Goal: Information Seeking & Learning: Learn about a topic

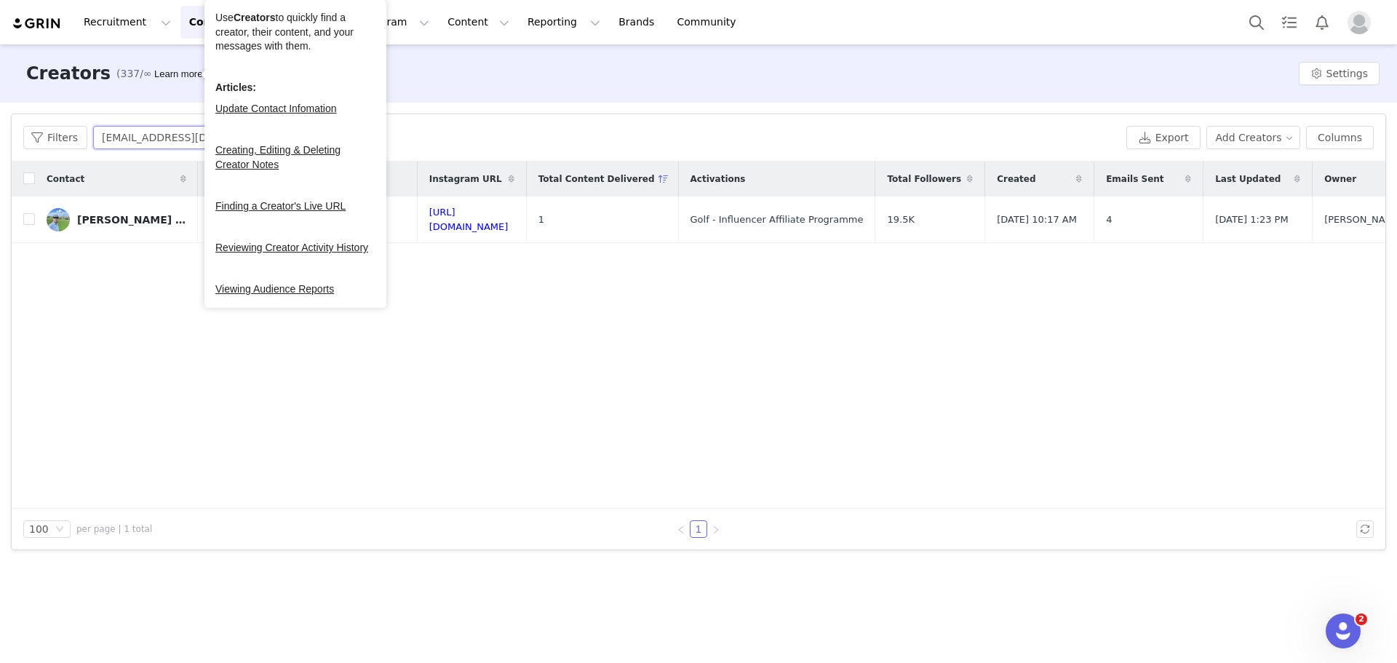
drag, startPoint x: 170, startPoint y: 135, endPoint x: 190, endPoint y: 137, distance: 19.7
click at [170, 135] on input "boydlowdean@gmail.com" at bounding box center [184, 137] width 182 height 23
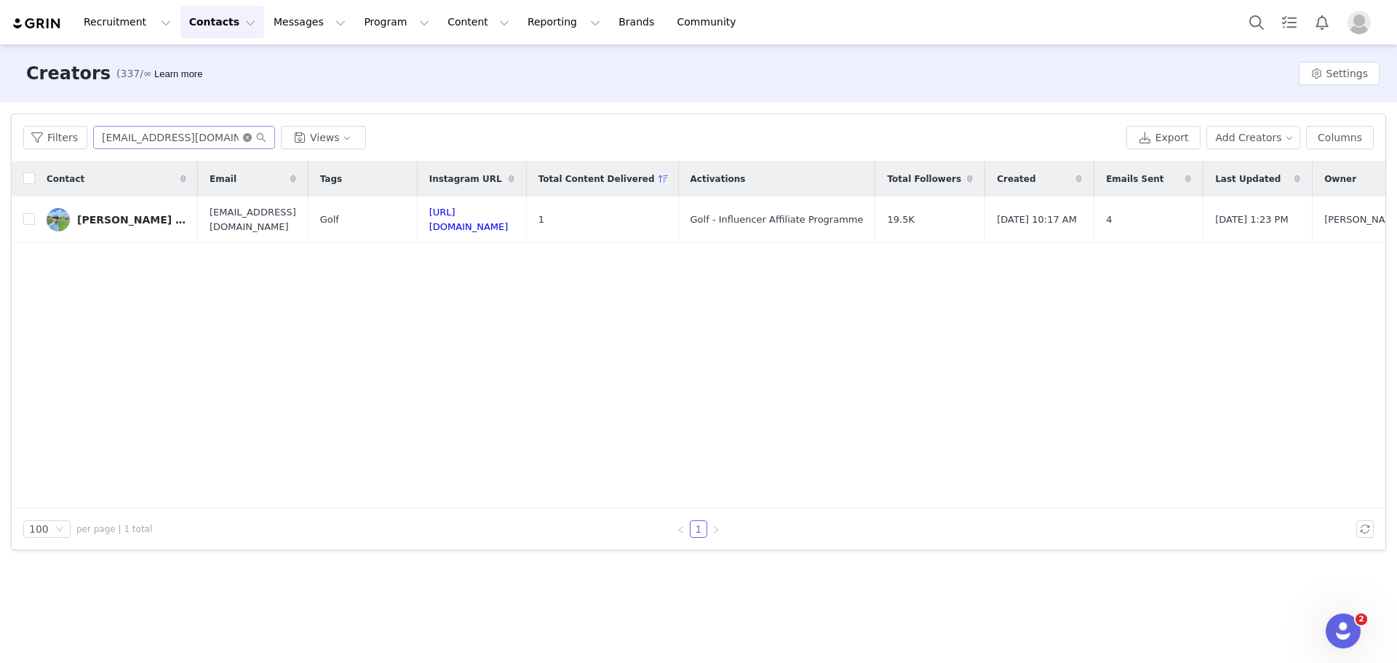
click at [243, 135] on icon "icon: close-circle" at bounding box center [247, 137] width 9 height 9
click at [223, 136] on input "text" at bounding box center [184, 137] width 182 height 23
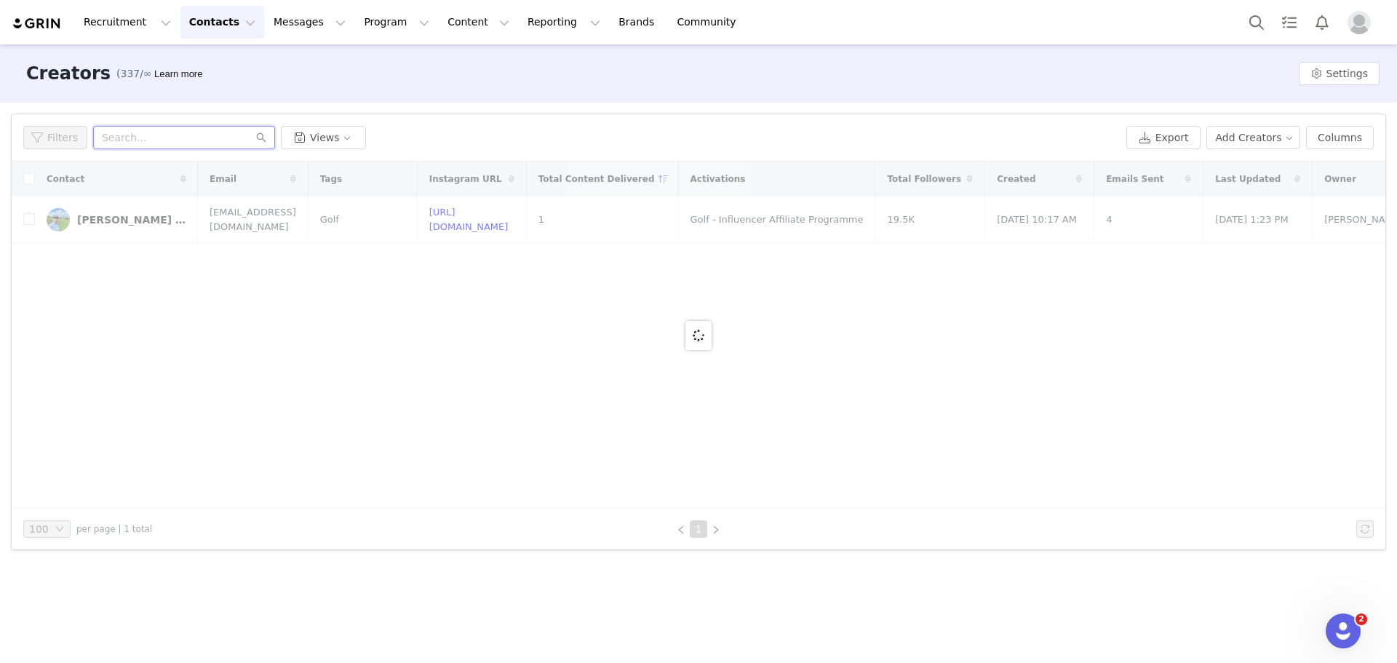
paste input "overtake.eshaan@gmail.com"
type input "overtake.eshaan@gmail.com"
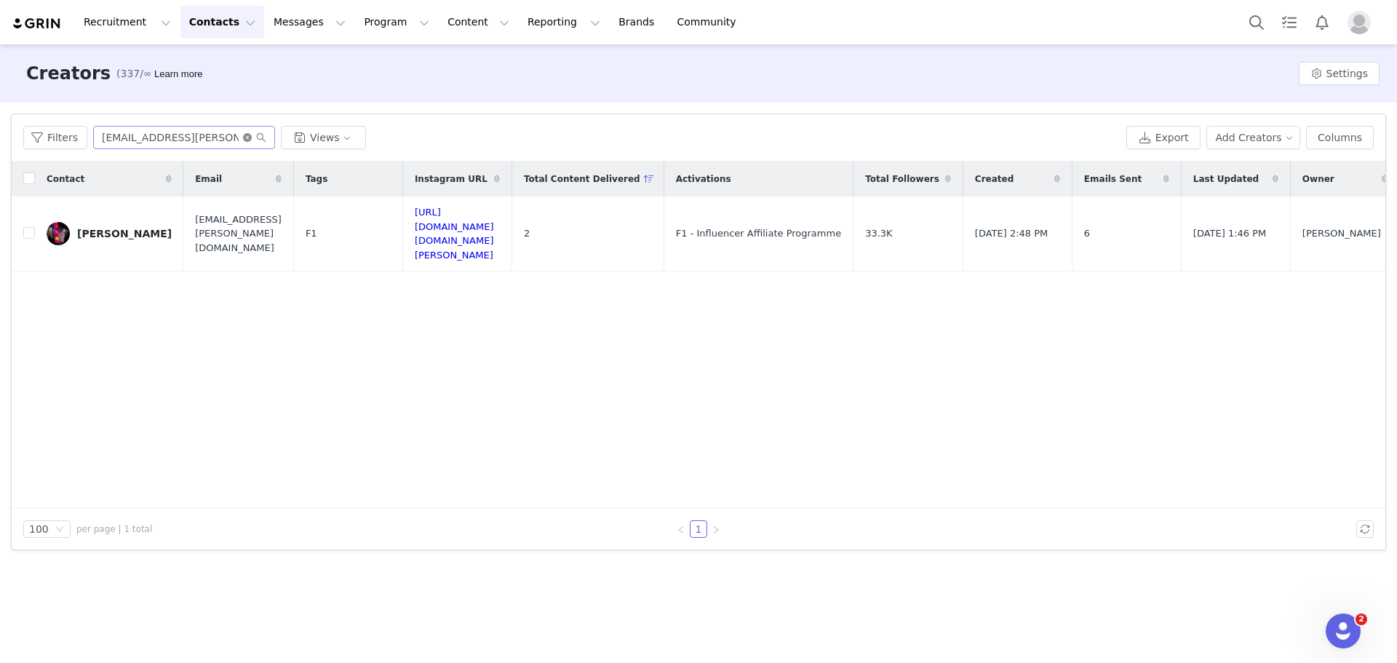
click at [243, 134] on icon "icon: close-circle" at bounding box center [247, 137] width 9 height 9
click at [217, 134] on input "text" at bounding box center [184, 137] width 182 height 23
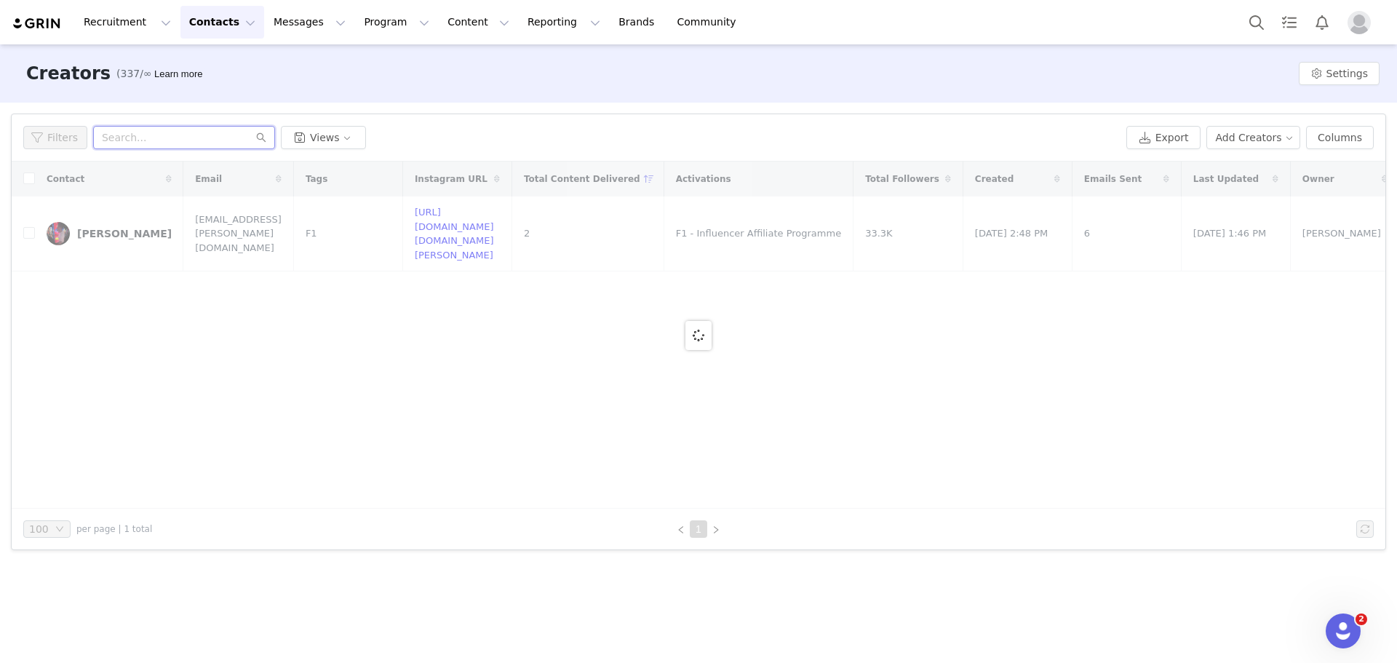
paste input "contact.brandonmyles@gmail.com"
type input "contact.brandonmyles@gmail.com"
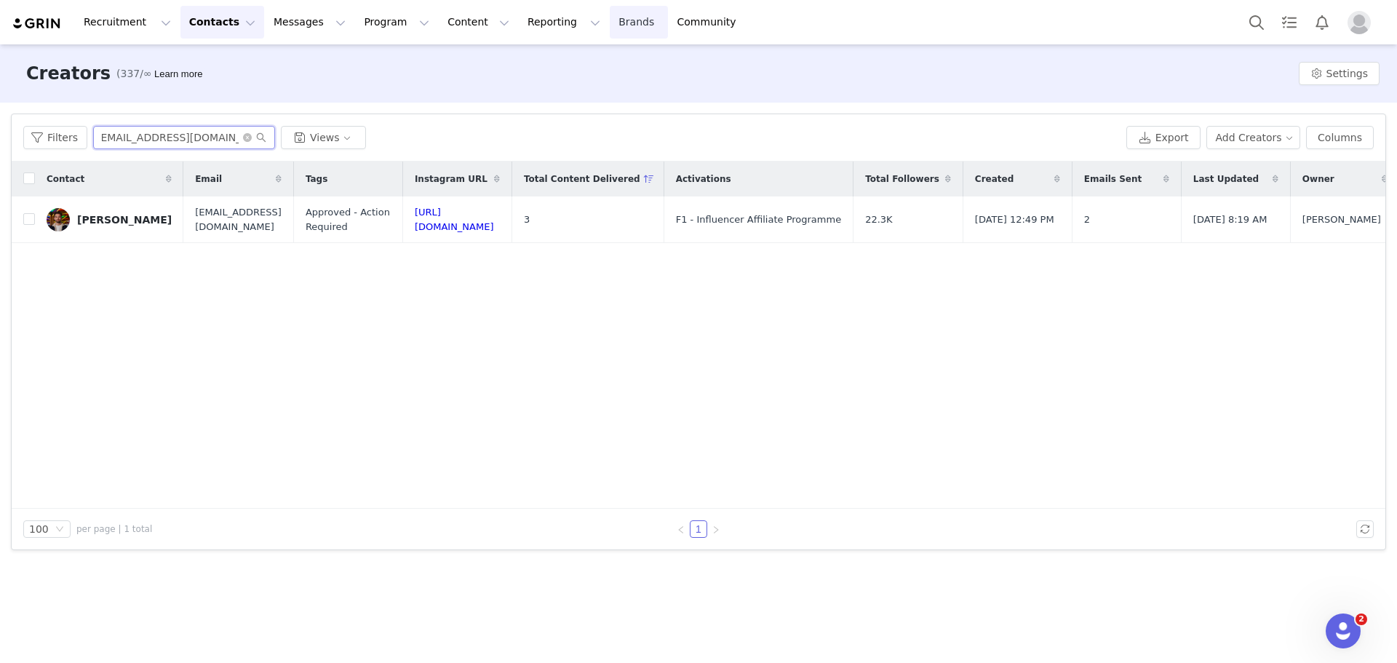
scroll to position [0, 0]
click at [243, 136] on icon "icon: close-circle" at bounding box center [247, 137] width 9 height 9
click at [230, 136] on input "text" at bounding box center [184, 137] width 182 height 23
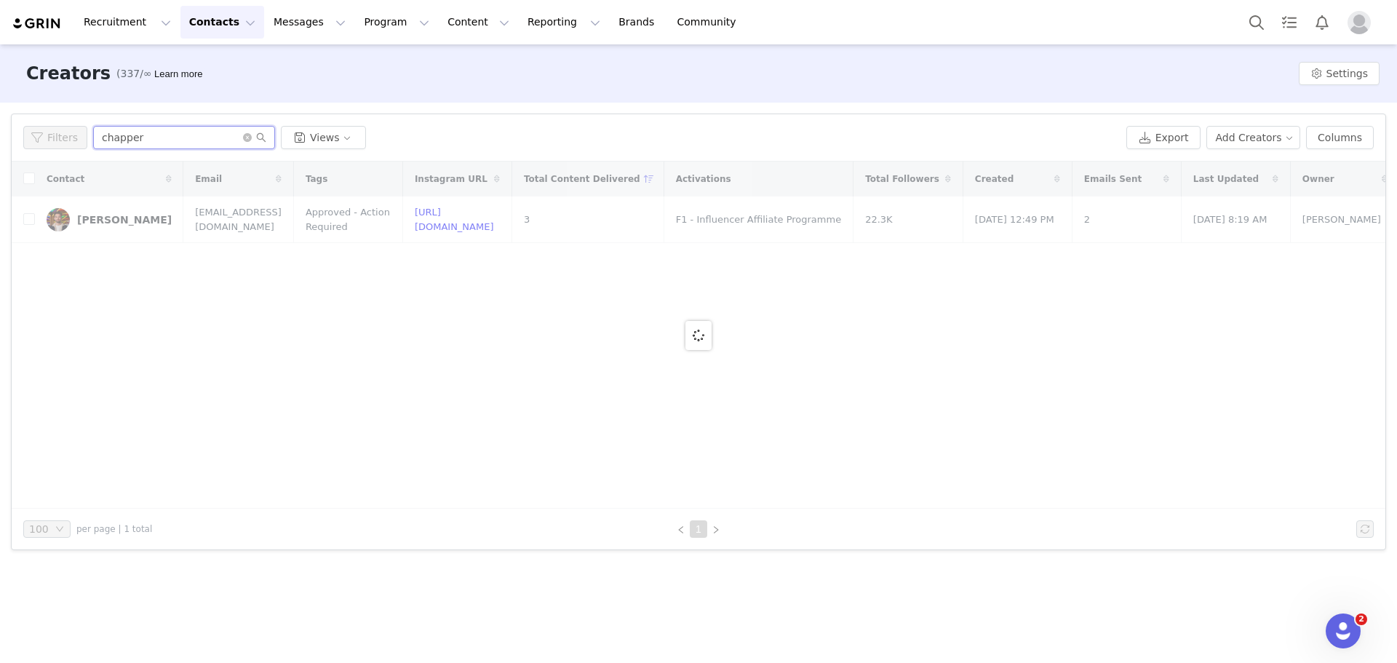
type input "chapper"
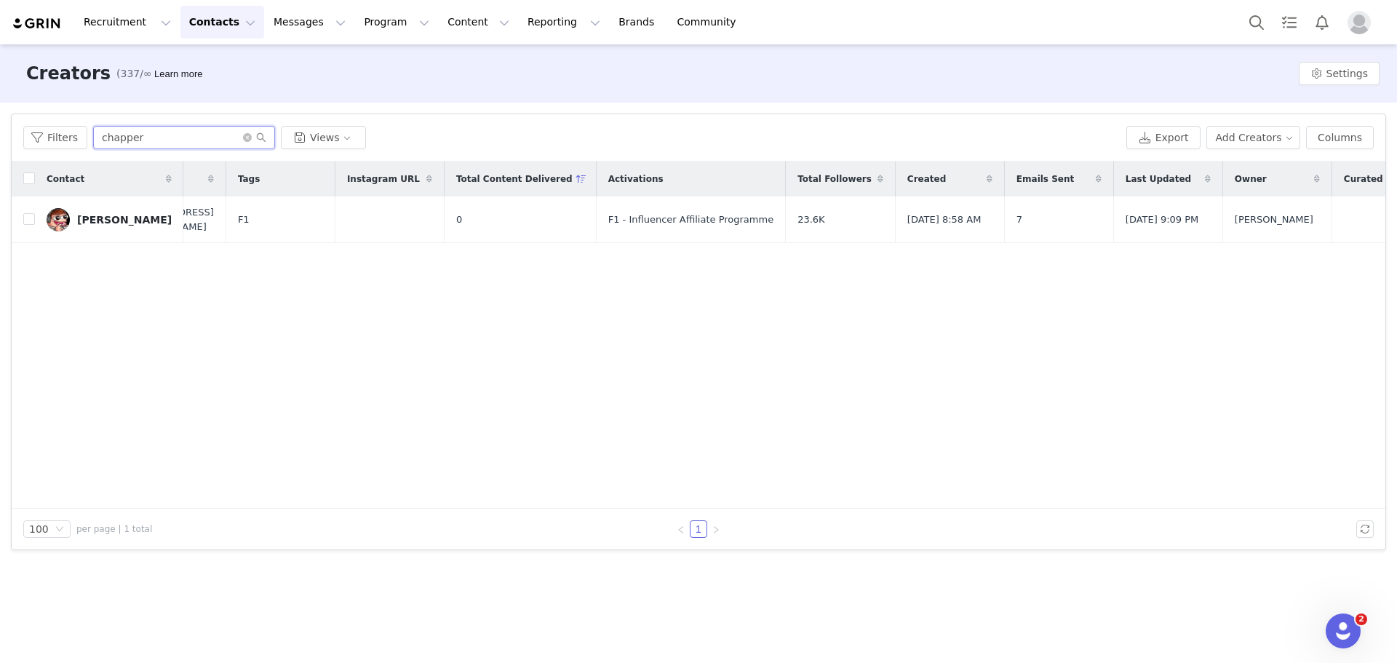
scroll to position [0, 169]
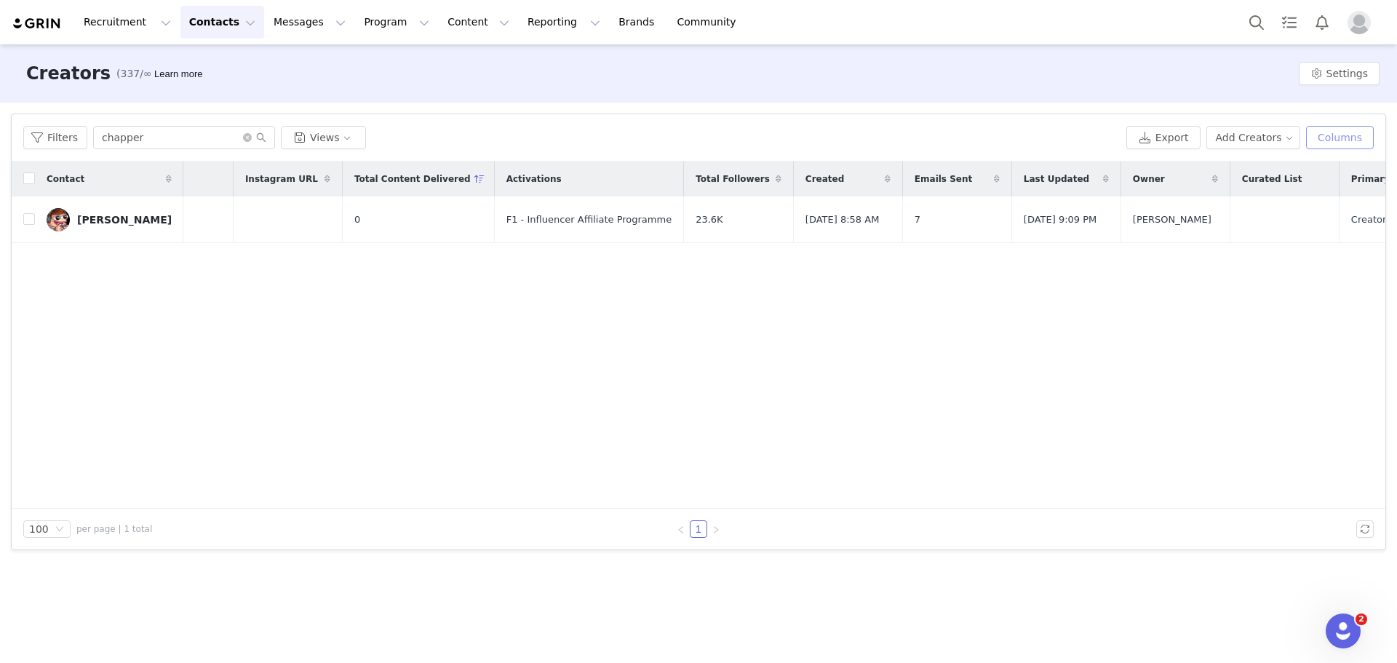
click at [696, 141] on button "Columns" at bounding box center [1340, 137] width 68 height 23
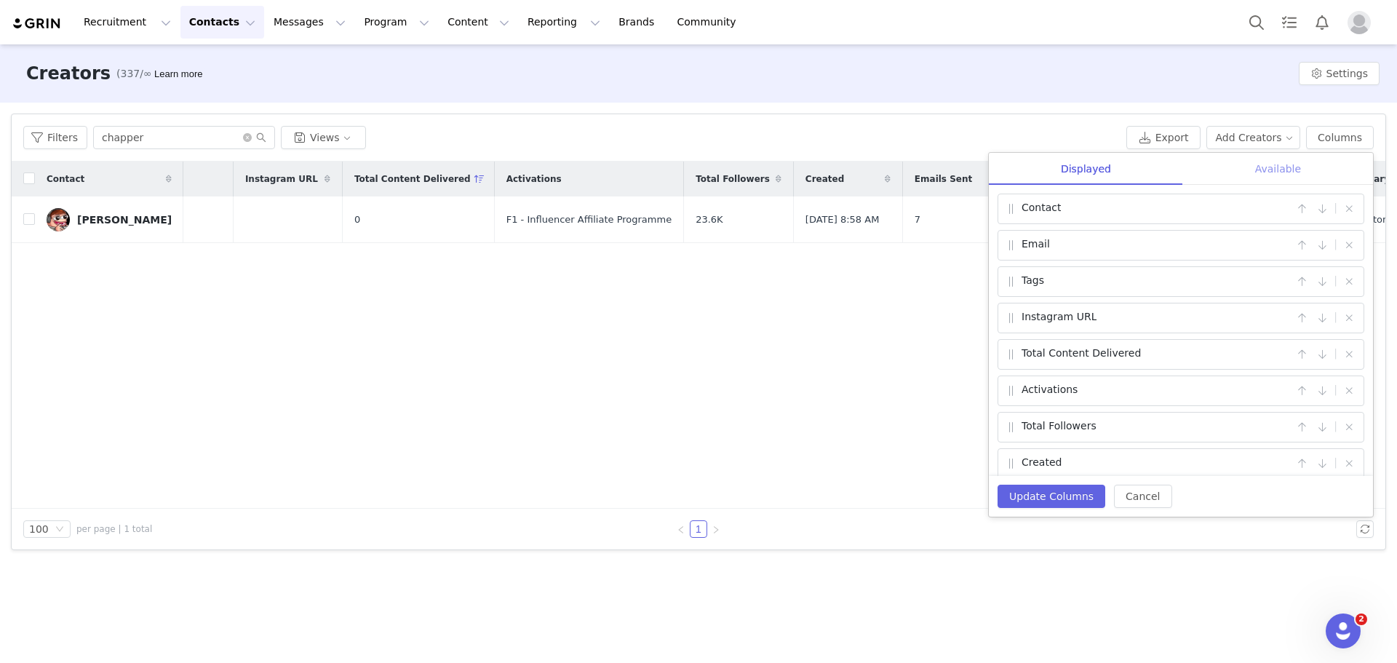
click at [696, 167] on div "Available" at bounding box center [1278, 169] width 190 height 33
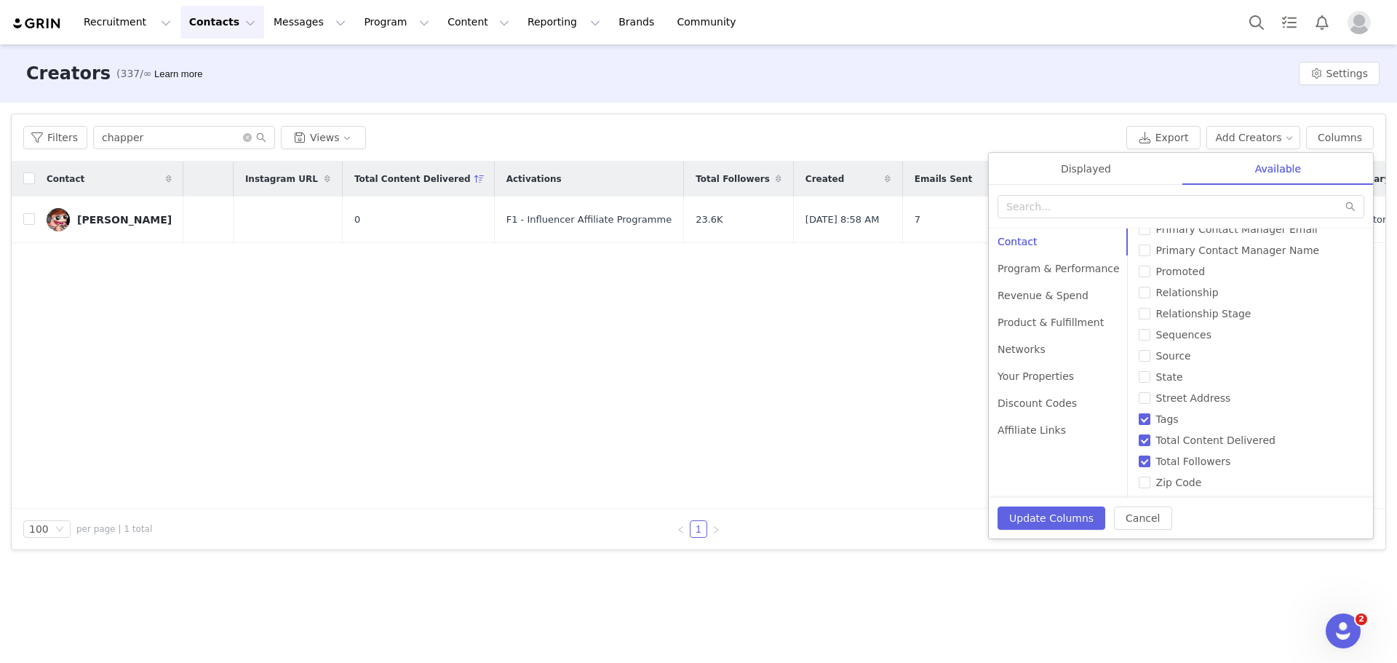
scroll to position [734, 0]
click at [696, 265] on div "Program & Performance" at bounding box center [1059, 268] width 140 height 27
click at [696, 304] on div "Revenue & Spend" at bounding box center [1059, 295] width 140 height 27
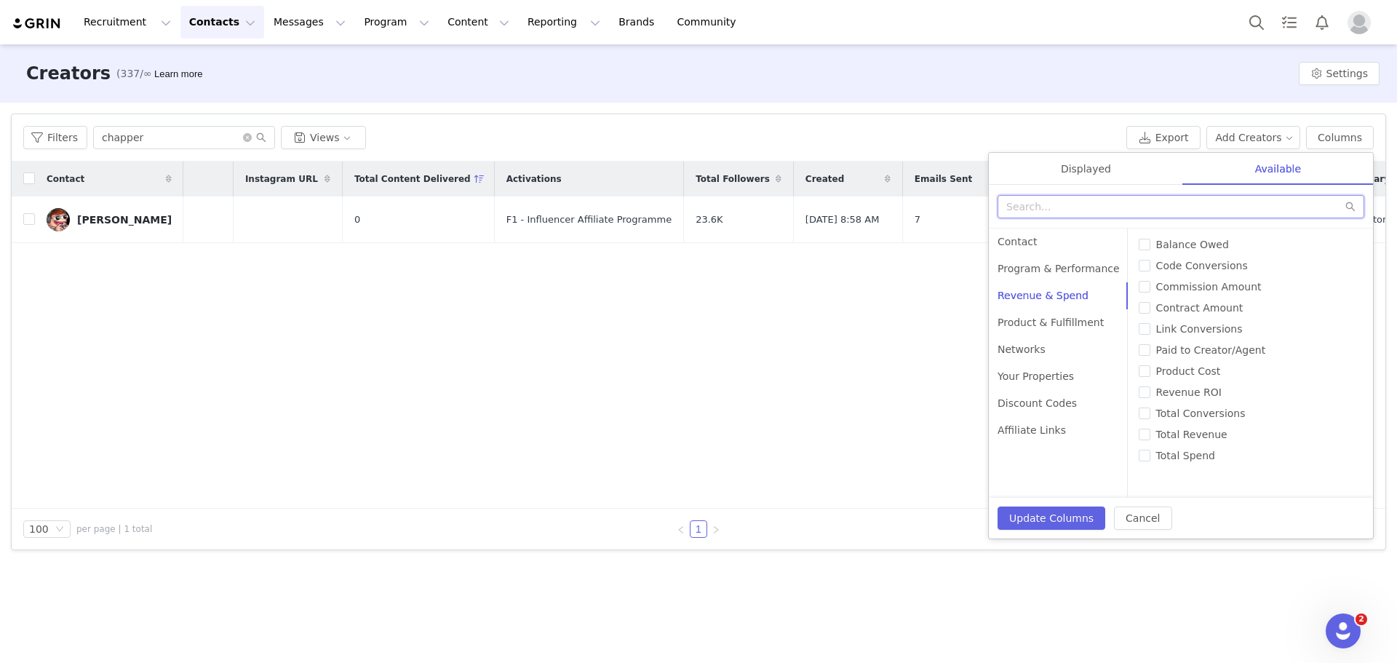
click at [696, 212] on input "text" at bounding box center [1180, 206] width 367 height 23
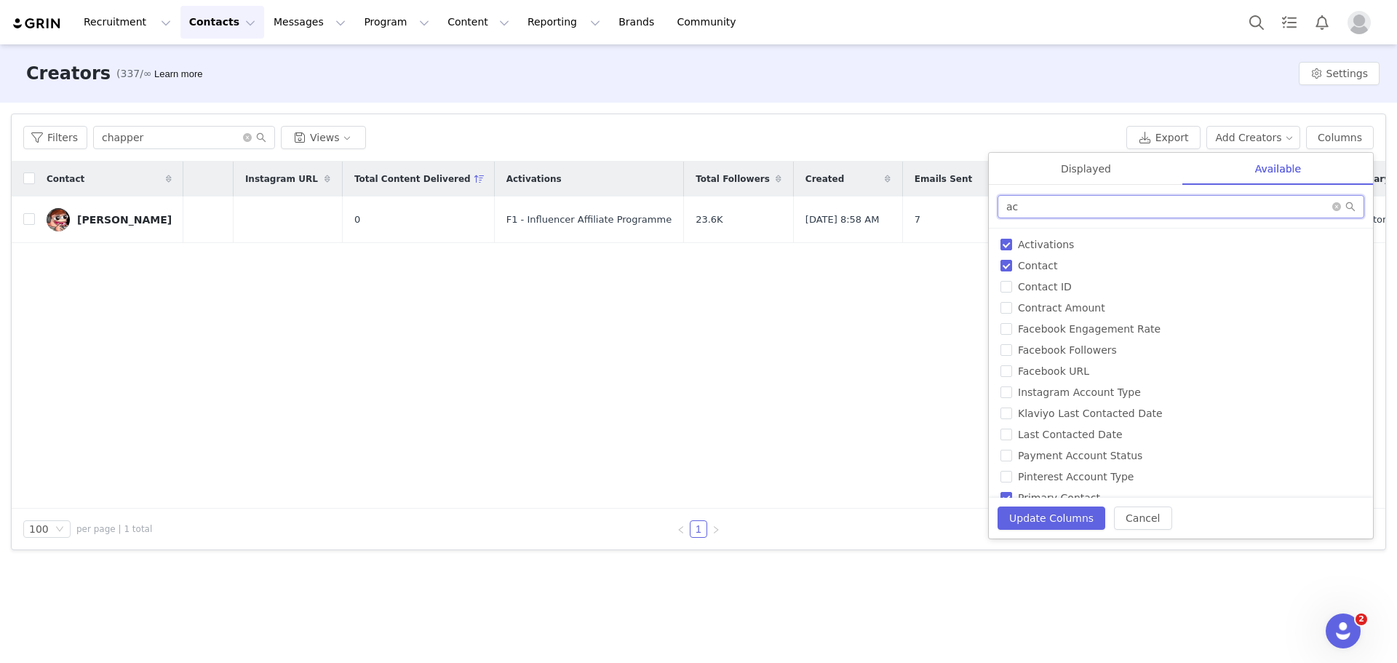
type input "a"
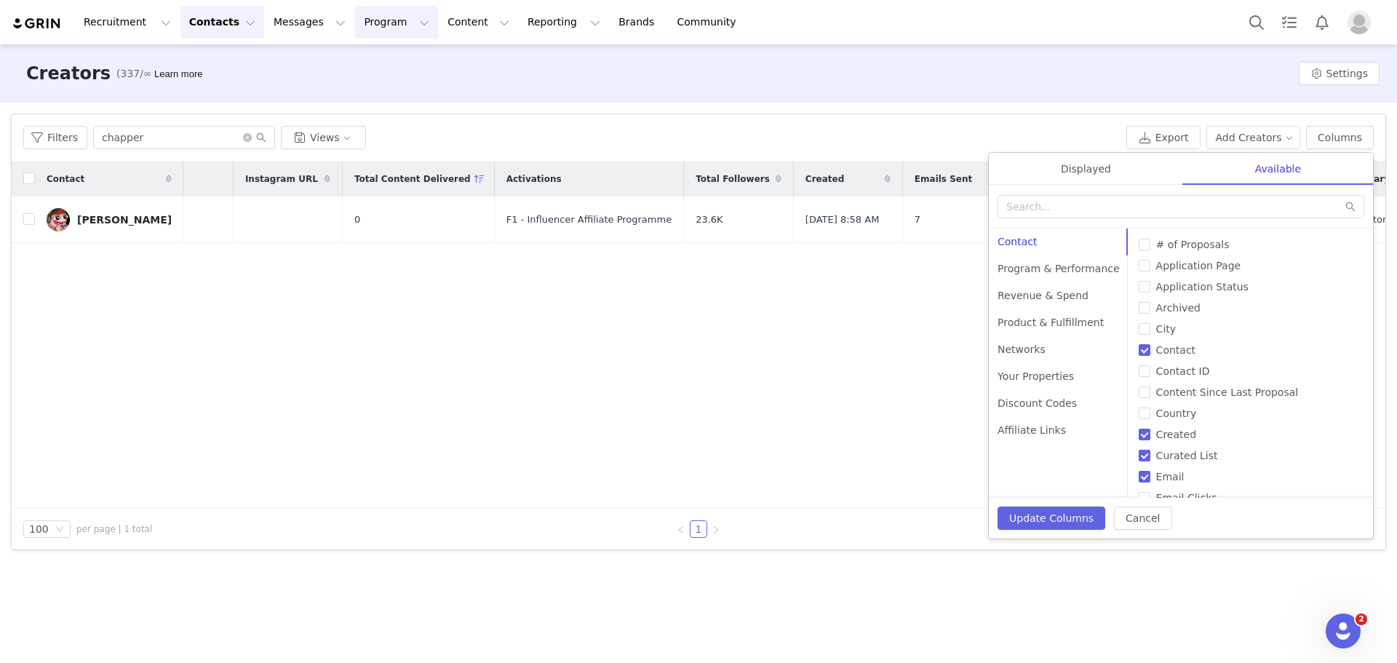
click at [378, 19] on button "Program Program" at bounding box center [396, 22] width 83 height 33
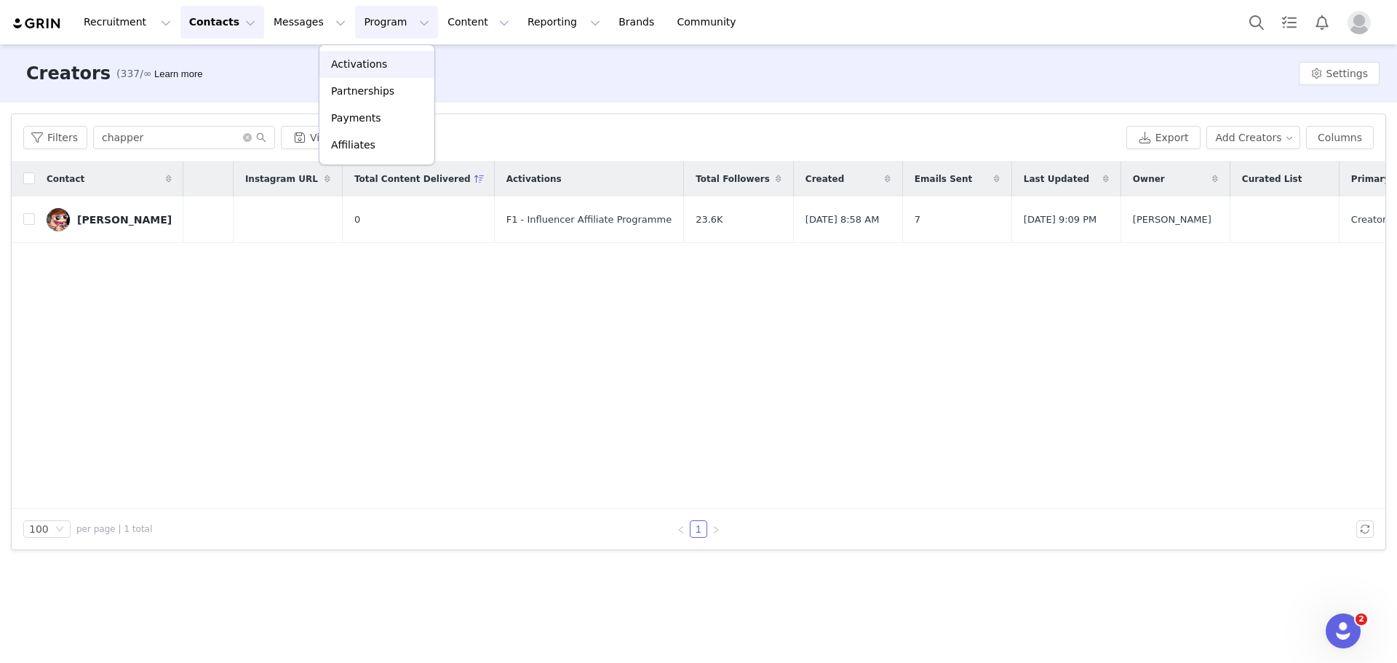
click at [370, 68] on p "Activations" at bounding box center [359, 64] width 56 height 15
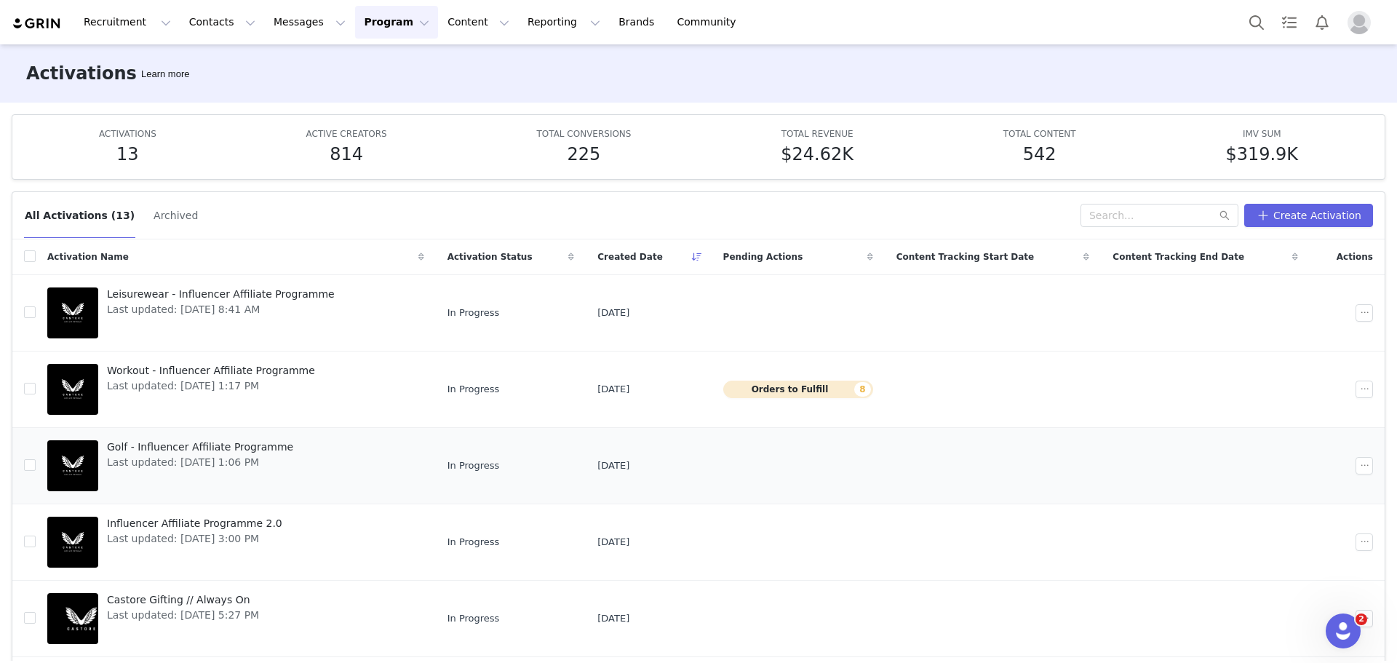
scroll to position [354, 0]
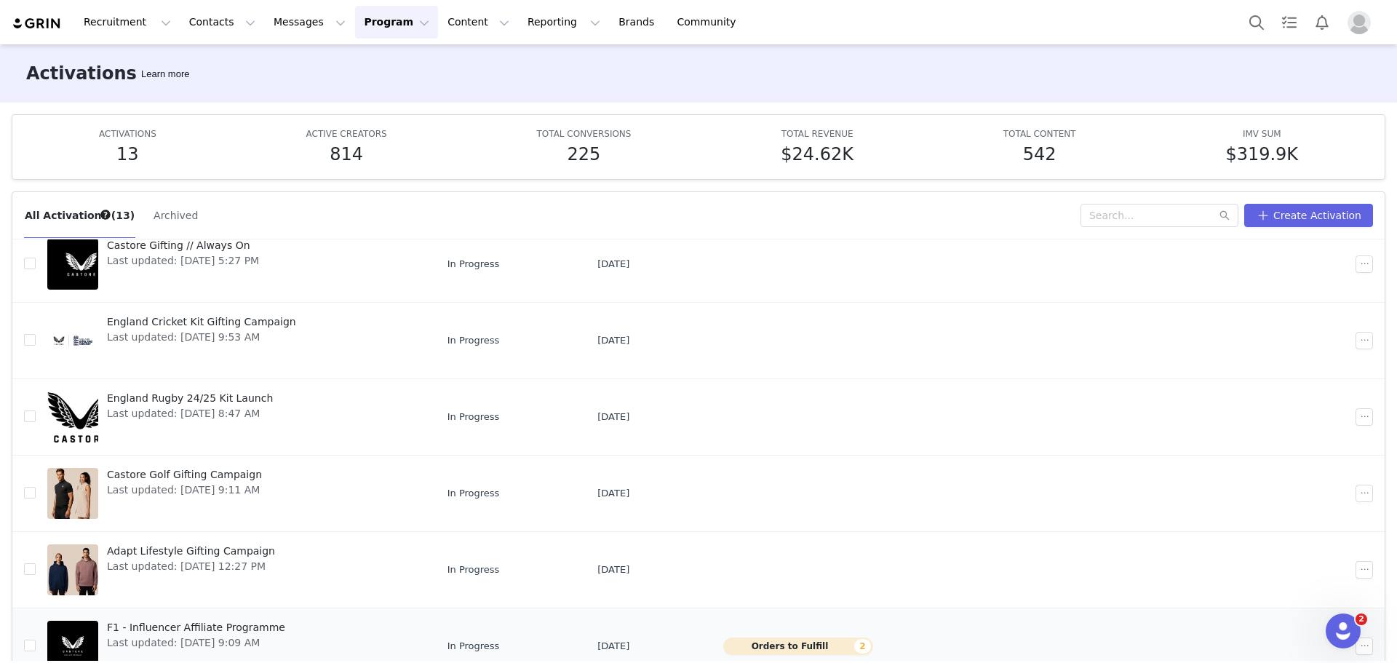
click at [182, 623] on span "F1 - Influencer Affiliate Programme" at bounding box center [196, 627] width 178 height 15
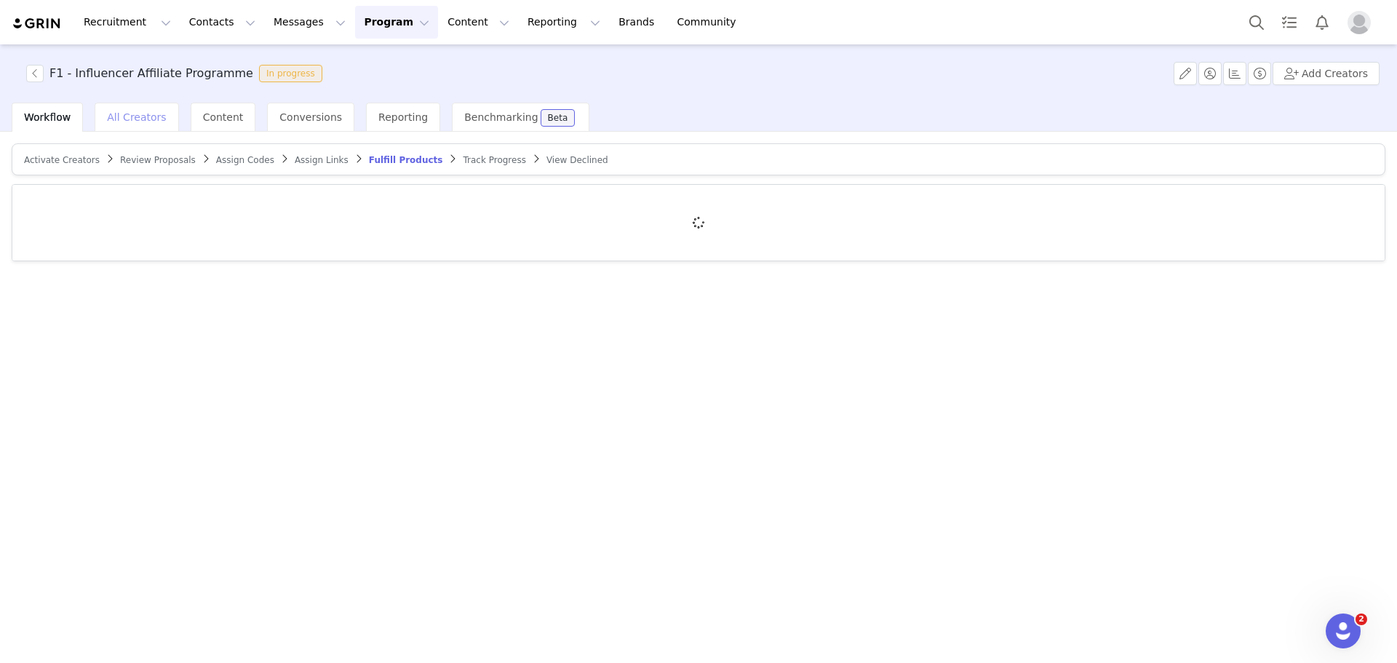
click at [130, 109] on div "All Creators" at bounding box center [137, 117] width 84 height 29
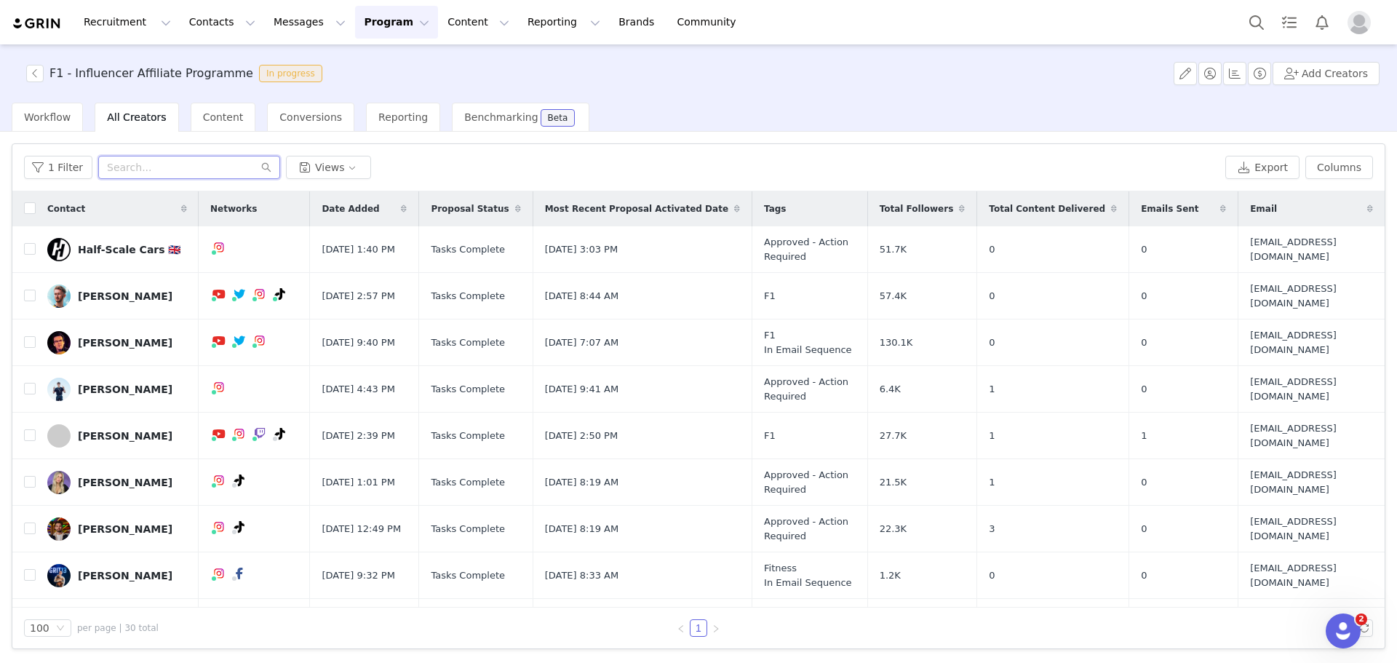
click at [231, 170] on input "text" at bounding box center [189, 167] width 182 height 23
paste input "c"
click at [223, 172] on input "text" at bounding box center [189, 167] width 182 height 23
type input "chappers"
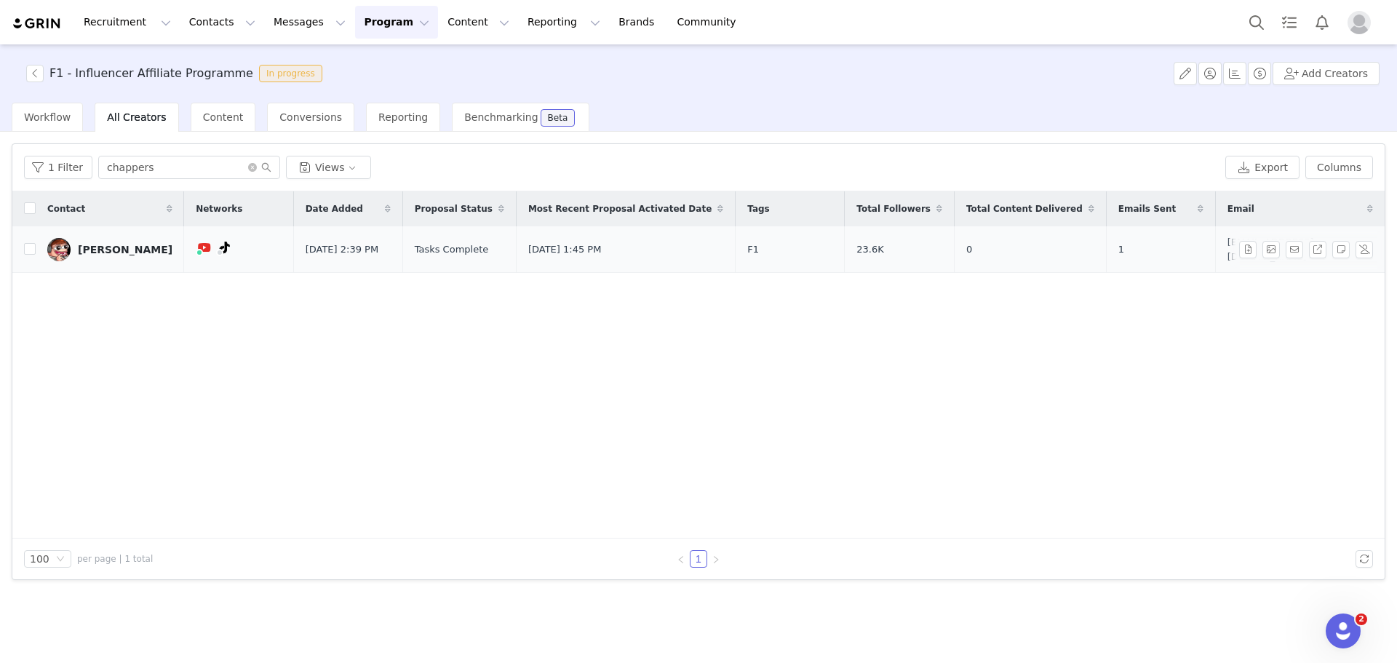
click at [85, 244] on div "Dillon" at bounding box center [125, 250] width 95 height 12
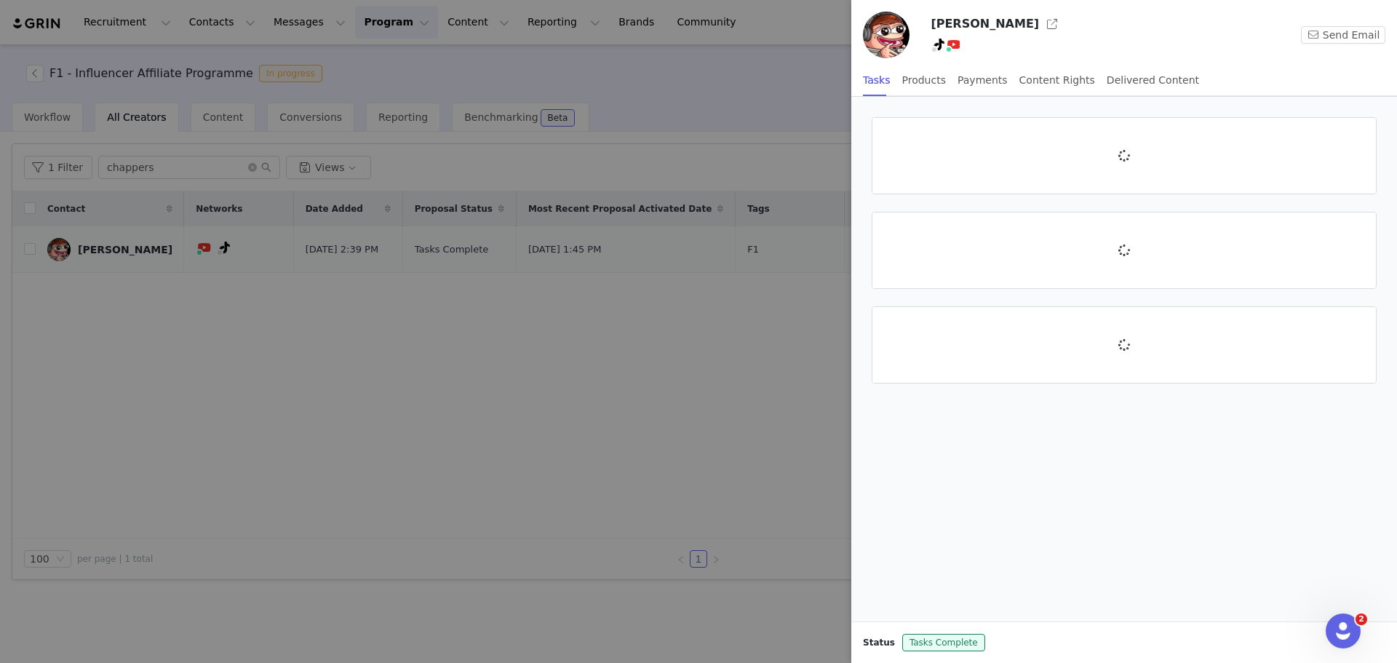
click at [85, 246] on div at bounding box center [698, 331] width 1397 height 663
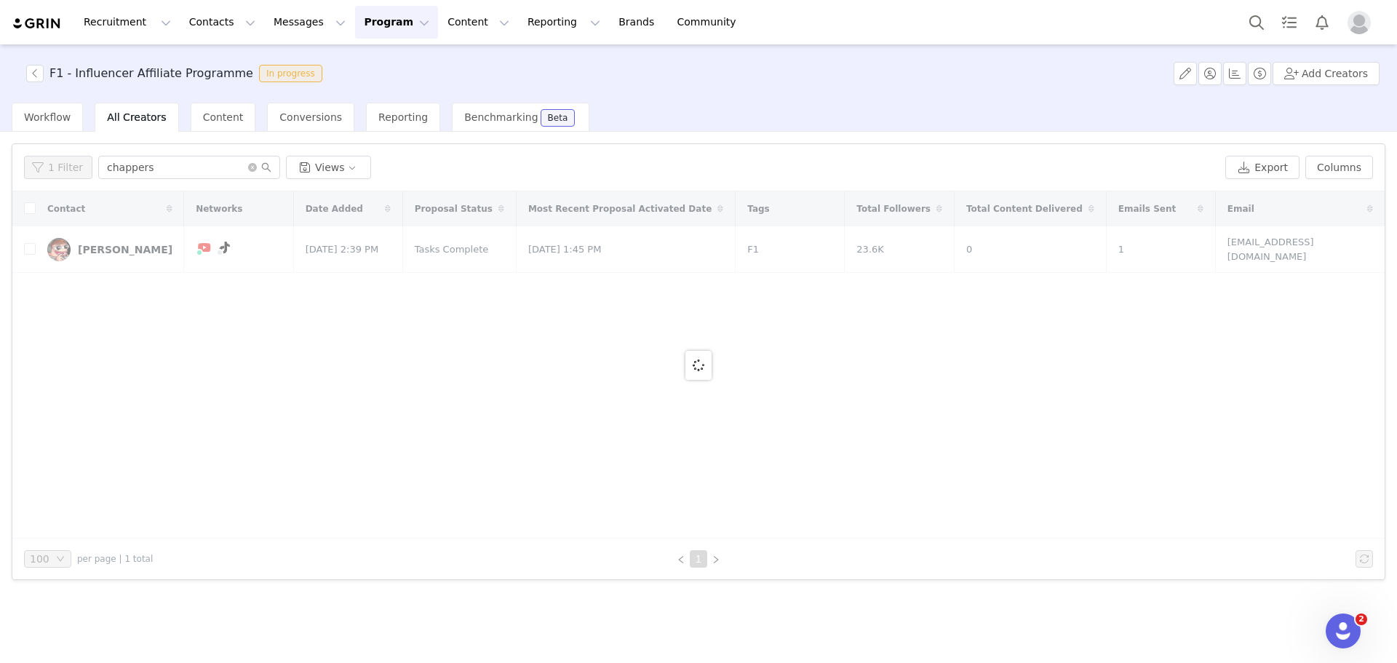
click at [88, 246] on div at bounding box center [698, 364] width 1372 height 347
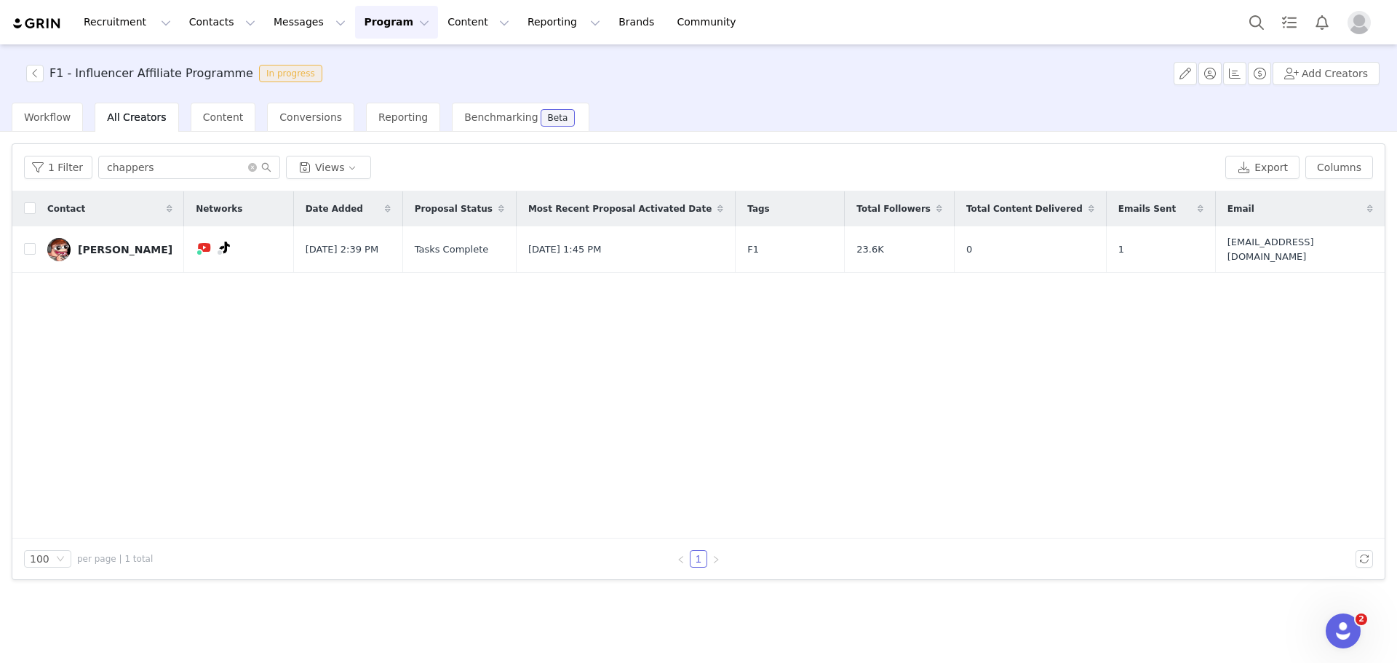
click at [88, 246] on div "Dillon" at bounding box center [125, 250] width 95 height 12
click at [84, 244] on div "Dillon" at bounding box center [125, 250] width 95 height 12
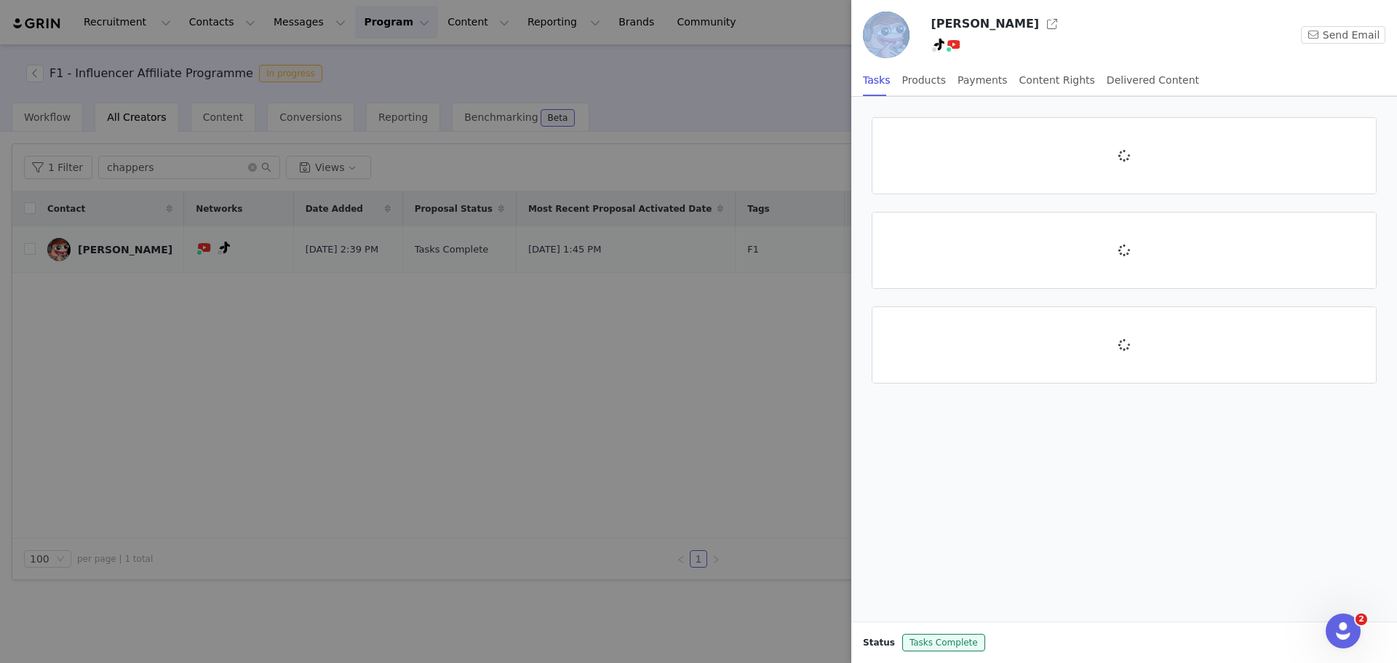
click at [84, 242] on div at bounding box center [698, 331] width 1397 height 663
click at [696, 23] on button "button" at bounding box center [1051, 23] width 23 height 23
click at [580, 314] on div at bounding box center [698, 331] width 1397 height 663
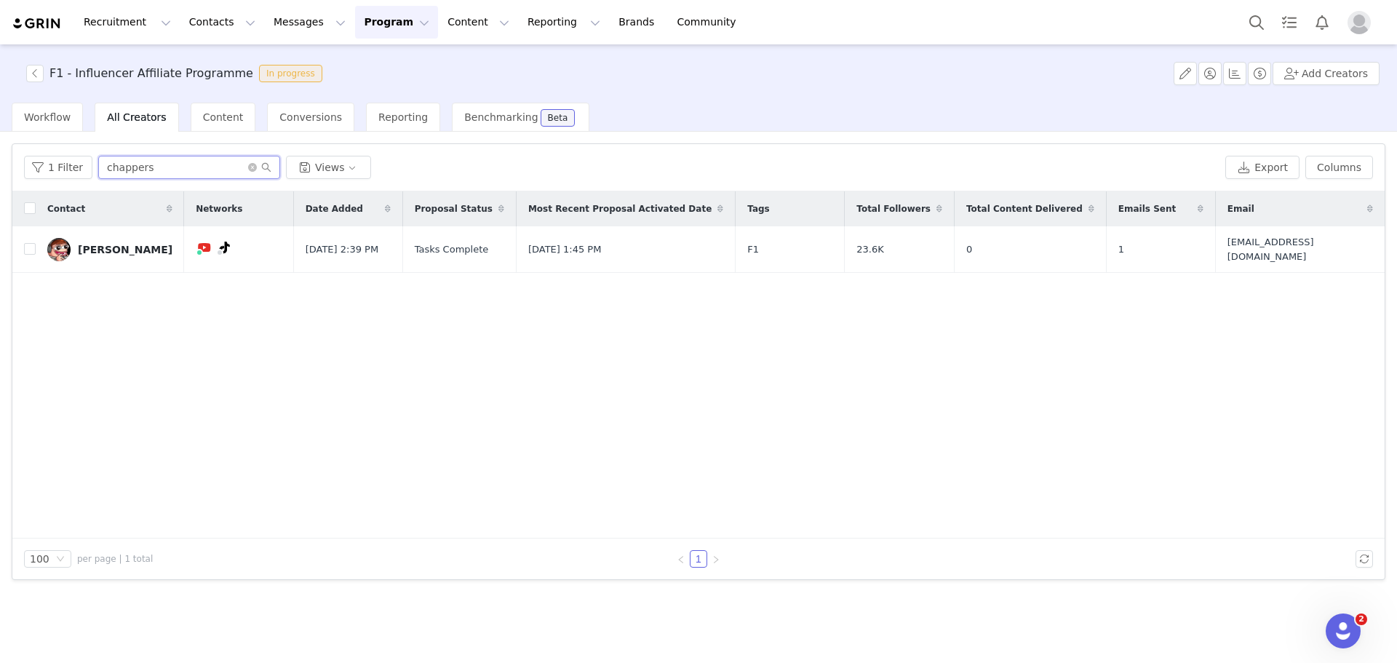
click at [188, 172] on input "chappers" at bounding box center [189, 167] width 182 height 23
click at [245, 161] on input "chappers" at bounding box center [189, 167] width 182 height 23
click at [248, 167] on icon "icon: close-circle" at bounding box center [252, 167] width 9 height 9
click at [217, 169] on input "text" at bounding box center [189, 167] width 182 height 23
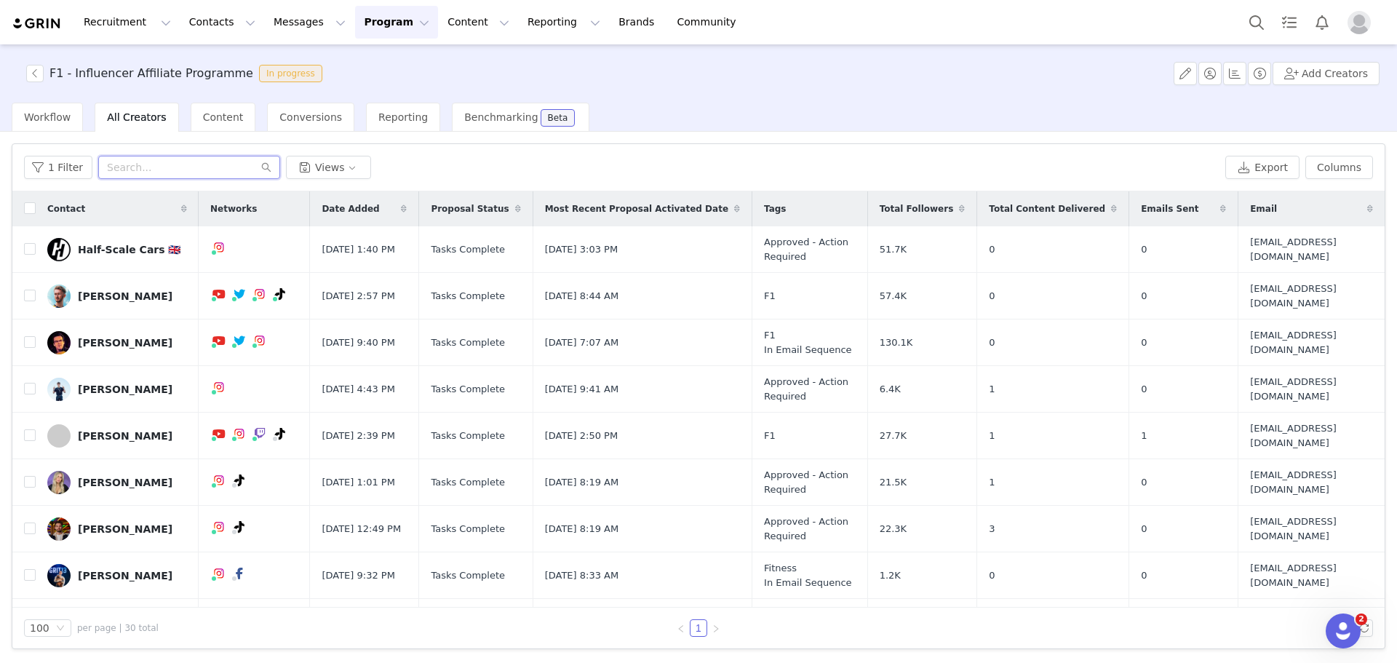
click at [186, 169] on input "text" at bounding box center [189, 167] width 182 height 23
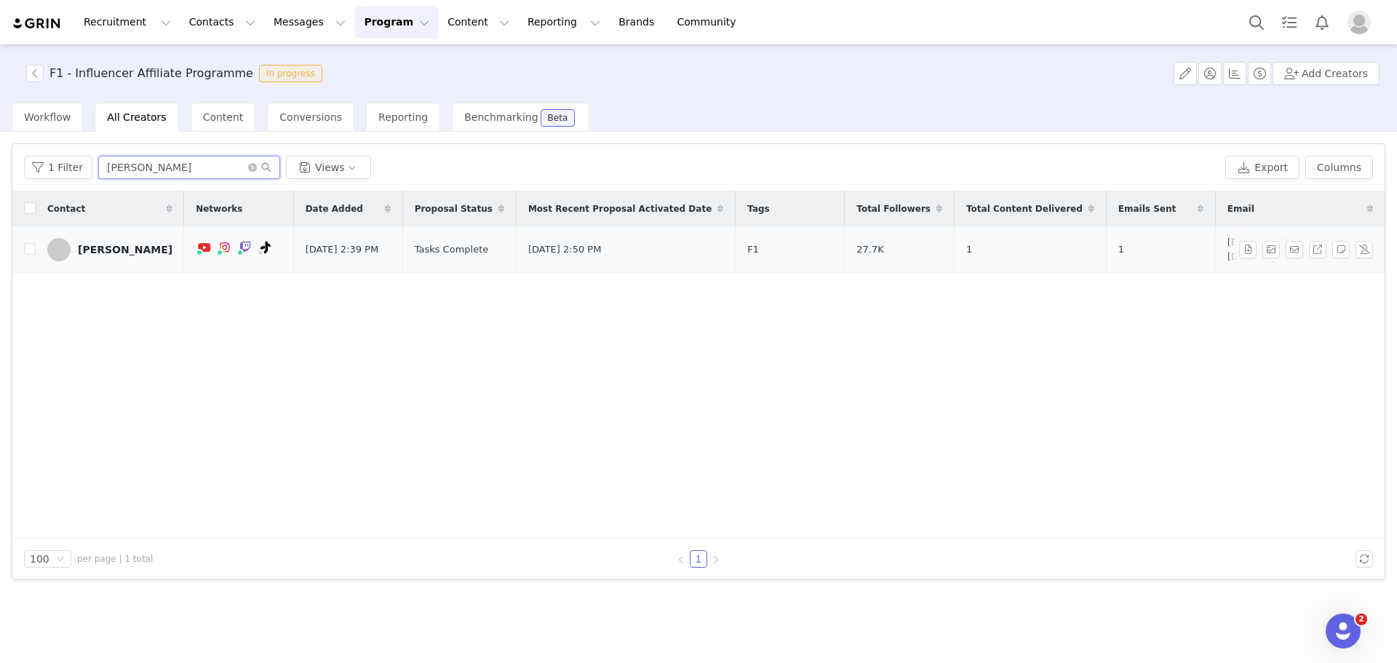
type input "jake"
click at [89, 244] on div "Jake" at bounding box center [125, 250] width 95 height 12
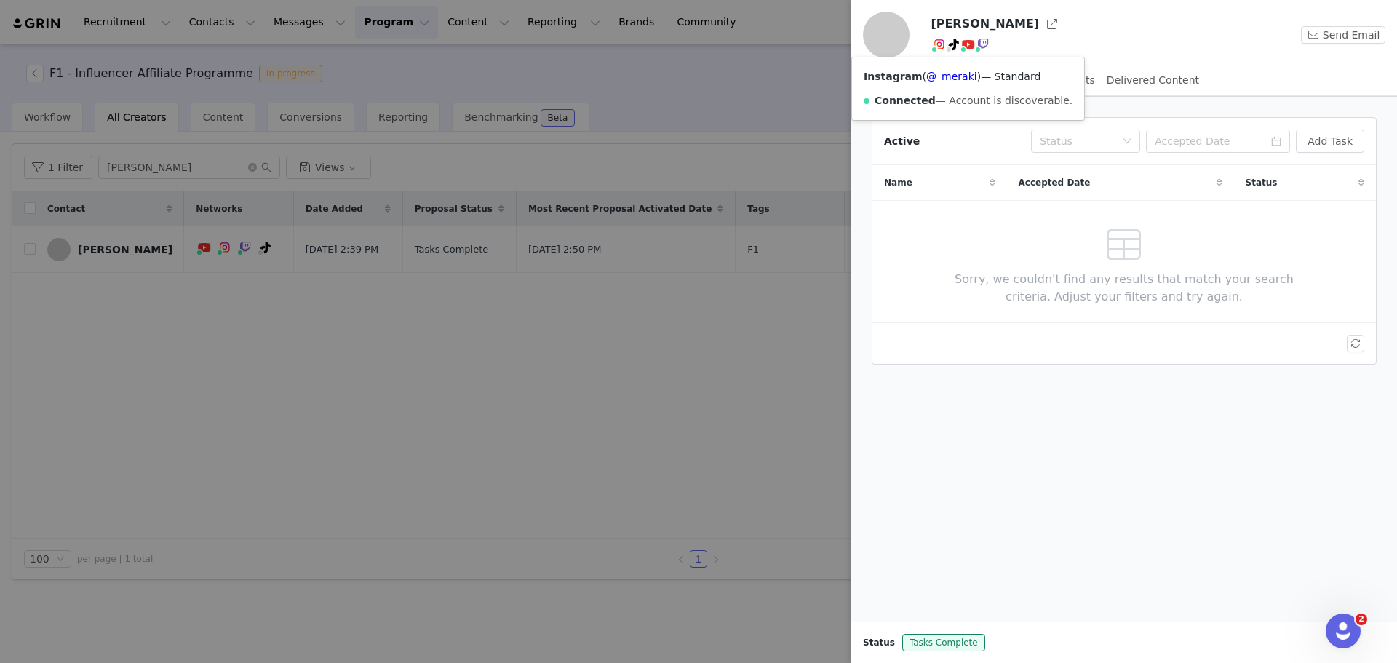
click at [696, 85] on div "Instagram ( @_meraki ) — Standard Connected — Account is discoverable." at bounding box center [968, 88] width 232 height 63
click at [696, 79] on link "@_meraki" at bounding box center [951, 77] width 51 height 12
click at [611, 127] on div at bounding box center [698, 331] width 1397 height 663
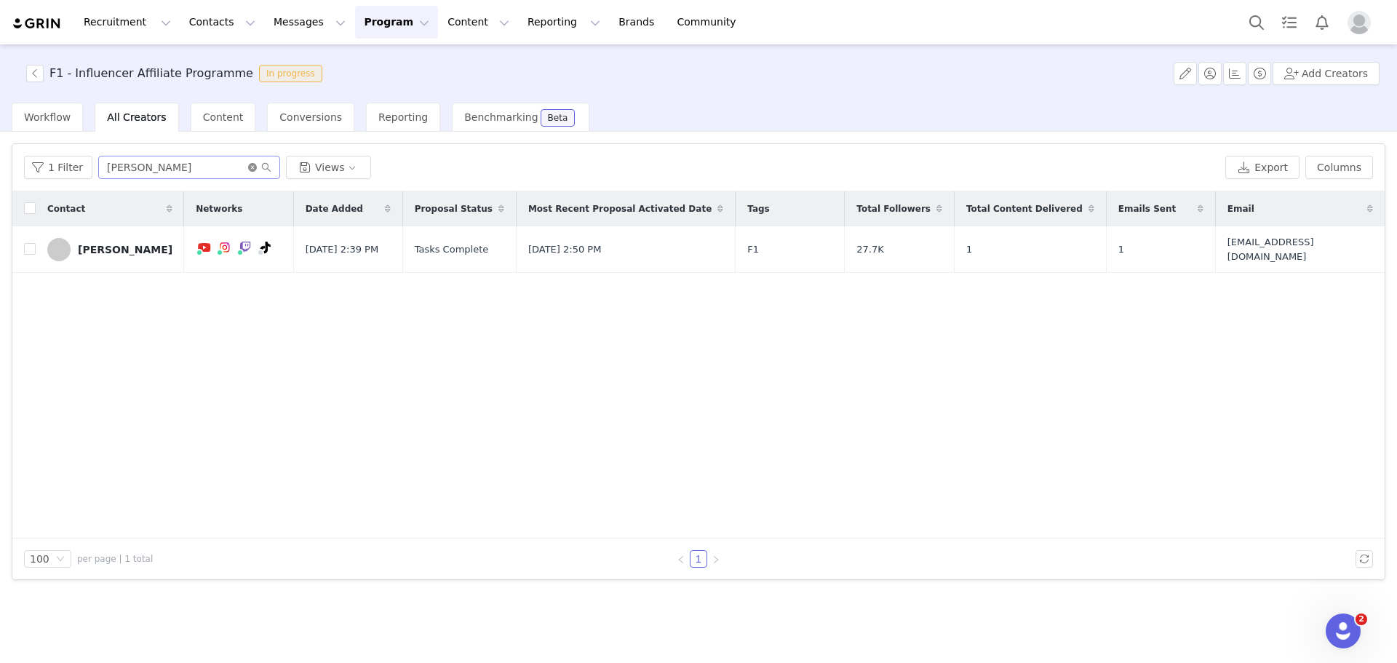
click at [248, 168] on icon "icon: close-circle" at bounding box center [252, 167] width 9 height 9
click at [226, 161] on input "text" at bounding box center [189, 167] width 182 height 23
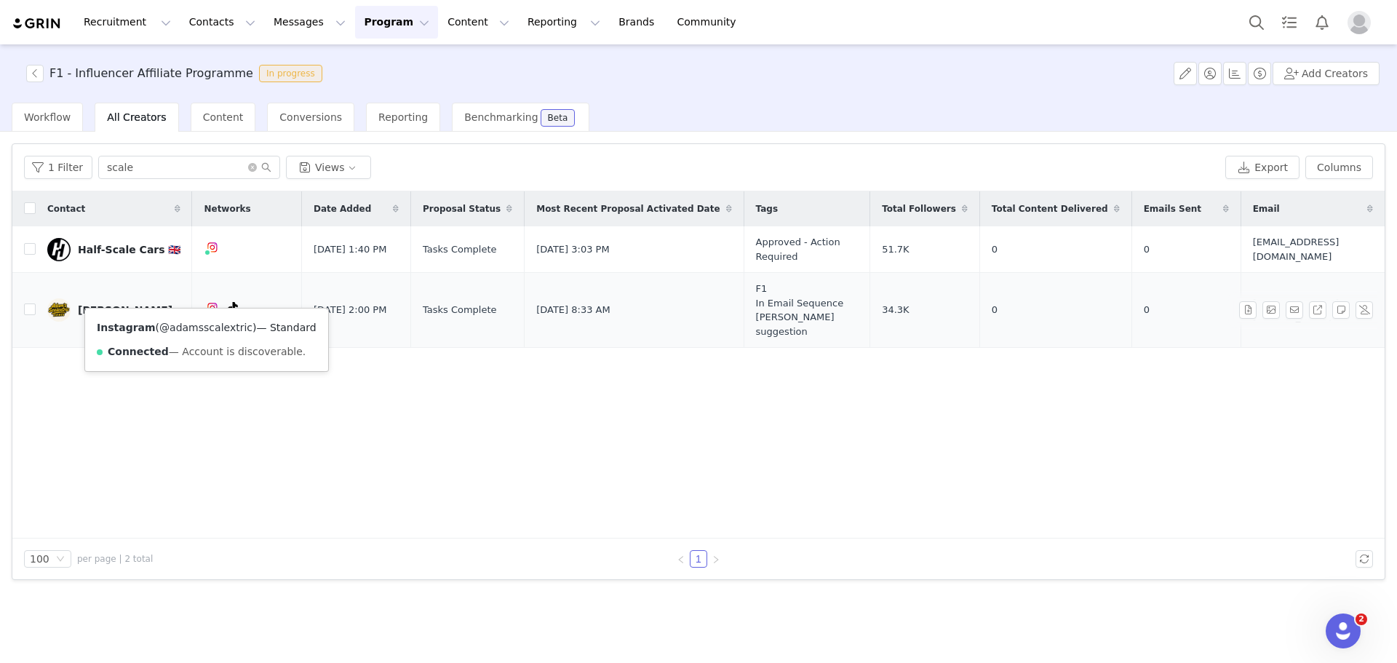
click at [192, 323] on link "@adamsscalextric" at bounding box center [205, 328] width 93 height 12
click at [196, 327] on link "@adamsscalextric" at bounding box center [194, 328] width 93 height 12
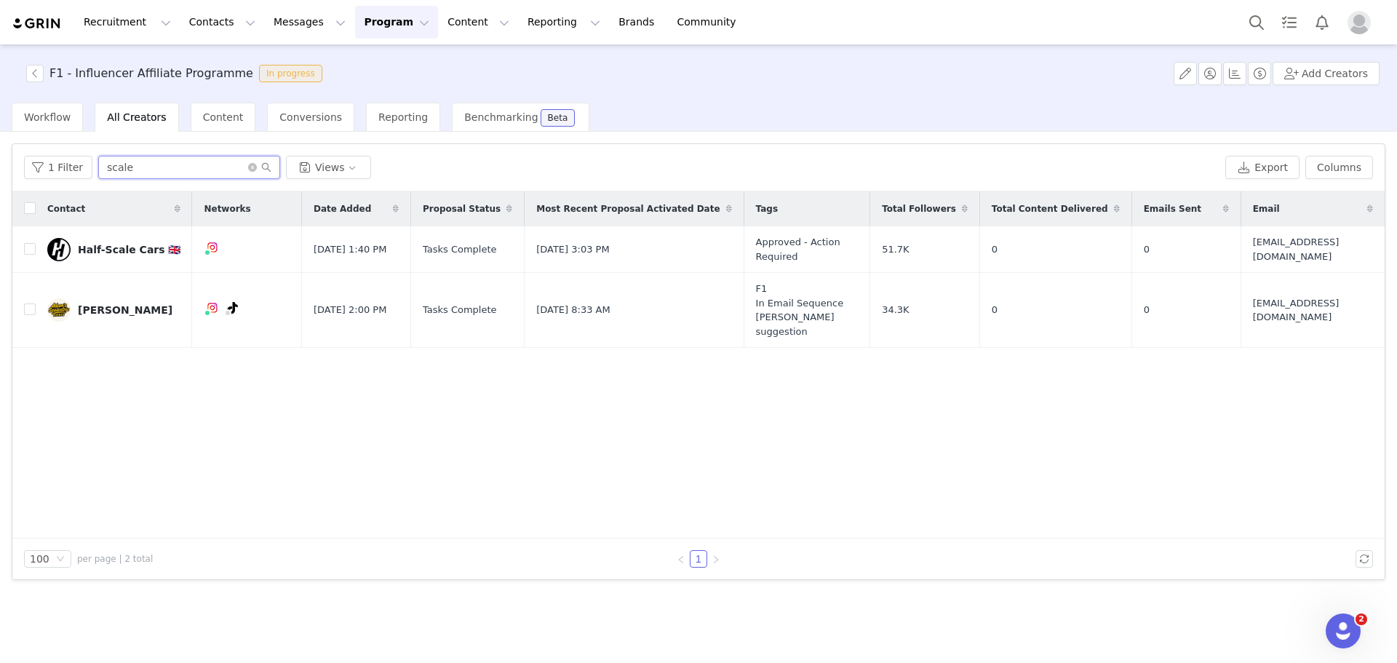
click at [177, 164] on input "scale" at bounding box center [189, 167] width 182 height 23
type input "s"
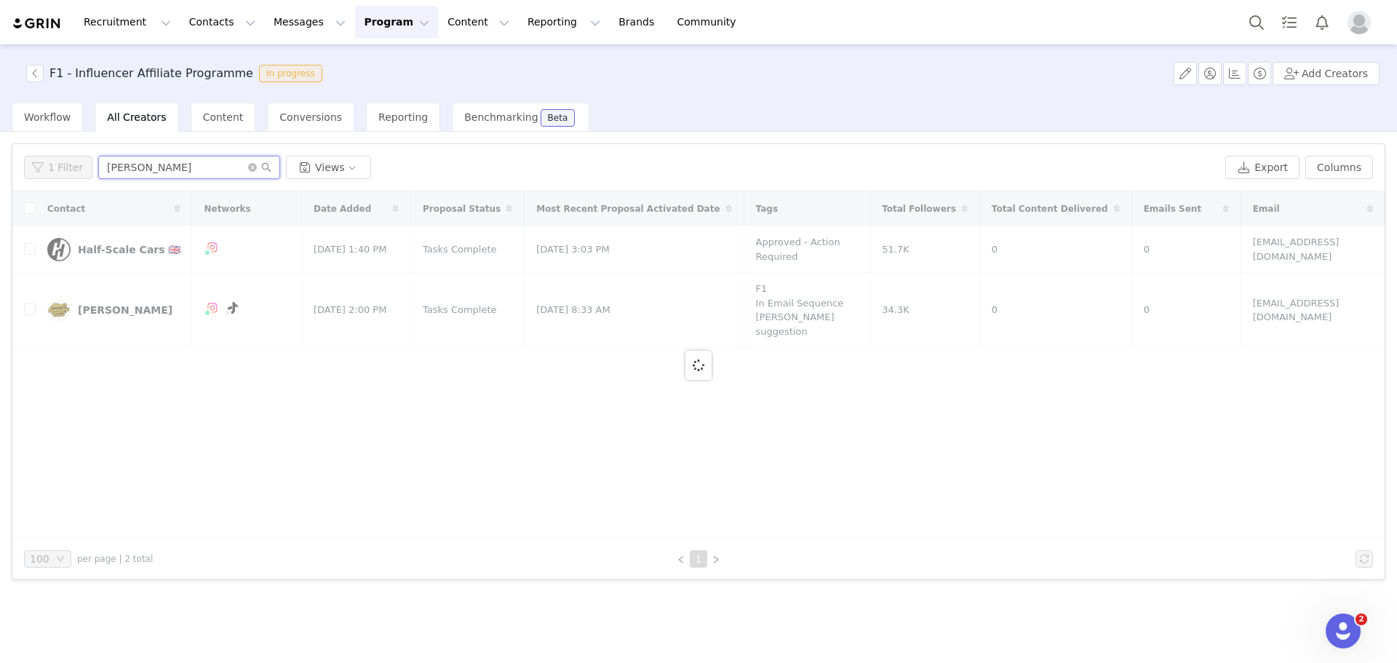
type input "jake"
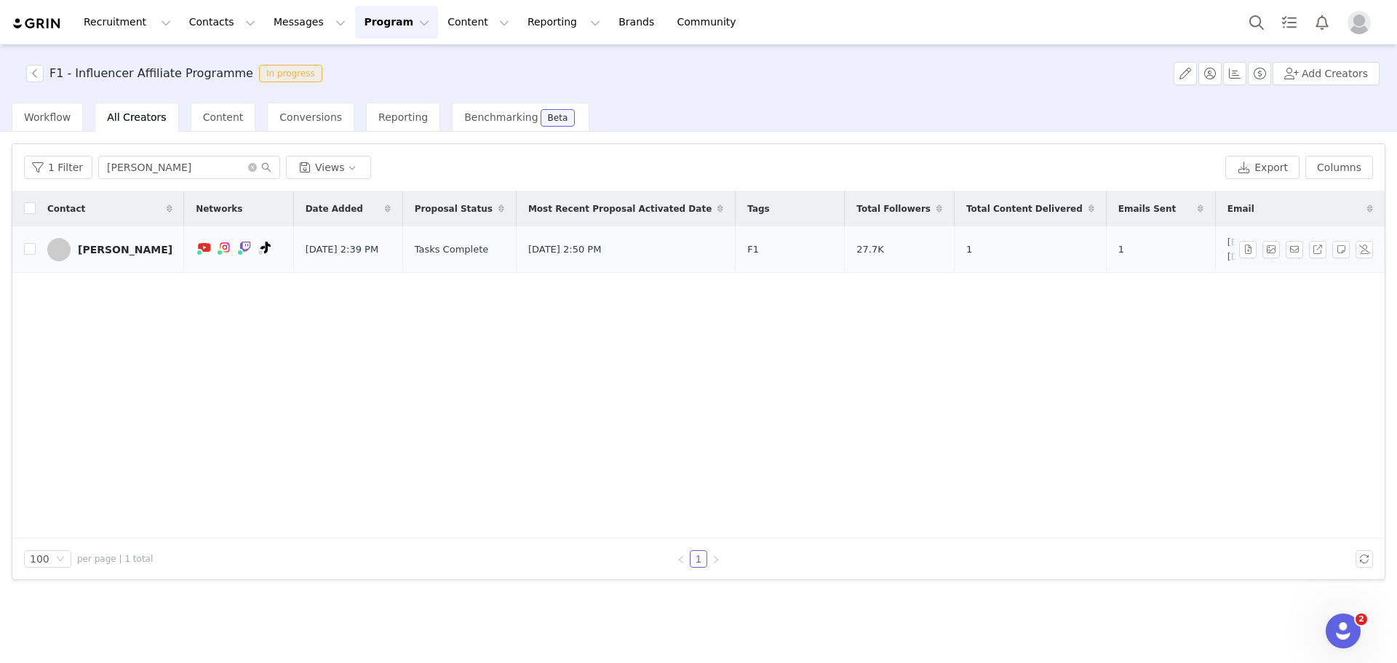
click at [111, 253] on link "Jake" at bounding box center [109, 249] width 125 height 23
click at [94, 250] on div "Jake" at bounding box center [125, 250] width 95 height 12
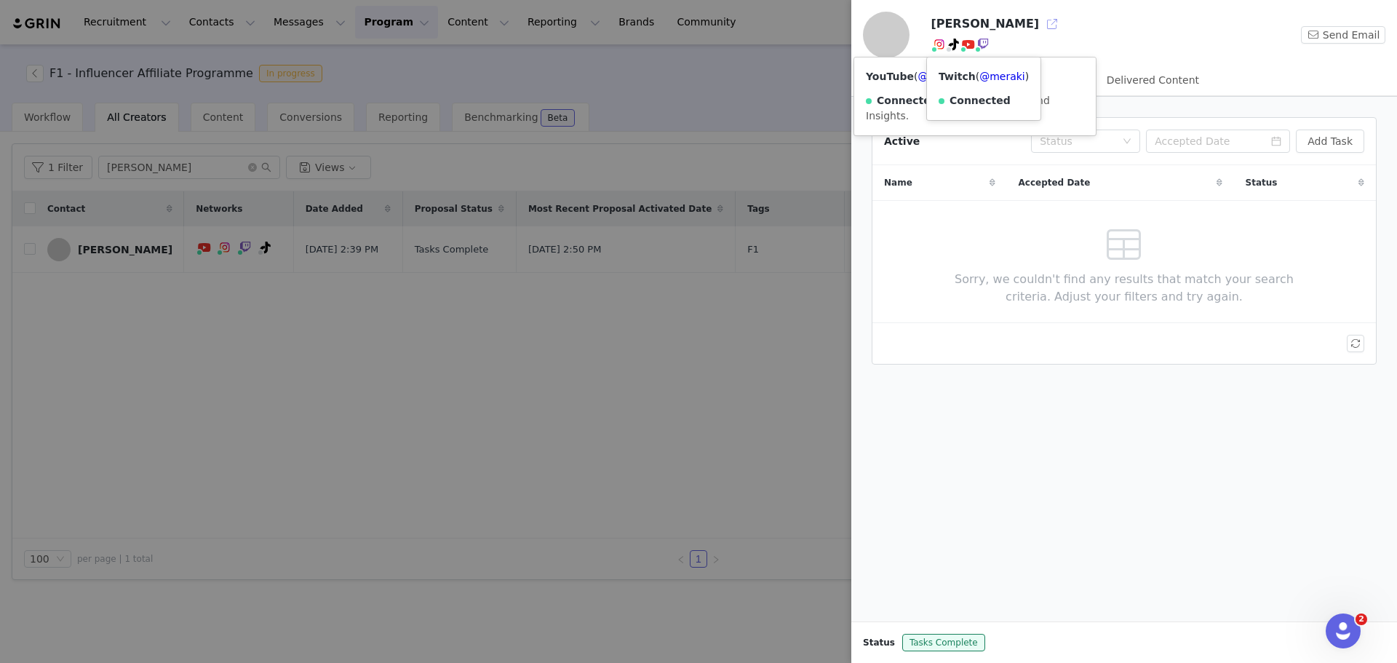
click at [696, 22] on button "button" at bounding box center [1051, 23] width 23 height 23
drag, startPoint x: 770, startPoint y: 132, endPoint x: 289, endPoint y: 143, distance: 481.7
click at [696, 133] on div at bounding box center [698, 331] width 1397 height 663
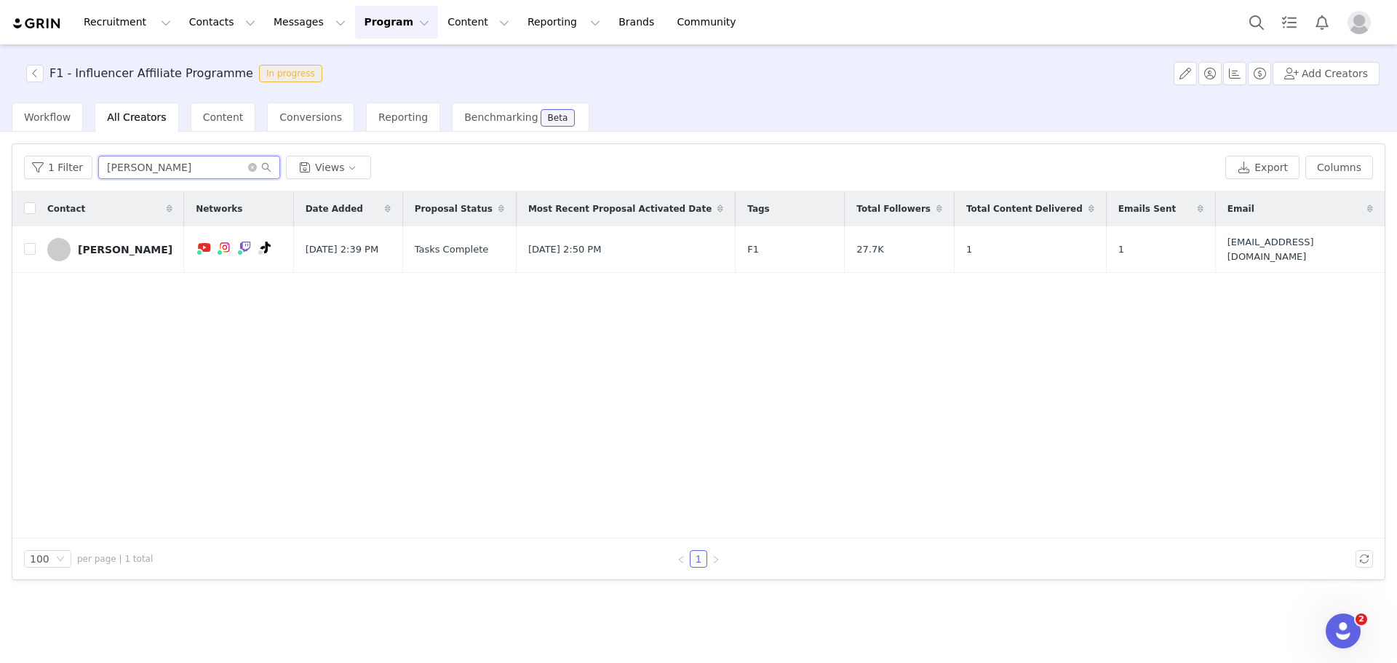
click at [239, 167] on input "jake" at bounding box center [189, 167] width 182 height 23
click at [248, 166] on icon "icon: close-circle" at bounding box center [252, 167] width 9 height 9
click at [232, 169] on input "text" at bounding box center [189, 167] width 182 height 23
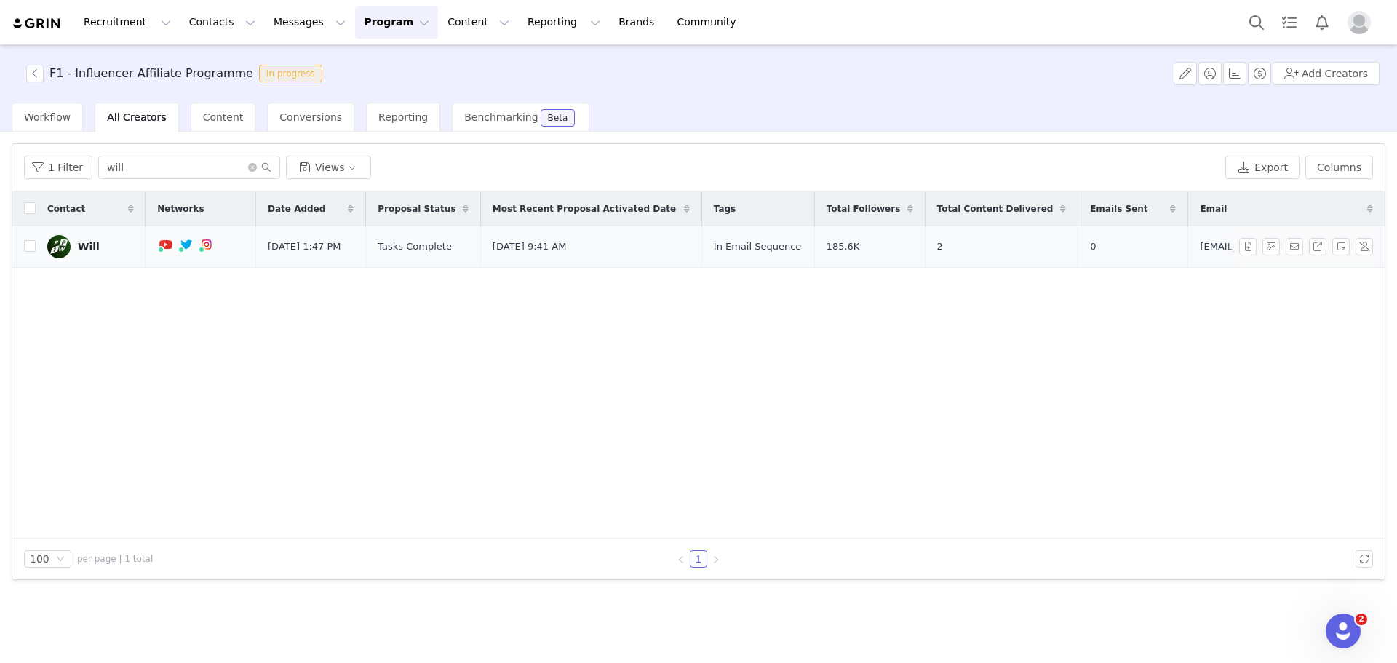
click at [83, 249] on div "Will" at bounding box center [89, 247] width 22 height 12
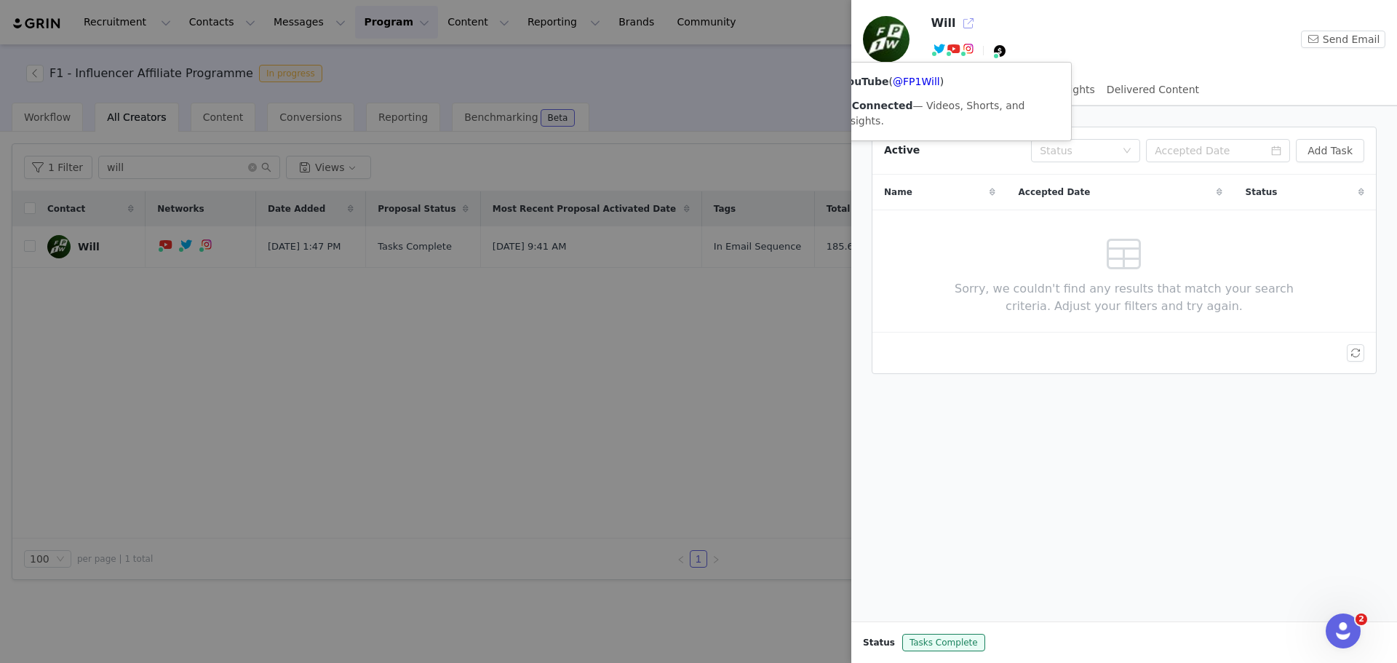
click at [696, 20] on button "button" at bounding box center [968, 23] width 23 height 23
drag, startPoint x: 599, startPoint y: 420, endPoint x: 220, endPoint y: 248, distance: 415.4
click at [595, 420] on div at bounding box center [698, 331] width 1397 height 663
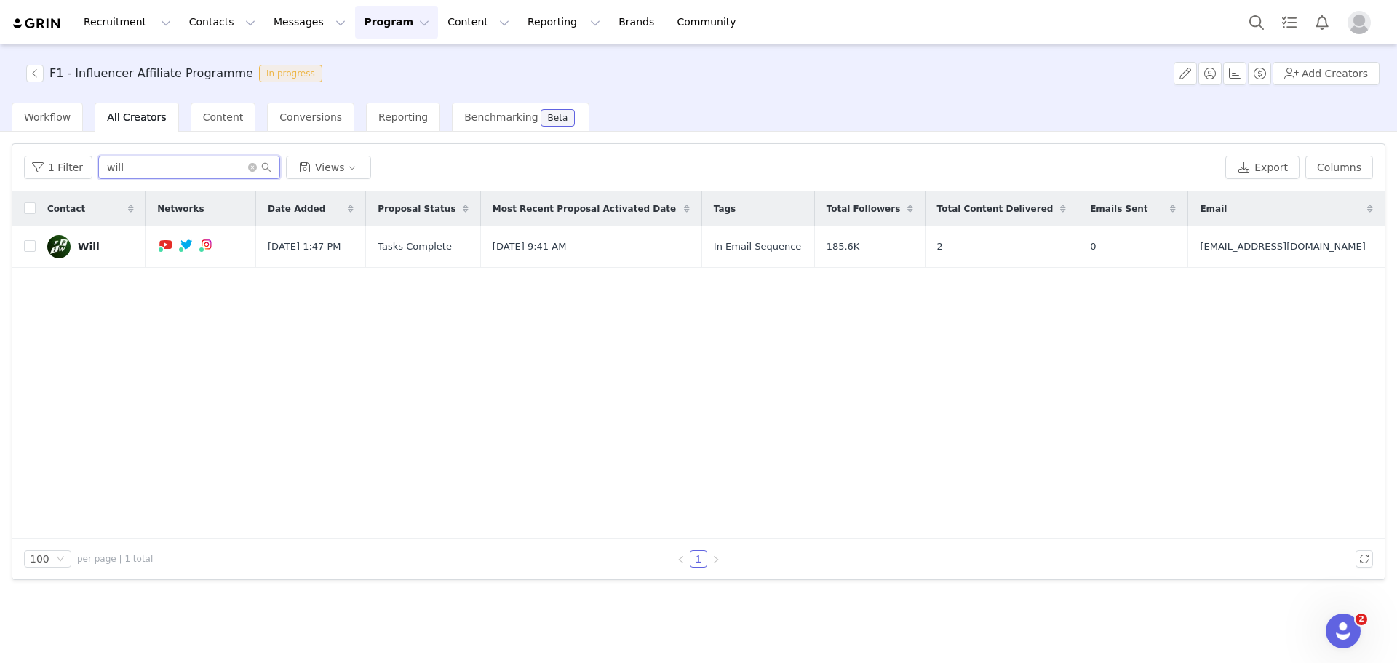
click at [157, 164] on input "will" at bounding box center [189, 167] width 182 height 23
type input "w"
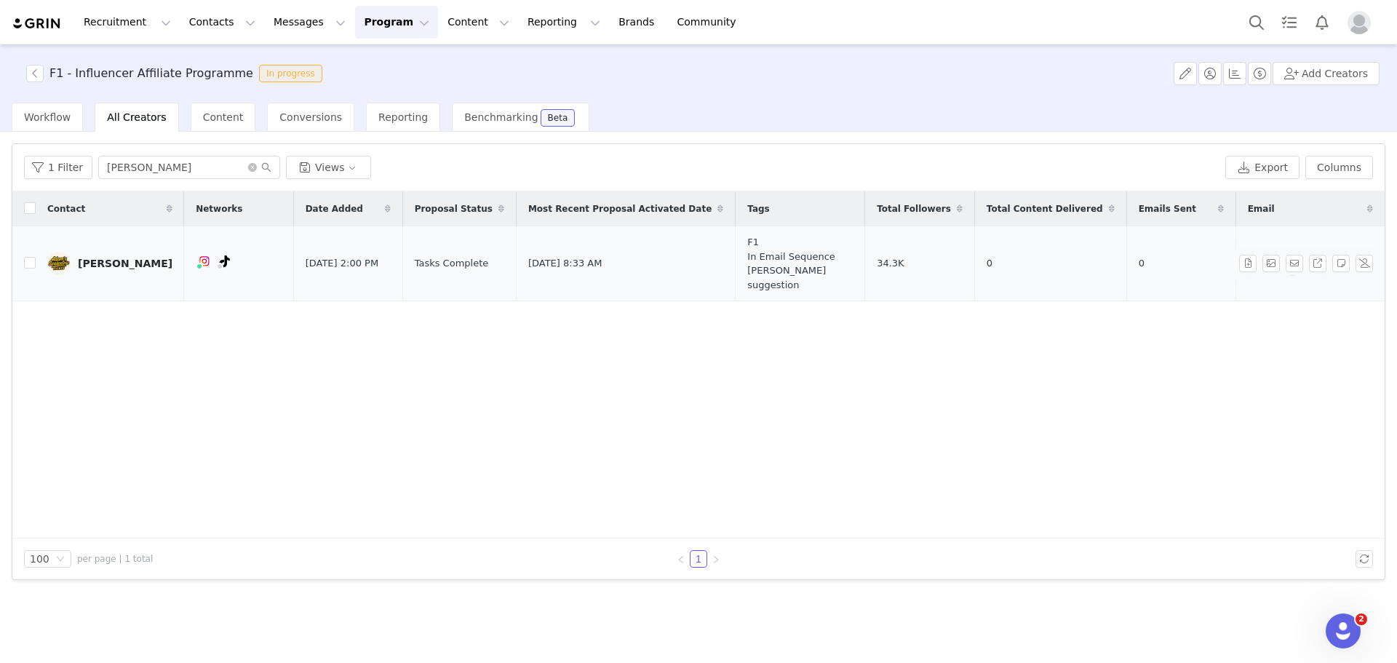
click at [127, 258] on div "Adam Chandler" at bounding box center [125, 264] width 95 height 12
click at [132, 258] on div "Adam Chandler" at bounding box center [125, 264] width 95 height 12
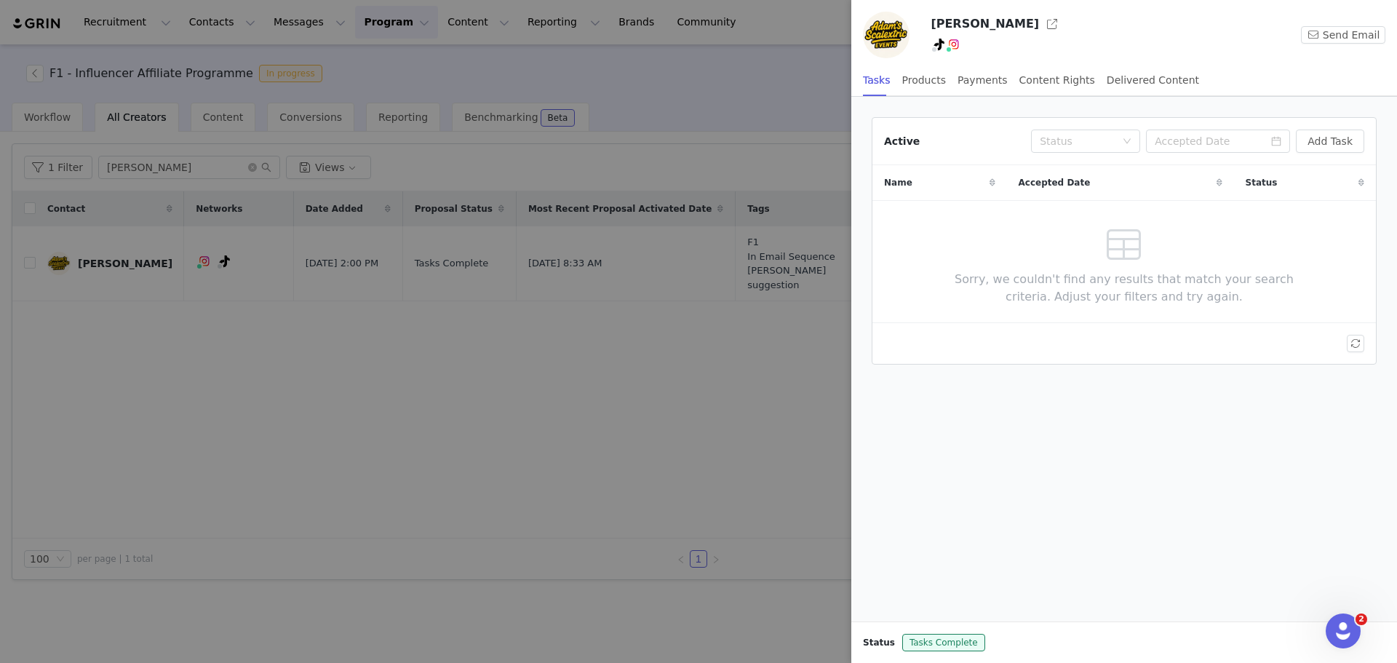
click at [696, 37] on div "TikTok ( @adamsscalextric ) — Personal/Creator Not Found — No Content or Insigh…" at bounding box center [1089, 47] width 319 height 22
click at [696, 30] on button "button" at bounding box center [1051, 23] width 23 height 23
drag, startPoint x: 342, startPoint y: 252, endPoint x: 347, endPoint y: 223, distance: 28.8
click at [343, 247] on div at bounding box center [698, 331] width 1397 height 663
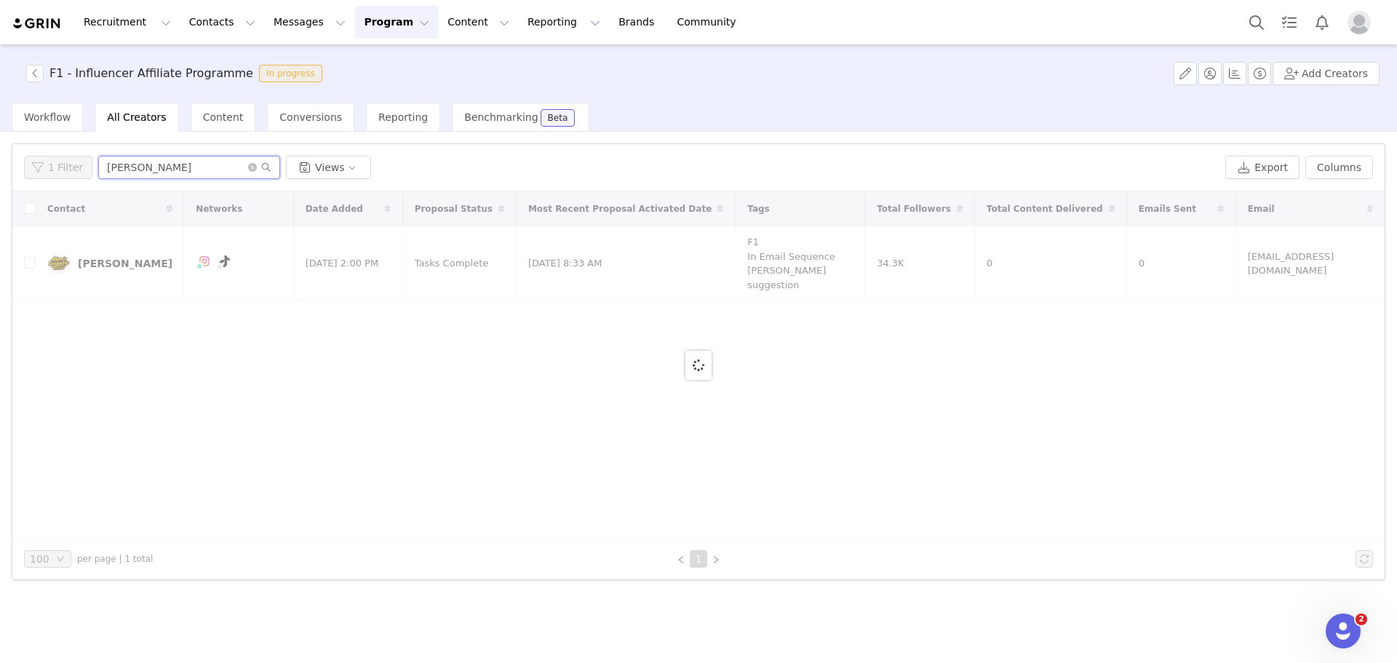
click at [209, 171] on input "adam" at bounding box center [189, 167] width 182 height 23
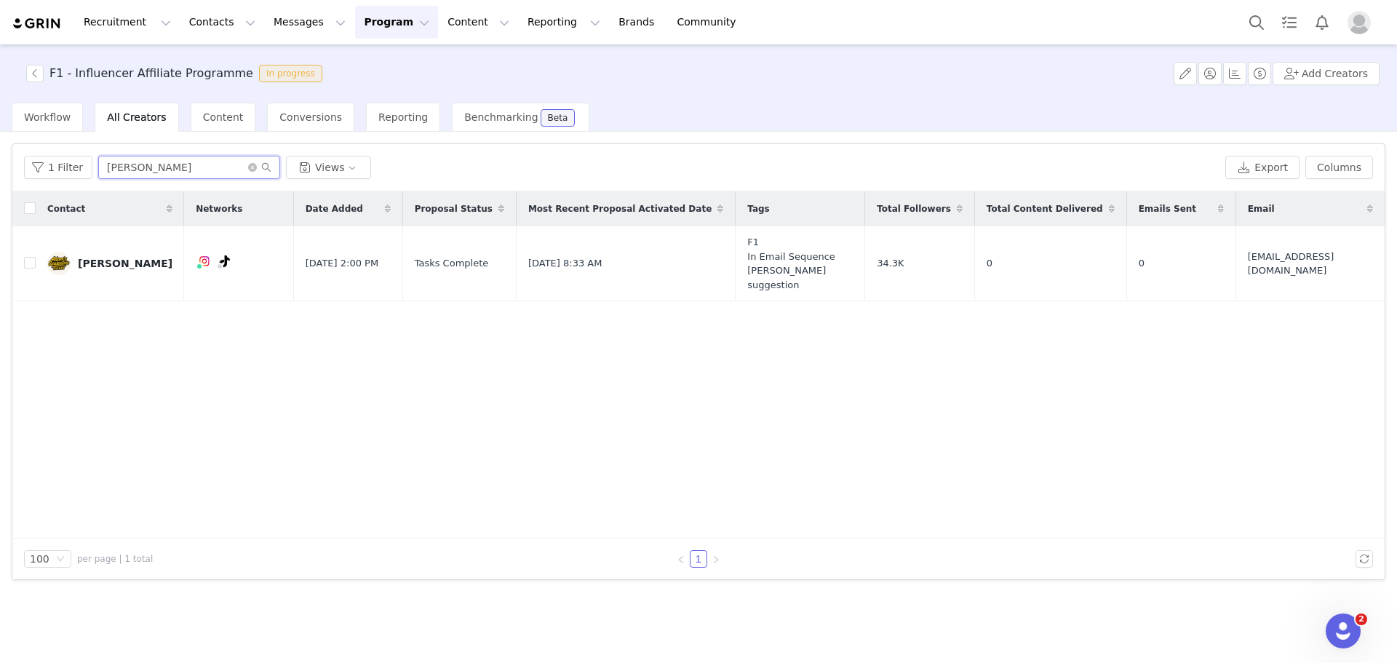
paste input "contact.brandonmyles@gmail.com"
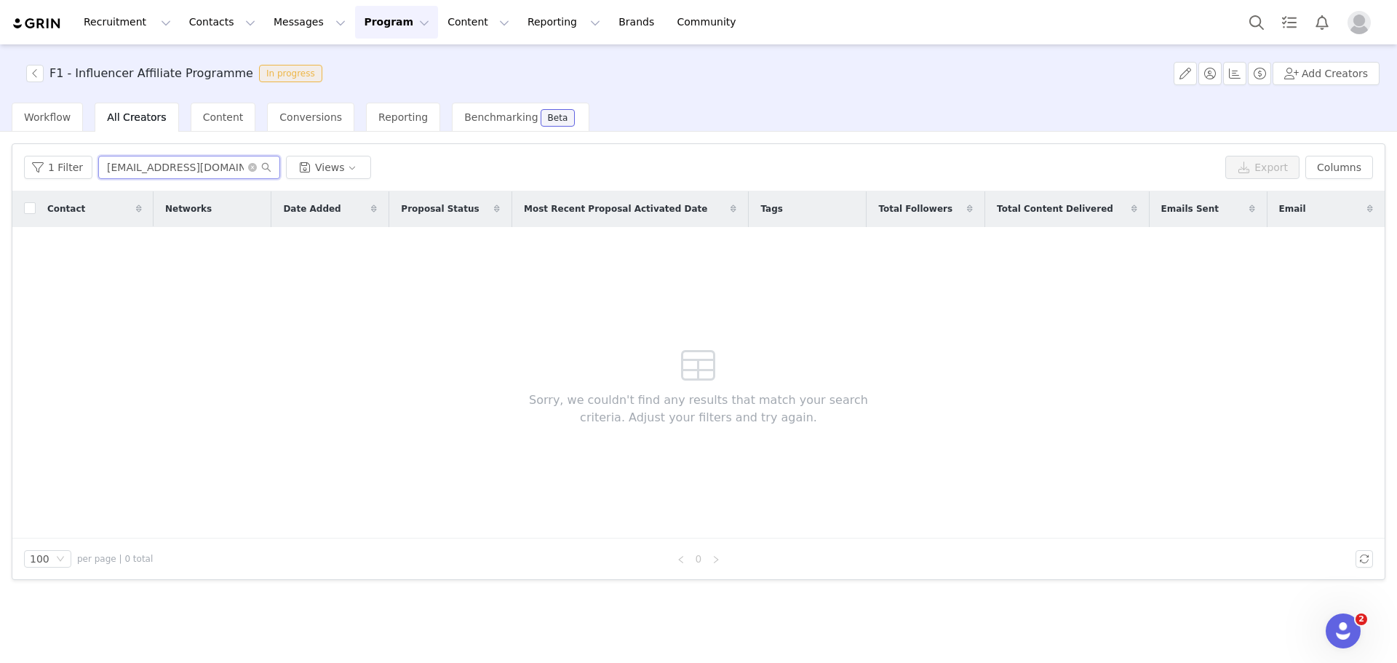
drag, startPoint x: 119, startPoint y: 170, endPoint x: 0, endPoint y: 165, distance: 118.7
click at [0, 169] on div "Filters Filter Logic And Or Date Added ~ Proposal Status Select Tasks Complete …" at bounding box center [698, 396] width 1397 height 529
type input "brandonmyles@gmail.com"
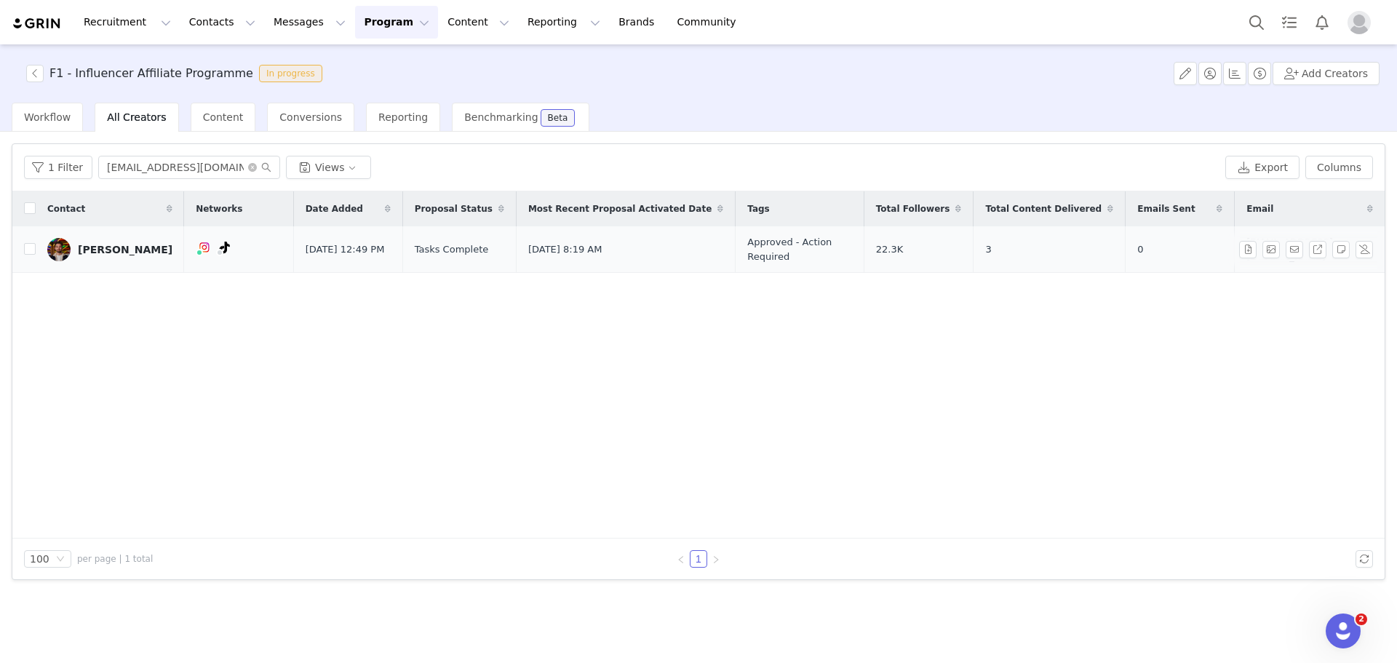
click at [101, 247] on div "Brandon Myles" at bounding box center [125, 250] width 95 height 12
click at [122, 250] on div "Brandon Myles" at bounding box center [125, 250] width 95 height 12
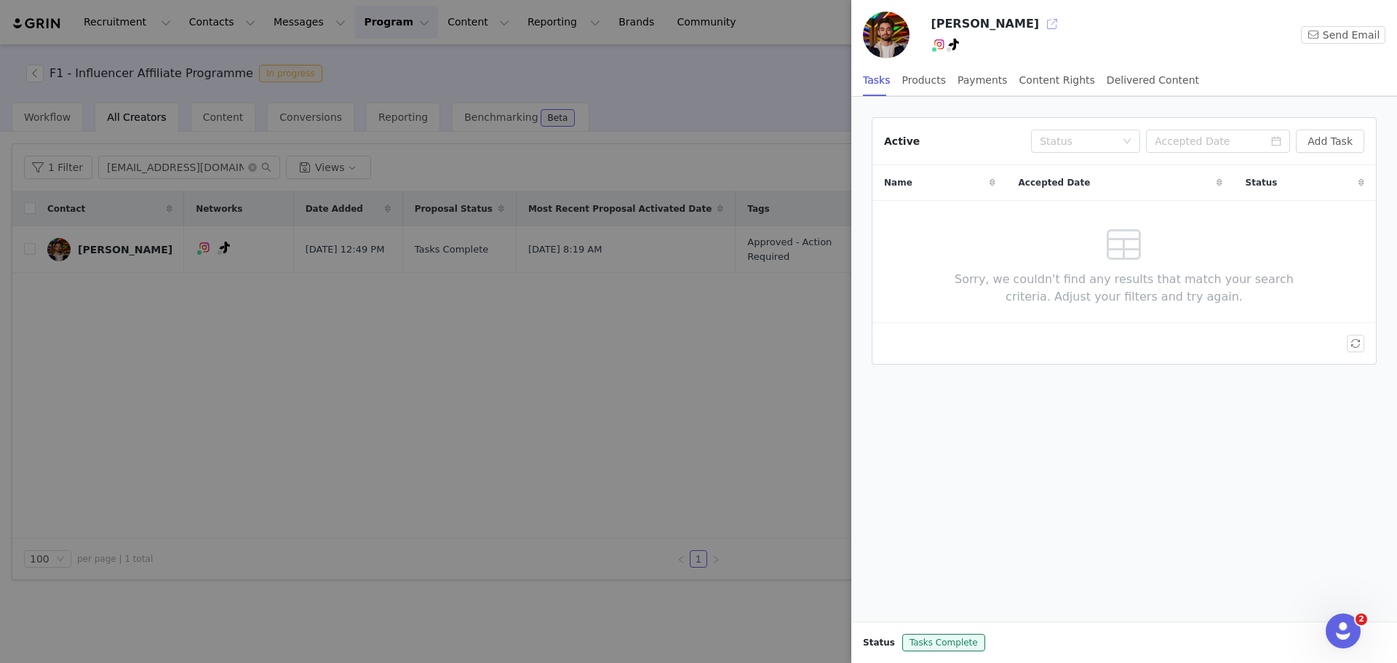
click at [696, 25] on button "button" at bounding box center [1051, 23] width 23 height 23
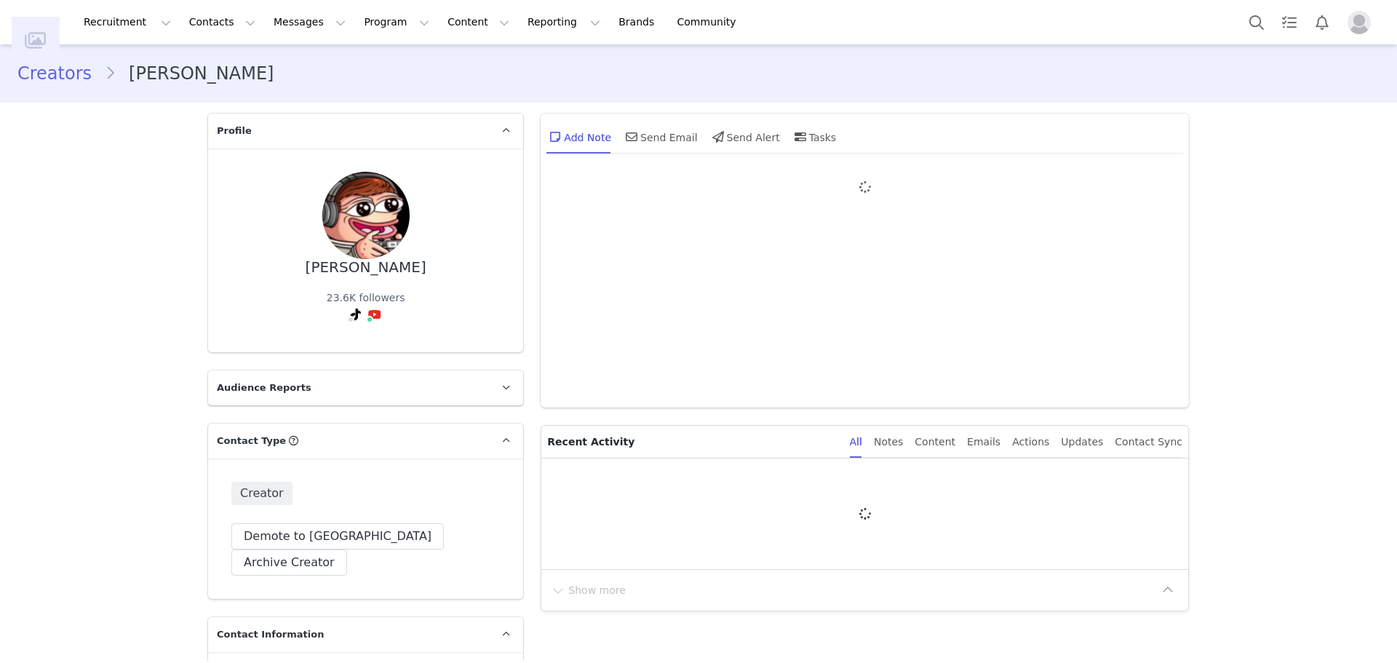
type input "+1 ([GEOGRAPHIC_DATA])"
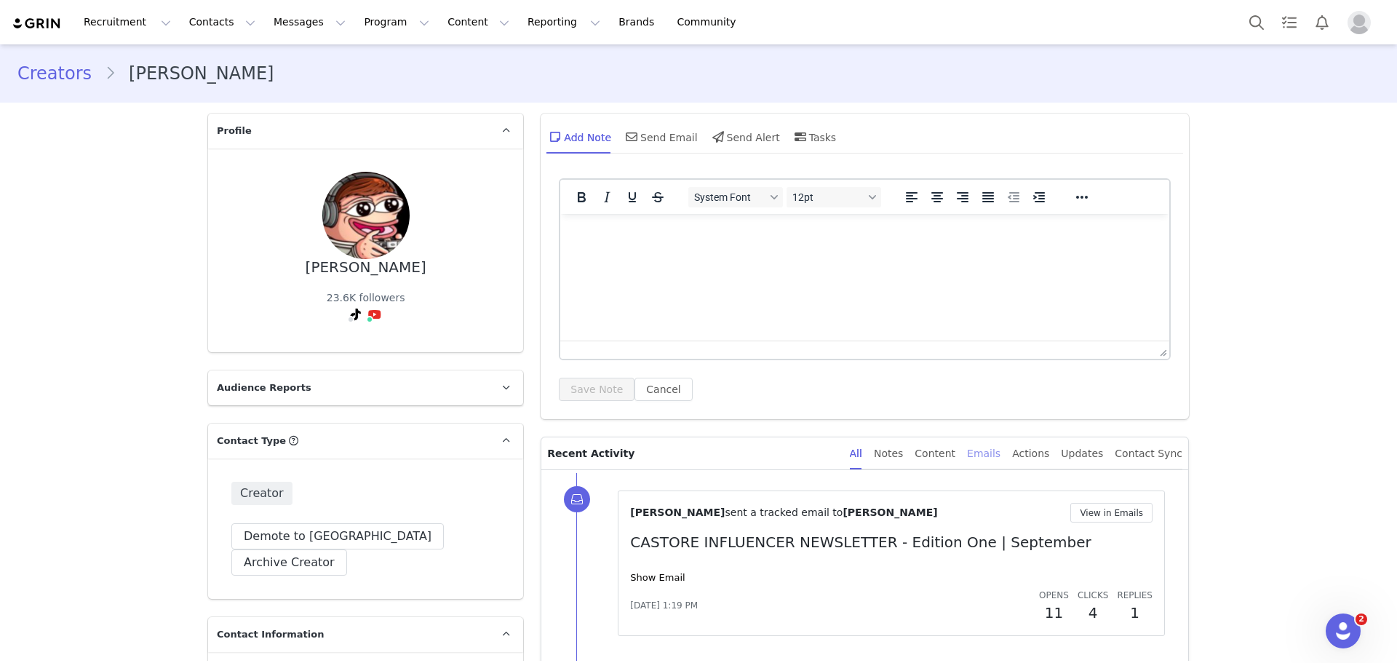
click at [999, 456] on div "Emails" at bounding box center [983, 453] width 33 height 33
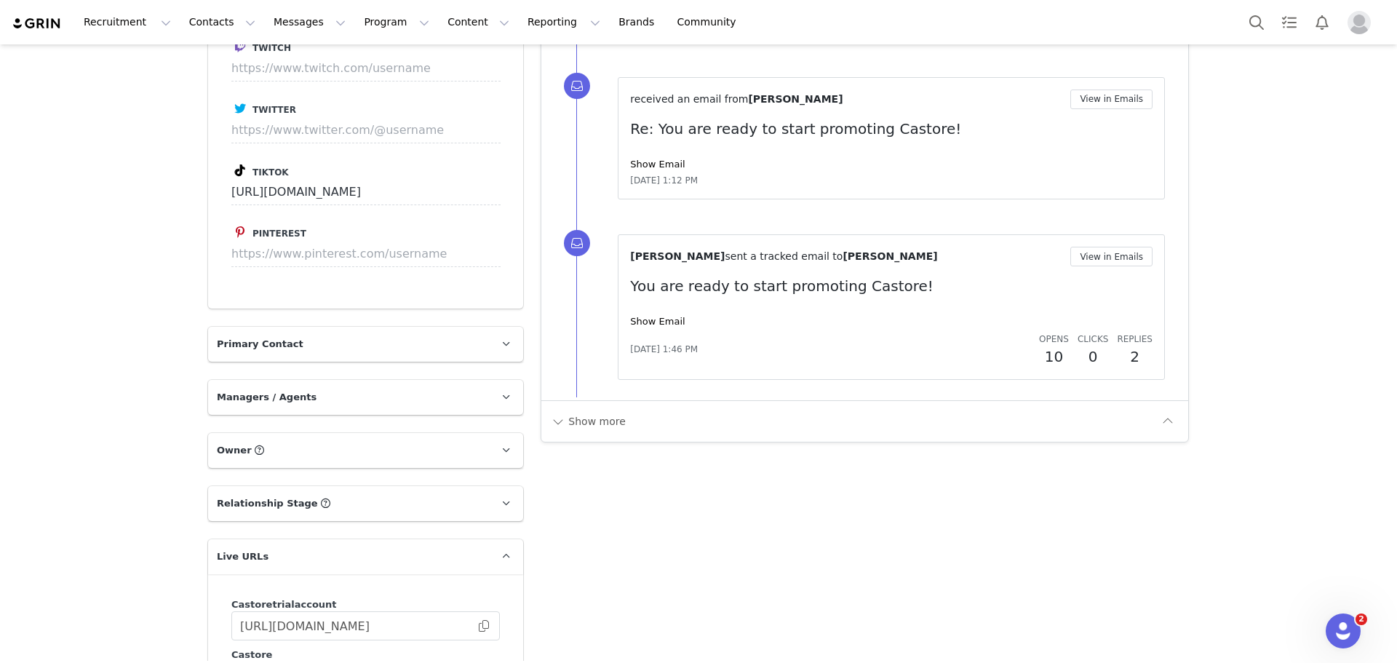
scroll to position [1891, 0]
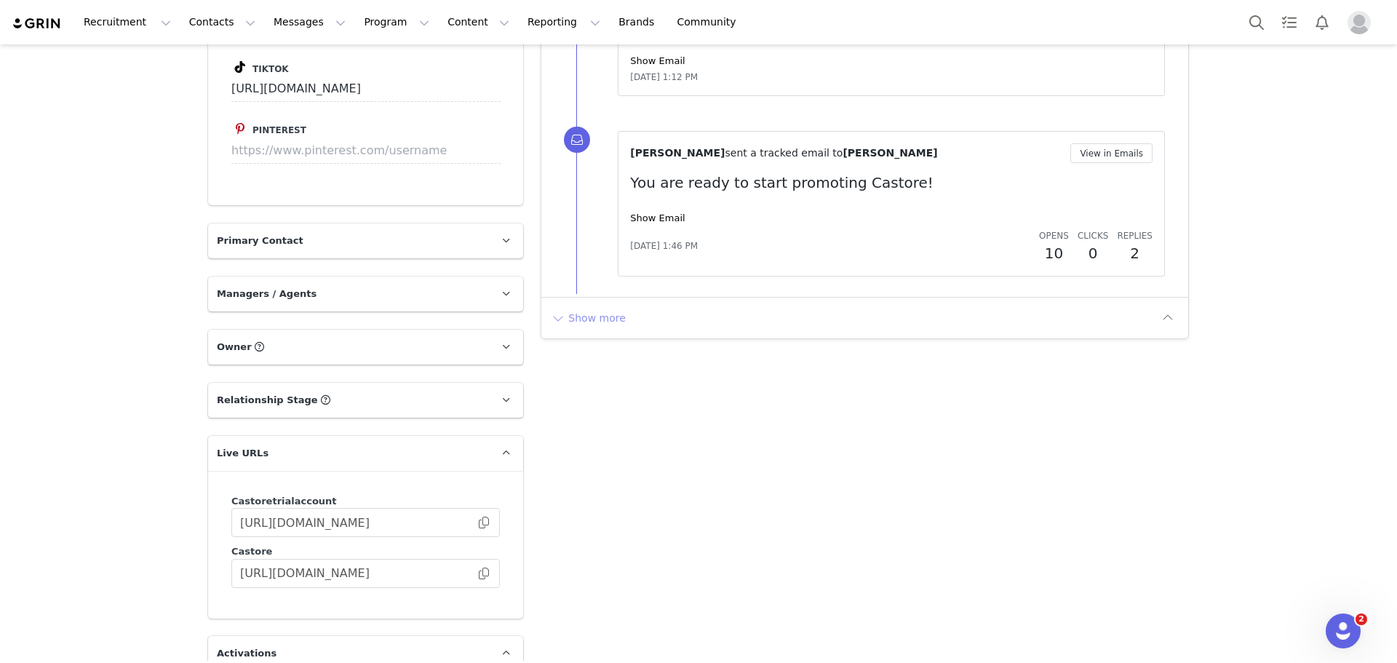
click at [564, 317] on button "Show more" at bounding box center [588, 317] width 76 height 23
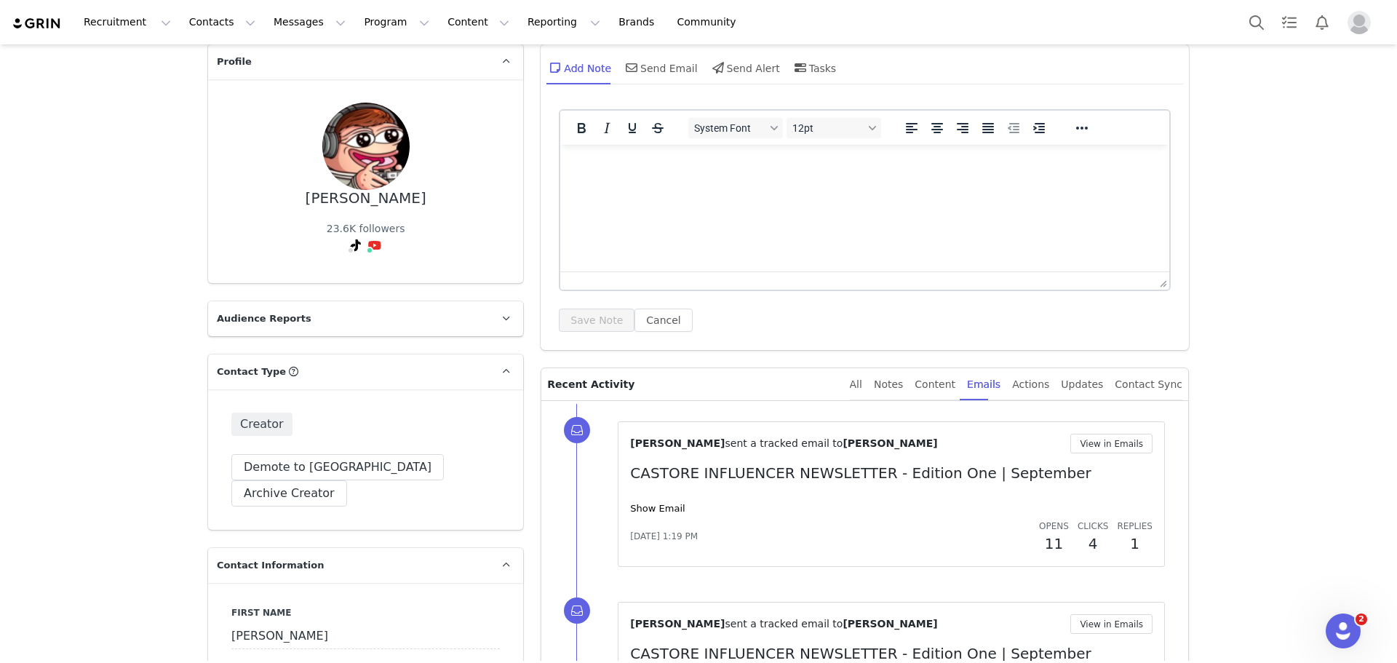
scroll to position [0, 0]
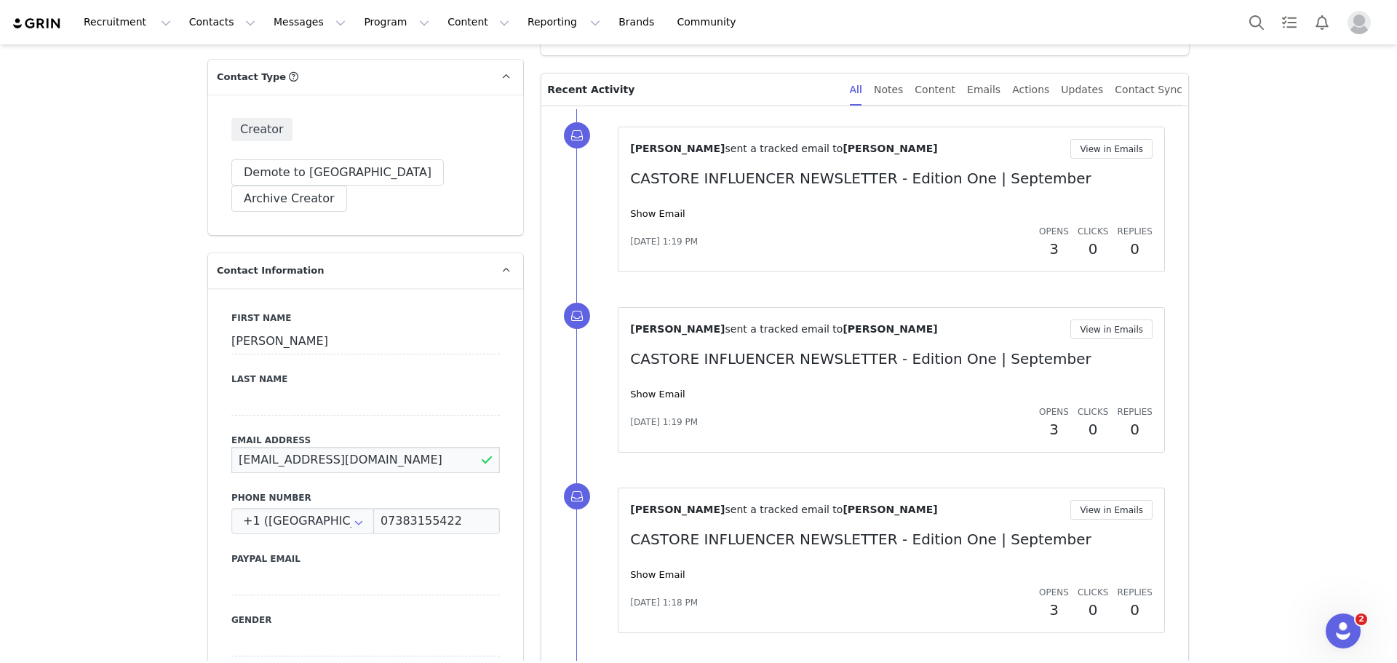
drag, startPoint x: 359, startPoint y: 352, endPoint x: 151, endPoint y: 364, distance: 207.7
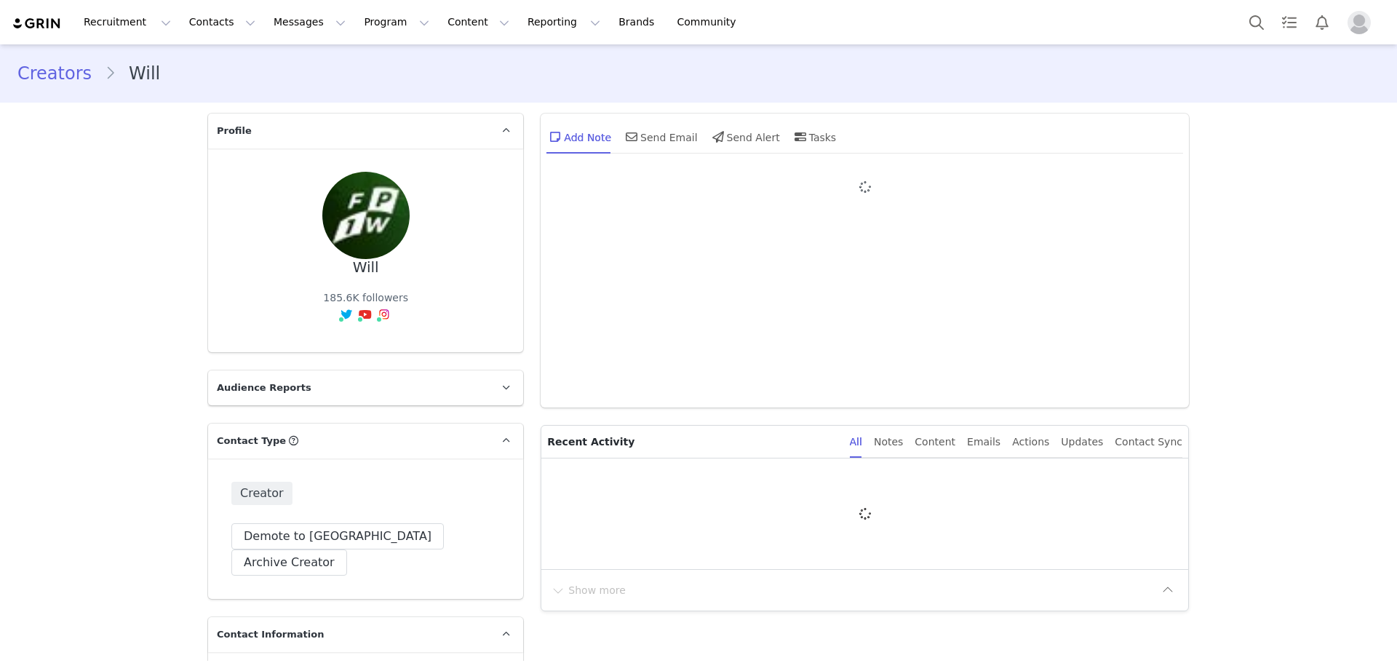
type input "+44 ([GEOGRAPHIC_DATA])"
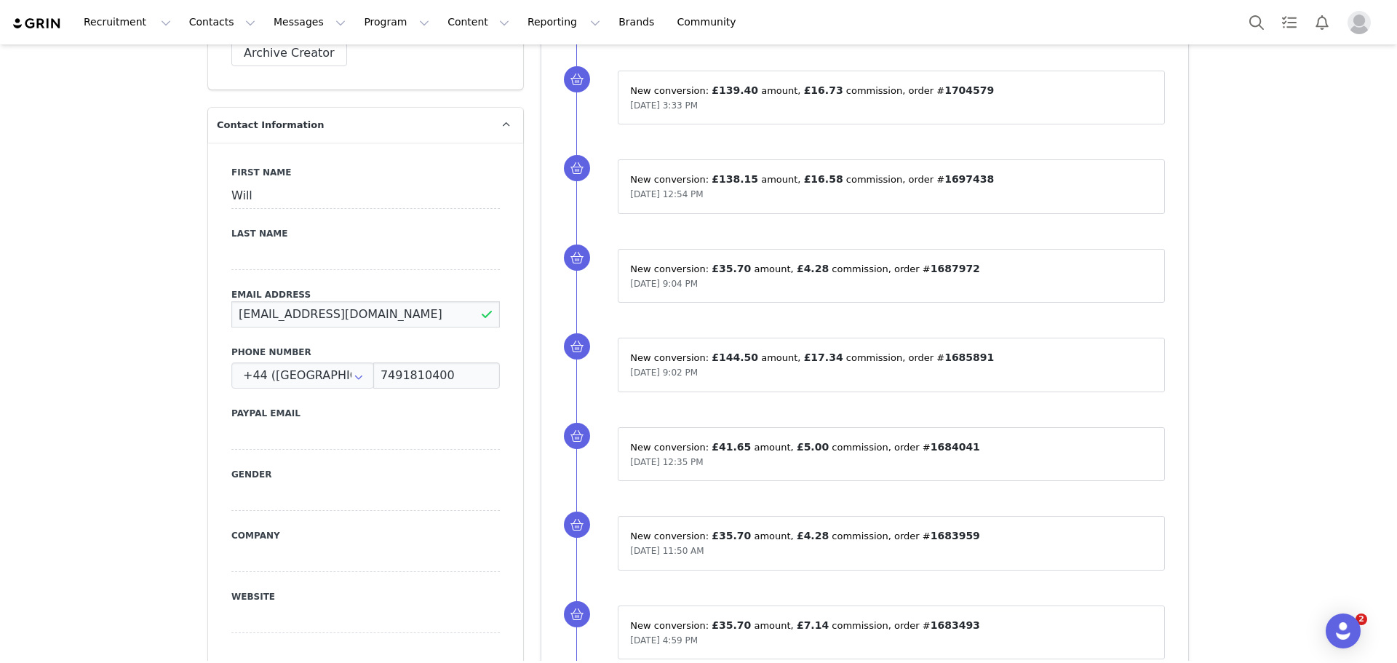
drag, startPoint x: 389, startPoint y: 287, endPoint x: 89, endPoint y: 284, distance: 300.4
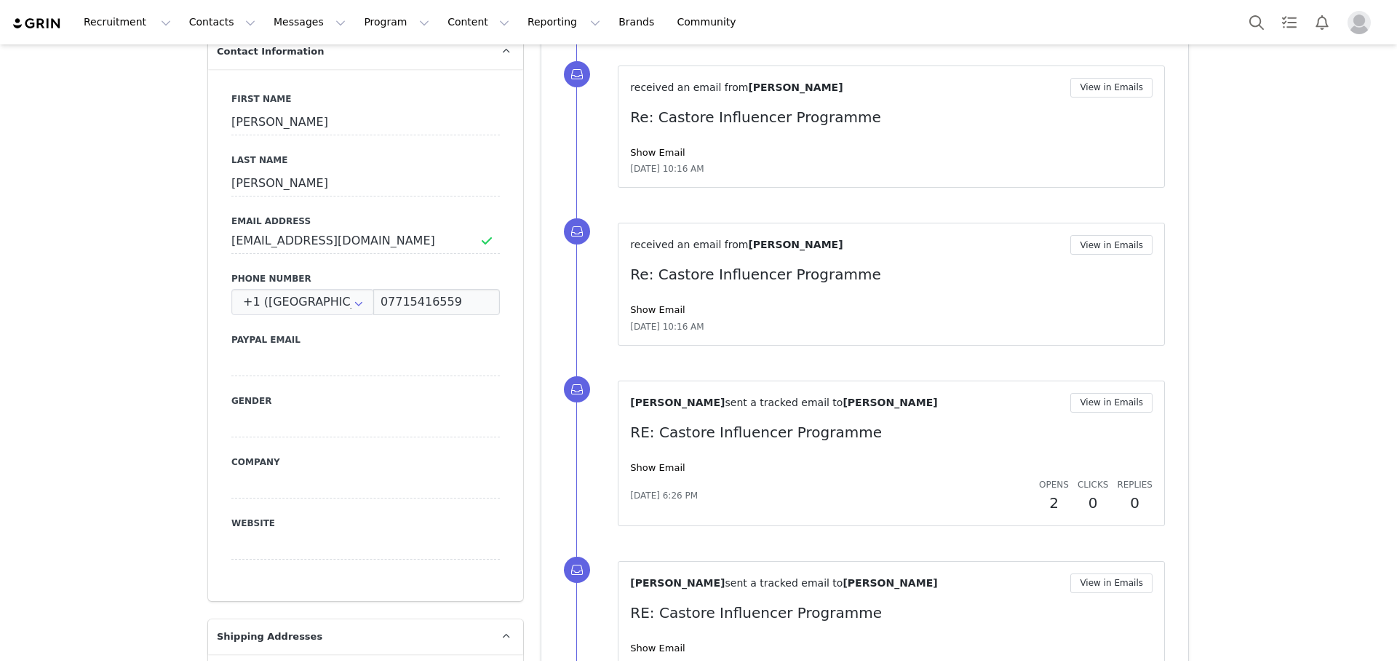
scroll to position [582, 0]
drag, startPoint x: 341, startPoint y: 222, endPoint x: 36, endPoint y: 232, distance: 305.0
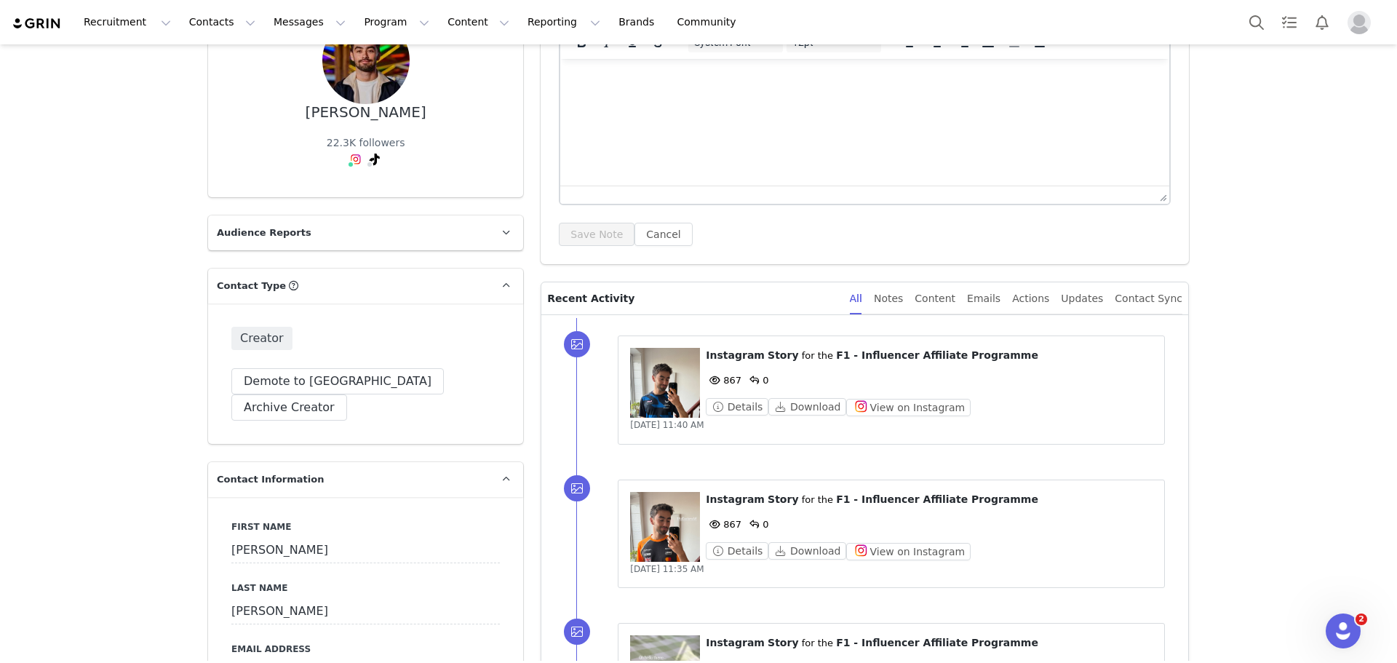
scroll to position [73, 0]
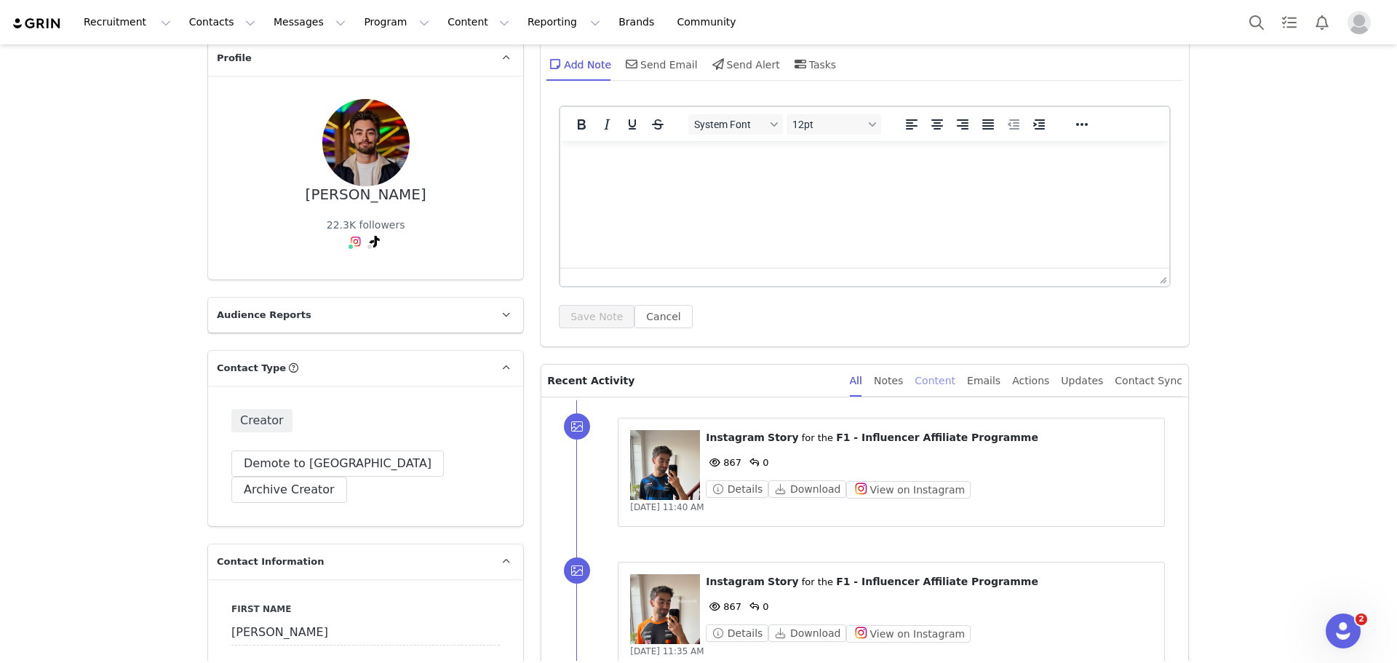
click at [955, 386] on div "Content" at bounding box center [934, 380] width 41 height 33
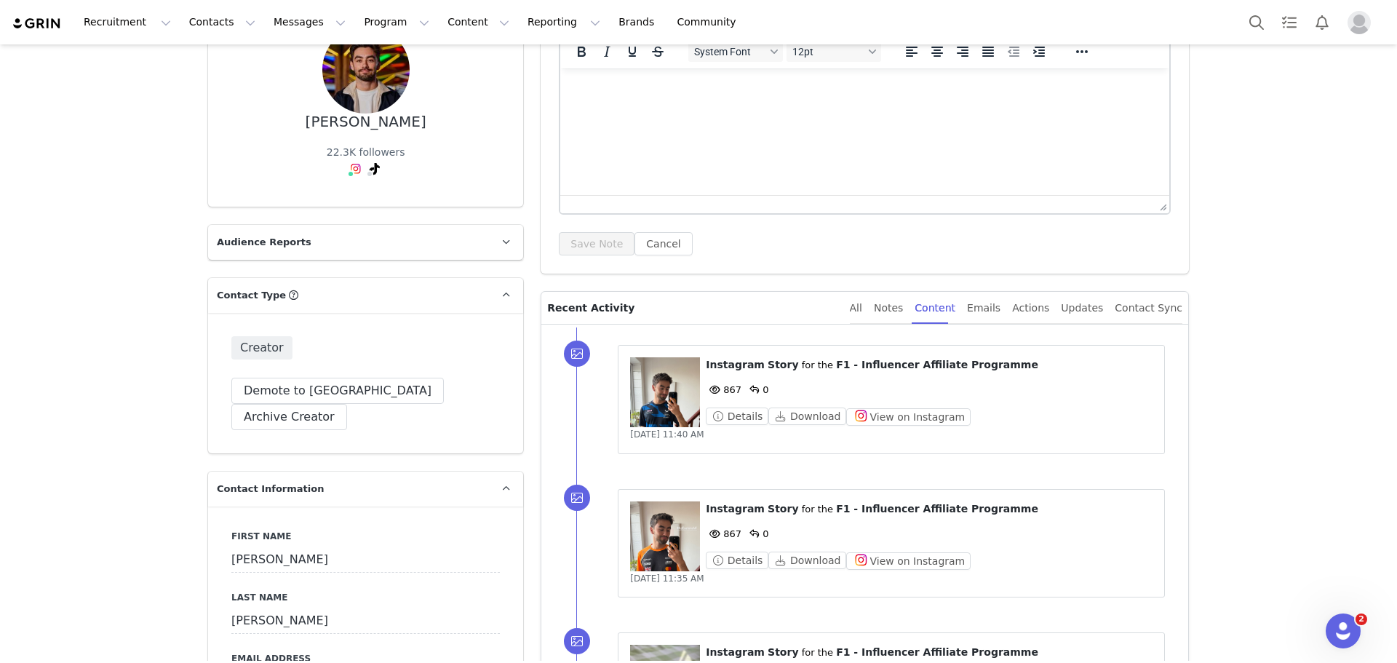
scroll to position [0, 0]
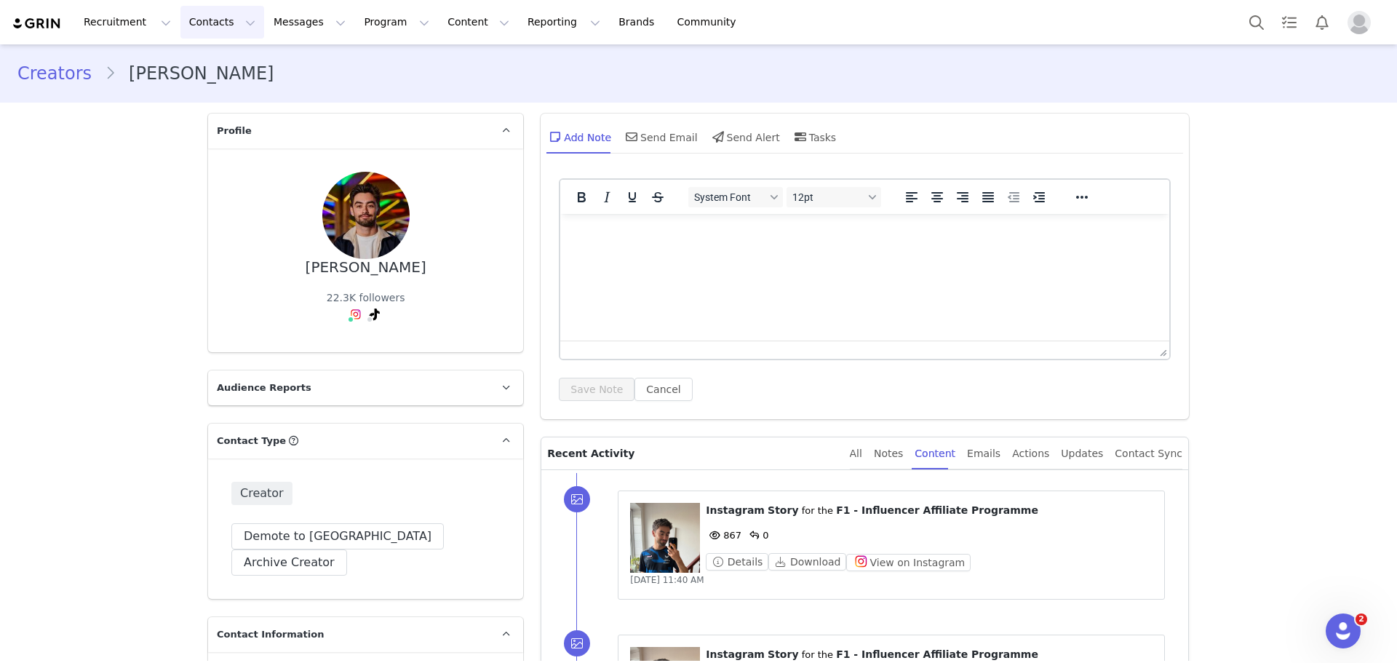
click at [185, 15] on button "Contacts Contacts" at bounding box center [222, 22] width 84 height 33
click at [204, 60] on p "Creators" at bounding box center [200, 64] width 44 height 15
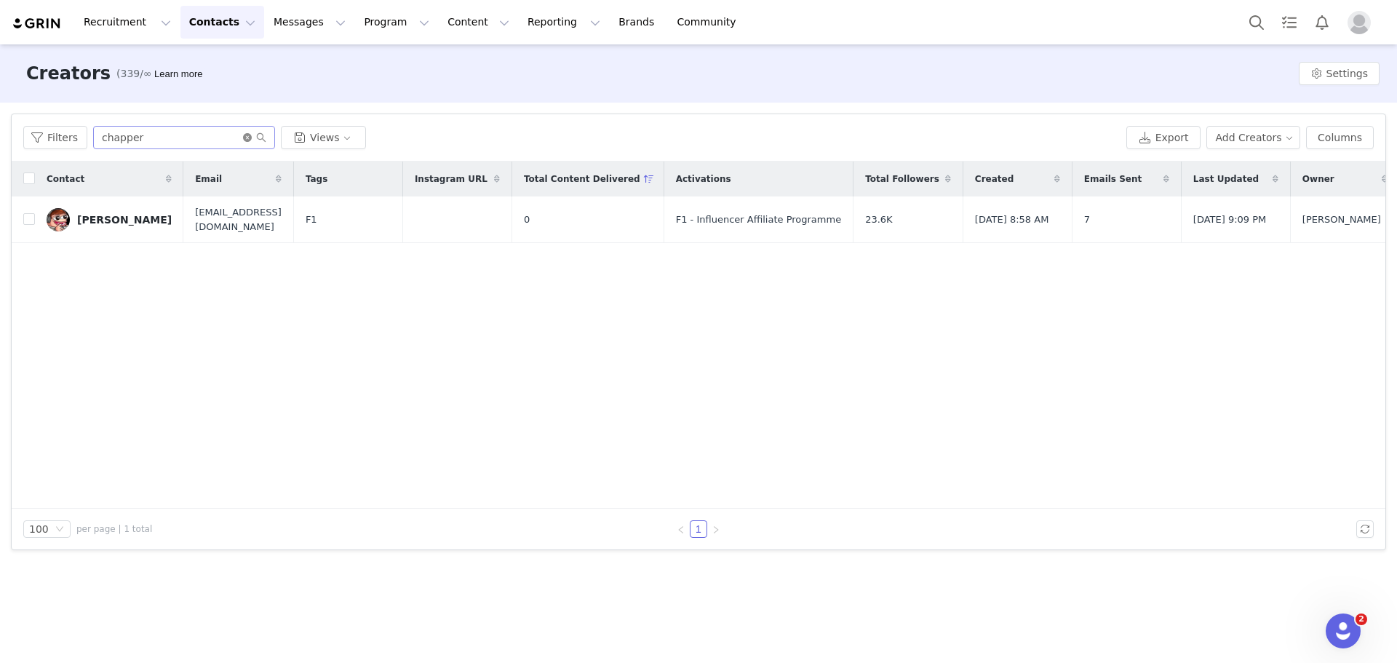
click at [245, 137] on icon "icon: close-circle" at bounding box center [247, 137] width 9 height 9
click at [220, 141] on input "text" at bounding box center [184, 137] width 182 height 23
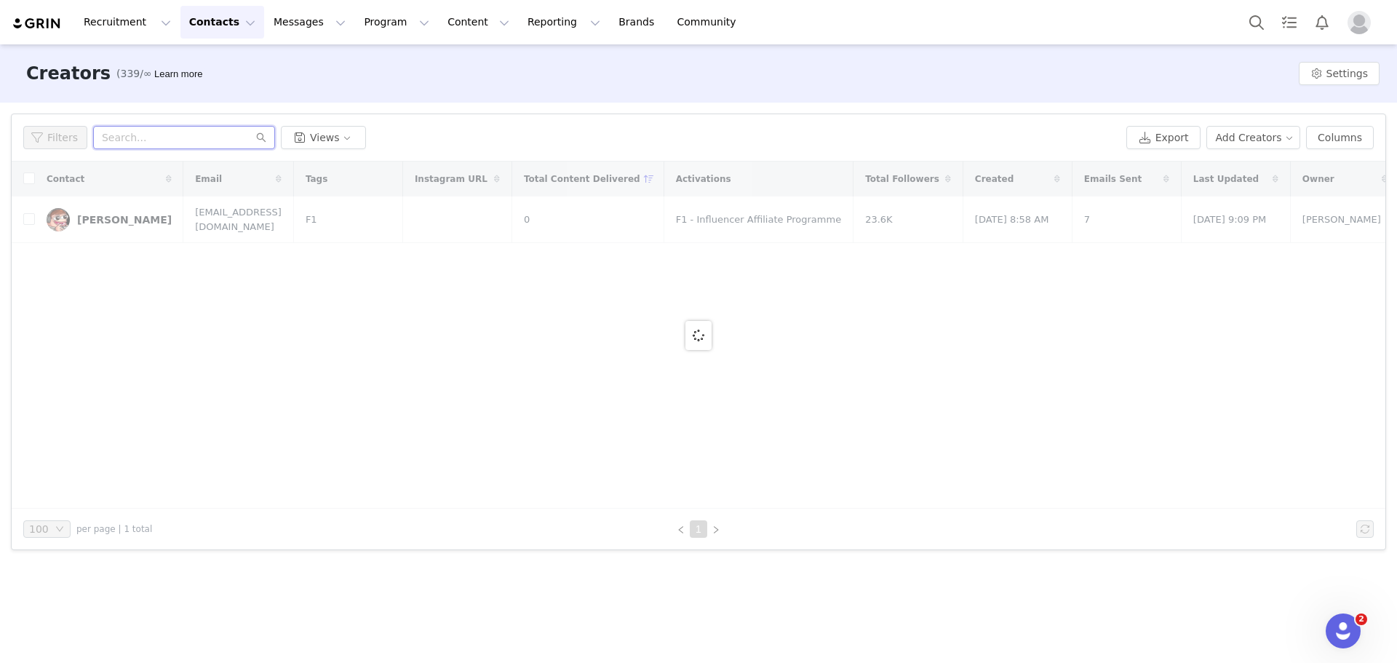
paste input "FP1.sponsorship@gmail.com"
type input "FP1.sponsorship@gmail.com"
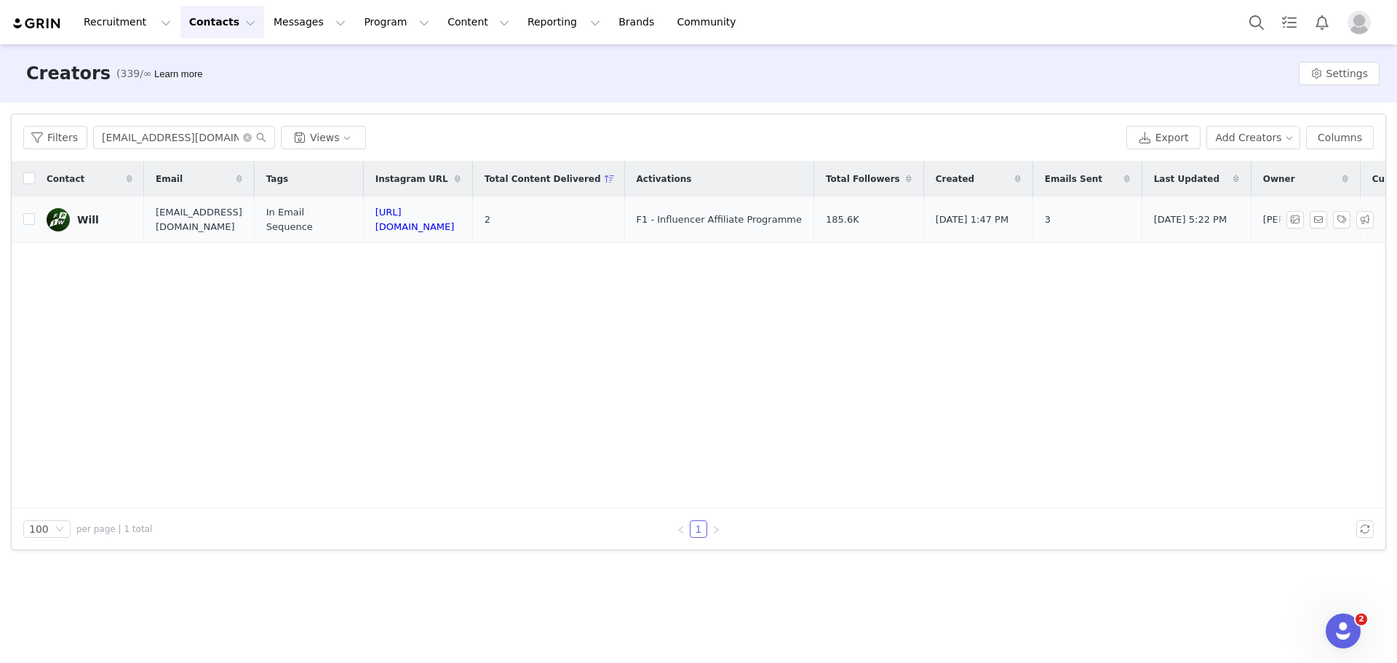
click at [79, 217] on div "Will" at bounding box center [88, 220] width 22 height 12
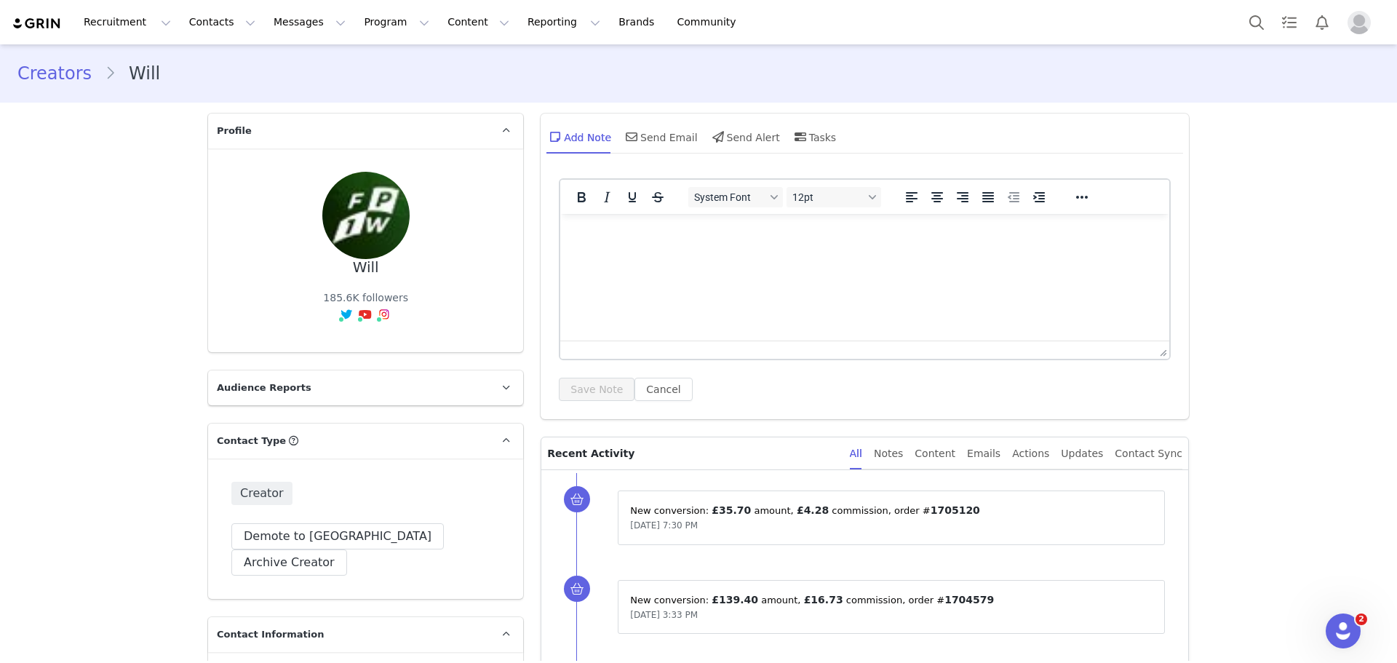
click at [974, 459] on div "All Notes Content Emails Actions Updates Contact Sync" at bounding box center [1016, 453] width 332 height 33
click at [955, 452] on div "Content" at bounding box center [934, 453] width 41 height 33
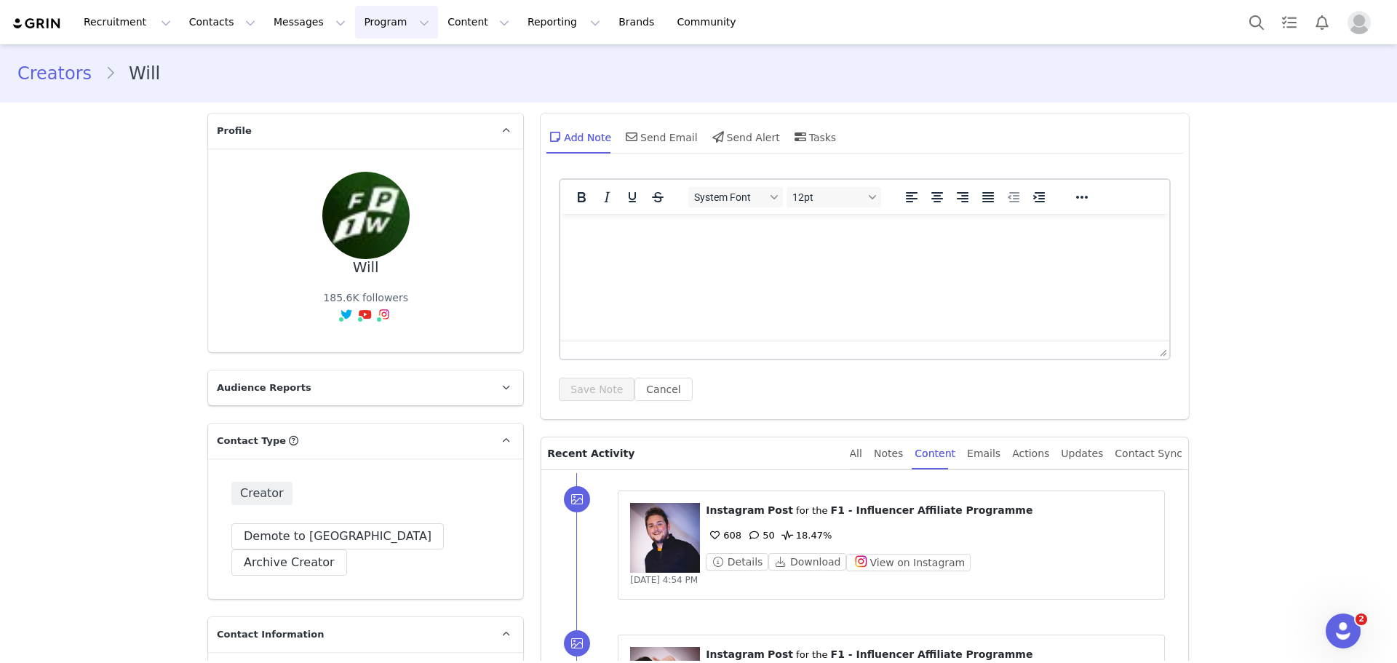
click at [370, 33] on button "Program Program" at bounding box center [396, 22] width 83 height 33
click at [369, 60] on p "Activations" at bounding box center [359, 64] width 56 height 15
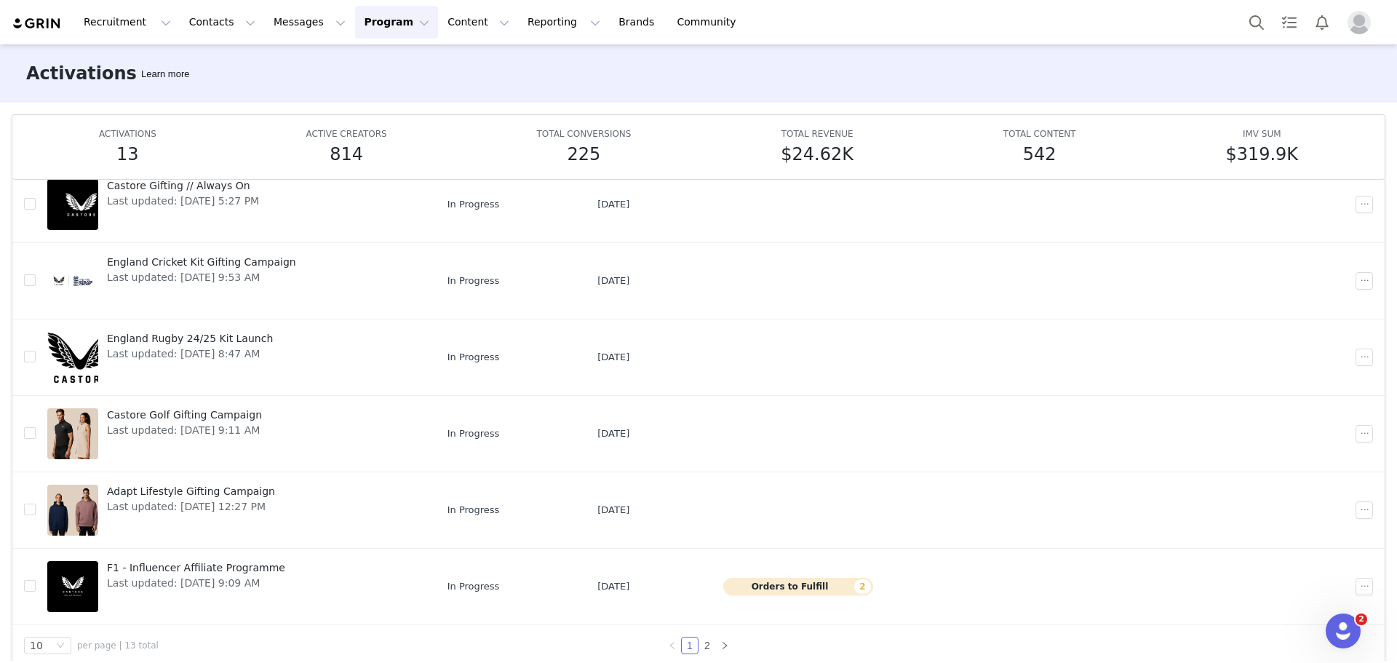
scroll to position [77, 0]
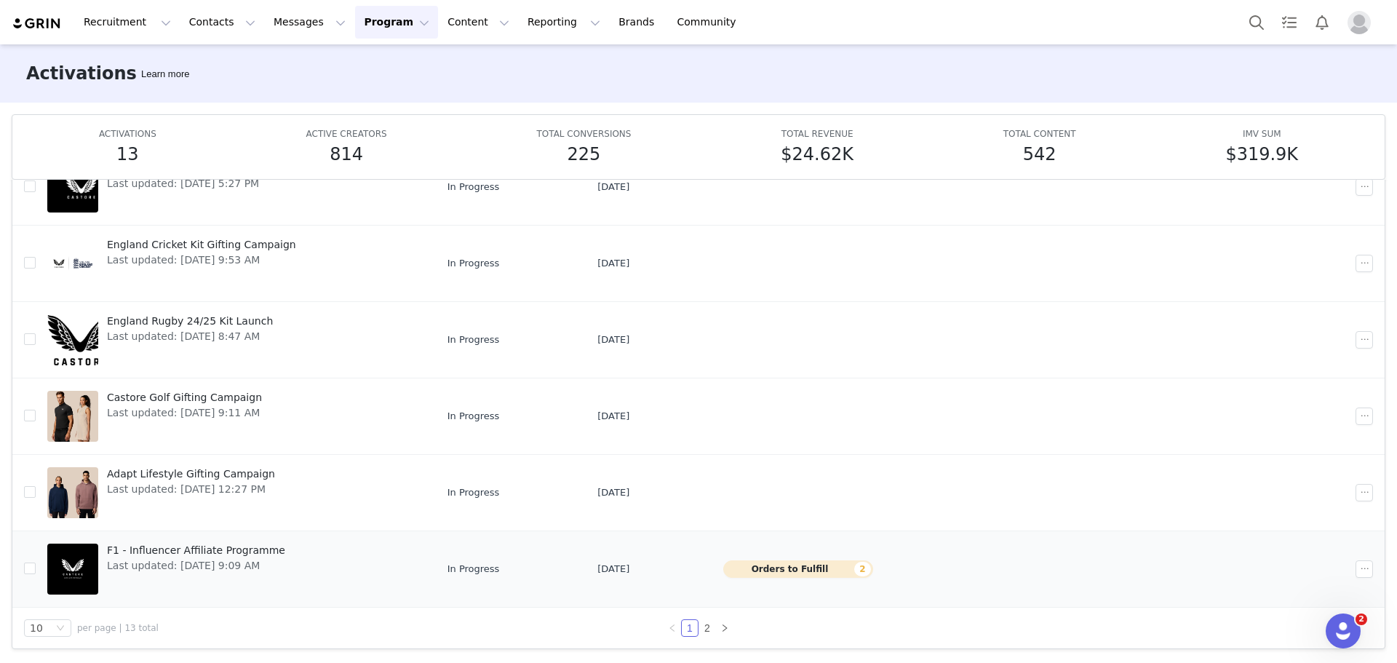
click at [252, 549] on span "F1 - Influencer Affiliate Programme" at bounding box center [196, 550] width 178 height 15
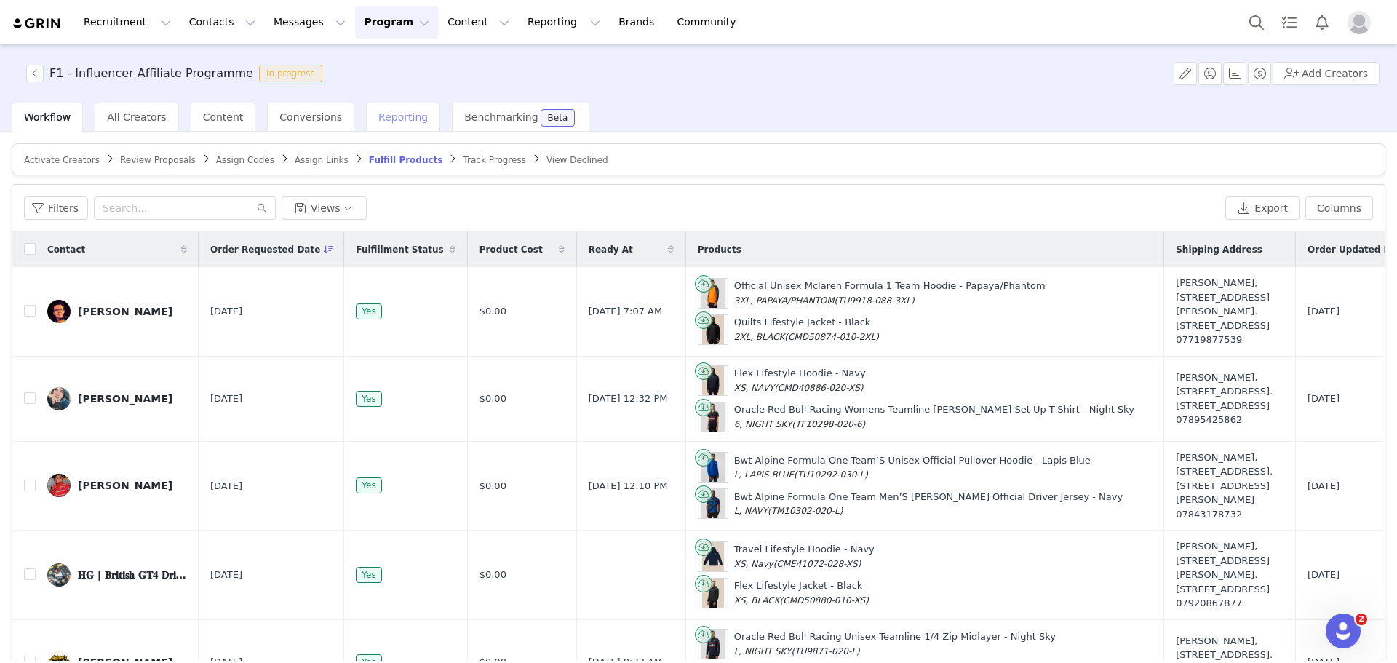
click at [378, 117] on span "Reporting" at bounding box center [402, 117] width 49 height 12
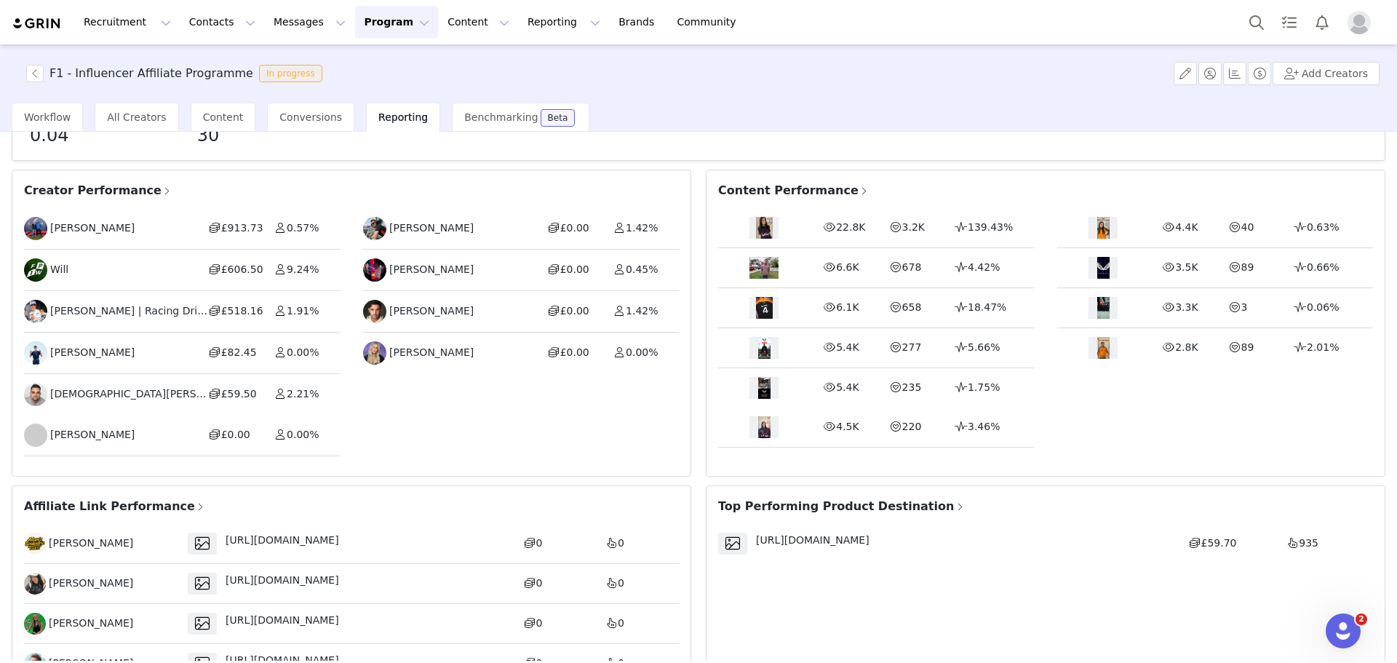
scroll to position [111, 0]
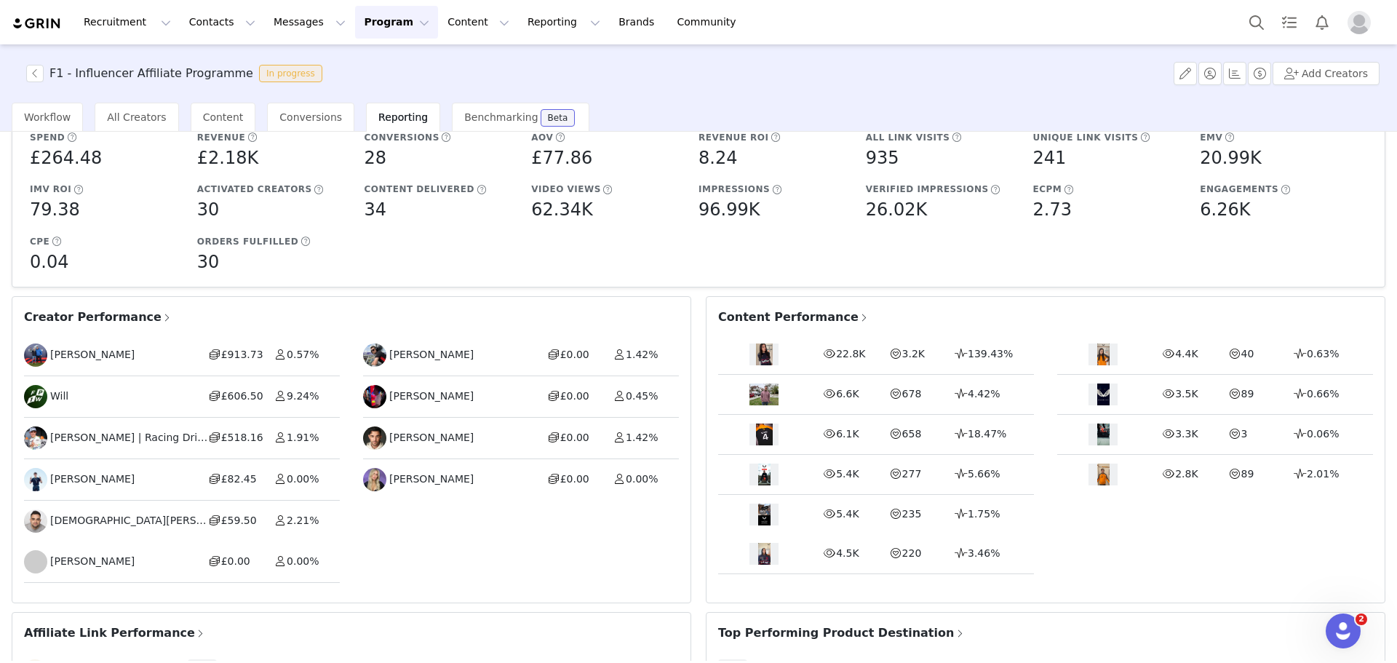
click at [161, 316] on span at bounding box center [166, 317] width 11 height 13
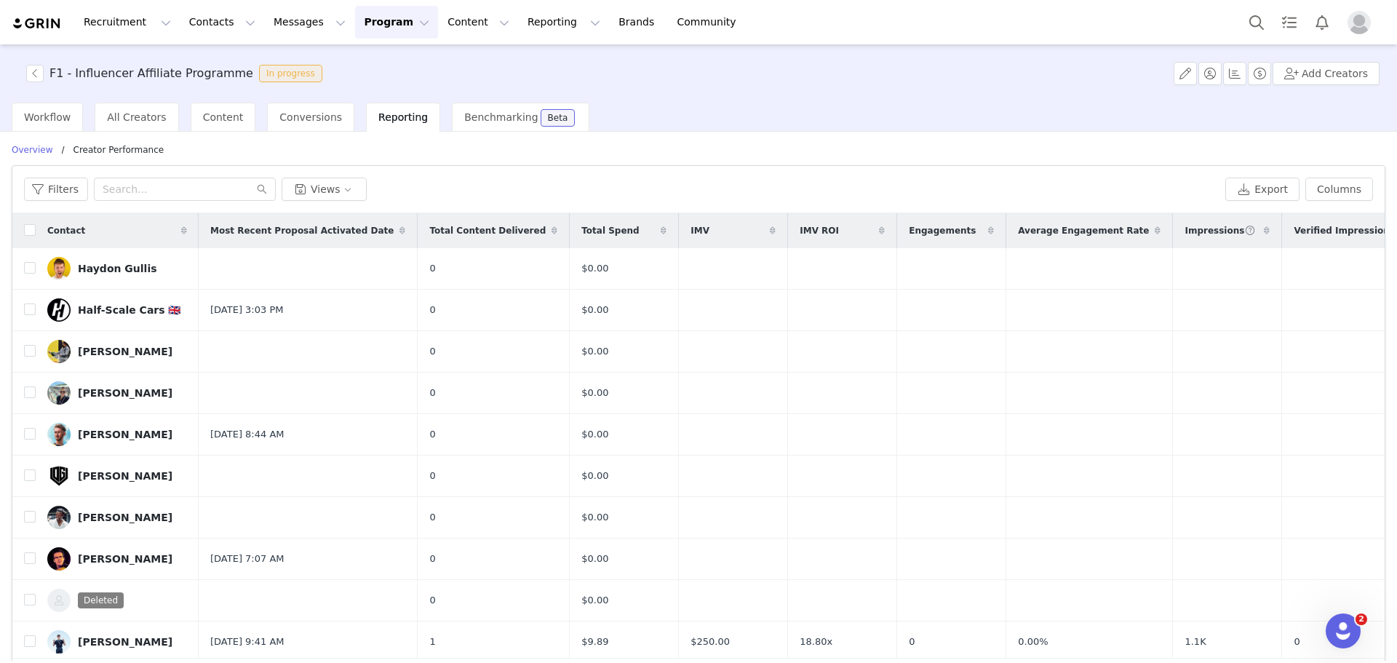
click at [655, 235] on span at bounding box center [663, 230] width 17 height 17
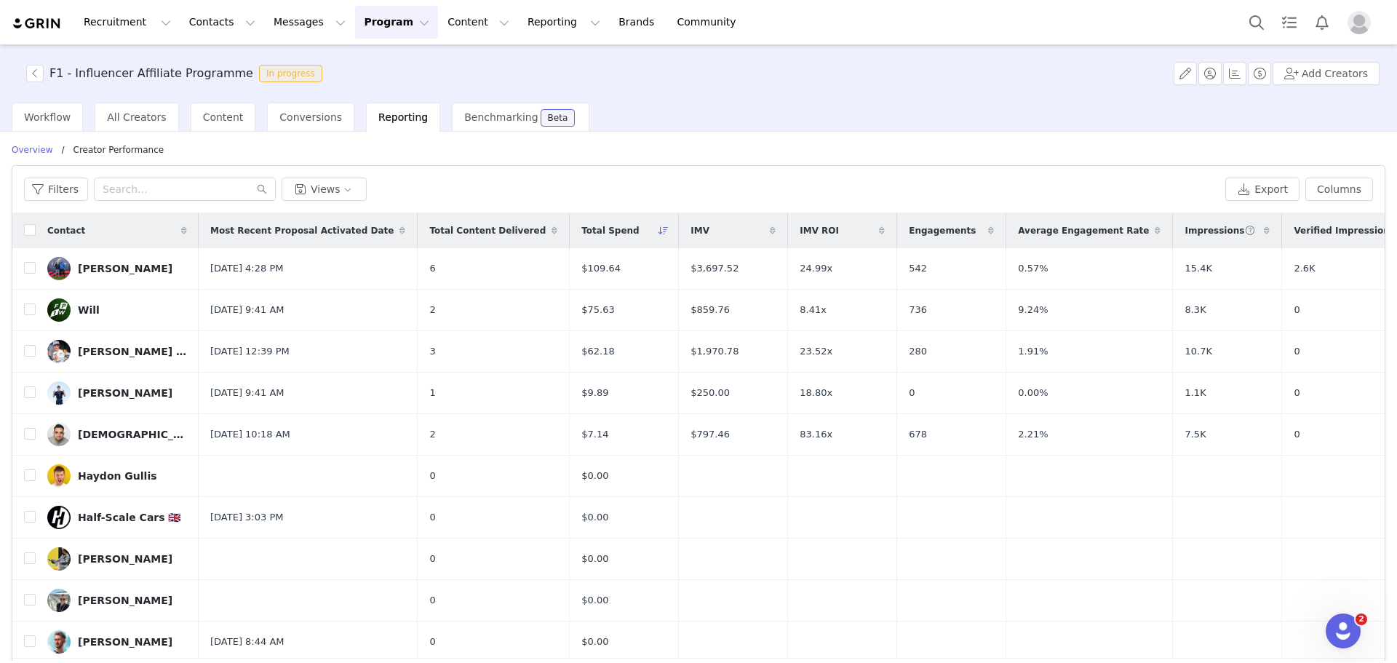
drag, startPoint x: 135, startPoint y: 113, endPoint x: 175, endPoint y: 119, distance: 39.8
click at [137, 113] on span "All Creators" at bounding box center [136, 117] width 59 height 12
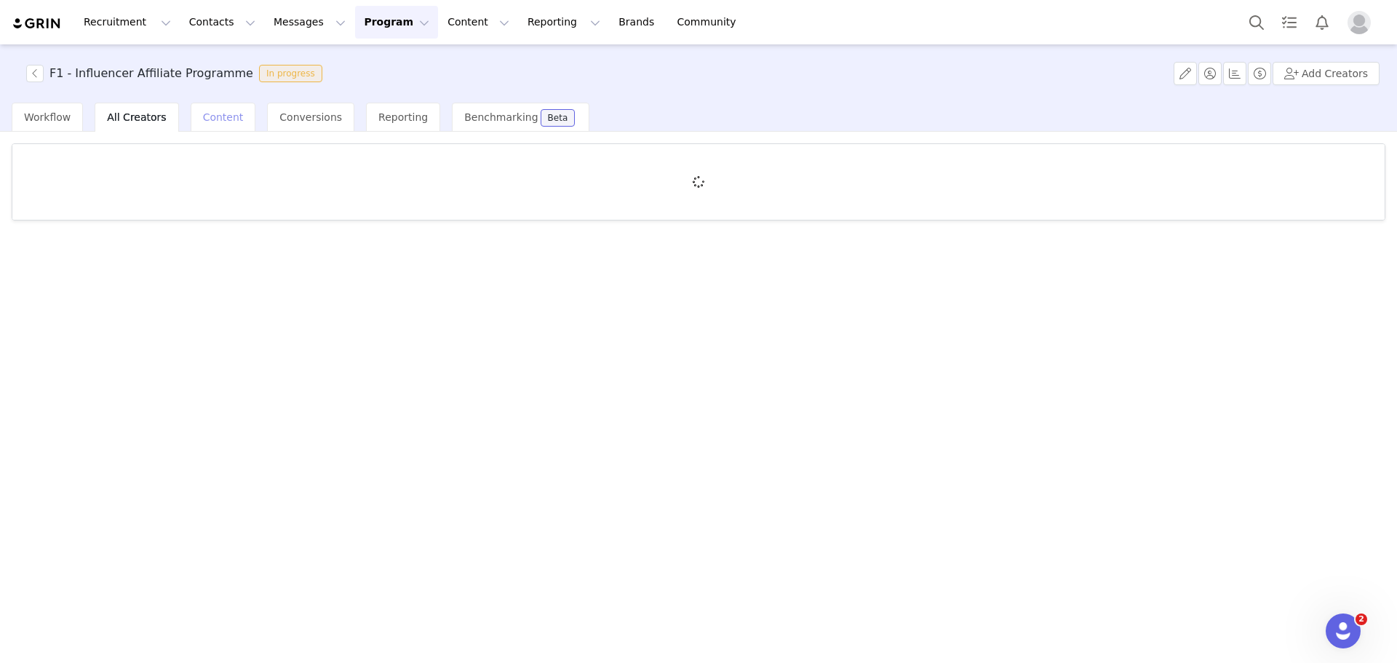
click at [203, 118] on span "Content" at bounding box center [223, 117] width 41 height 12
click at [140, 103] on div "All Creators" at bounding box center [137, 117] width 84 height 29
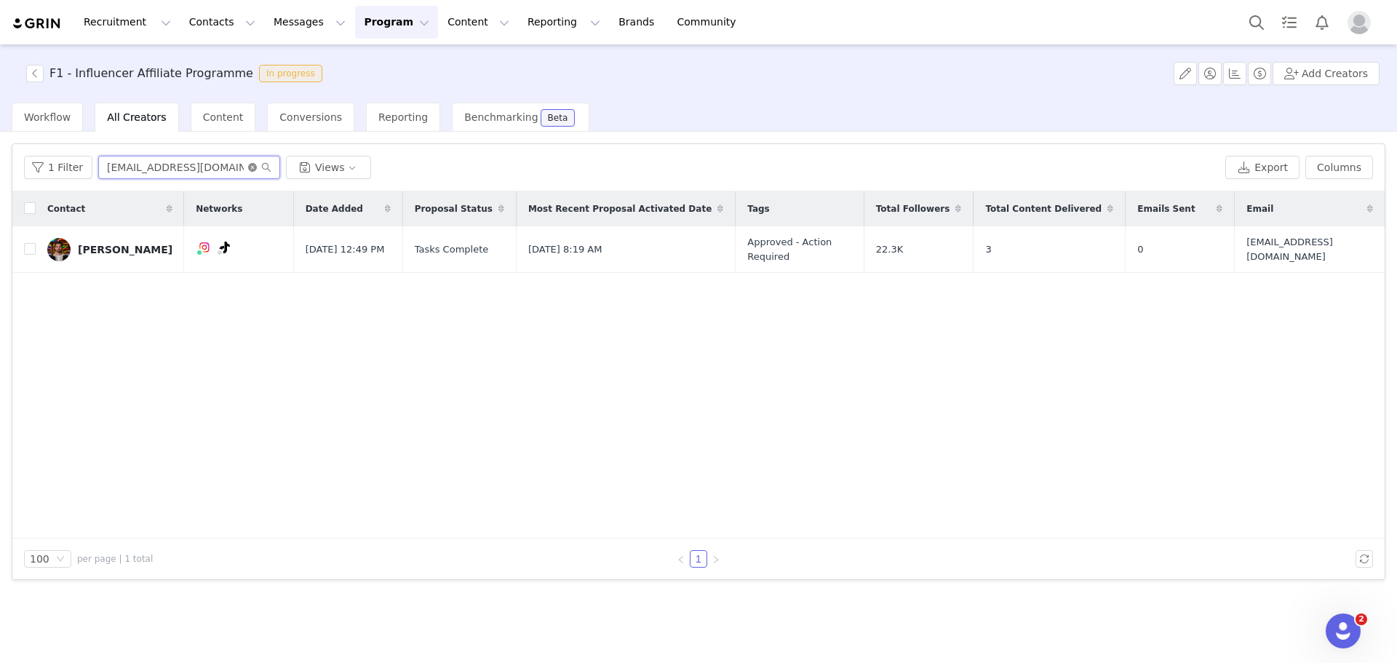
click at [242, 167] on input "brandonmyles@gmail.com" at bounding box center [189, 167] width 182 height 23
click at [248, 170] on icon "icon: close-circle" at bounding box center [252, 167] width 9 height 9
click at [230, 164] on input "text" at bounding box center [189, 167] width 182 height 23
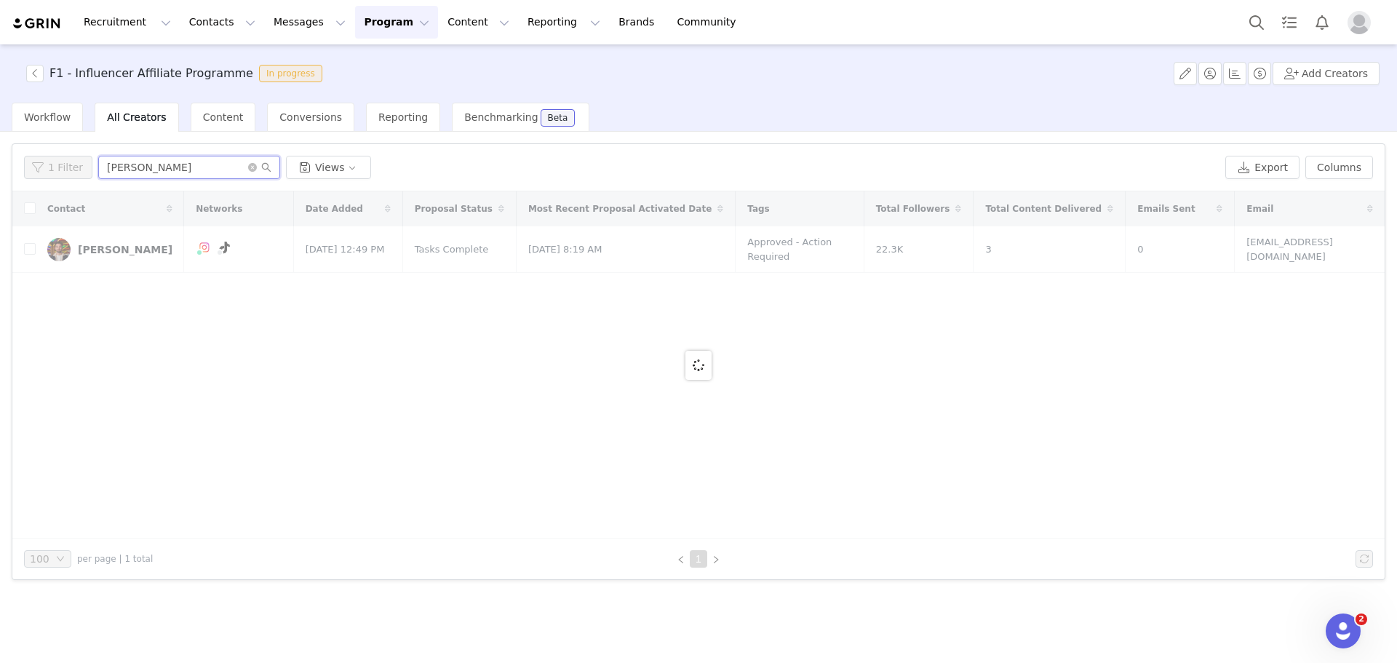
type input "eshaan"
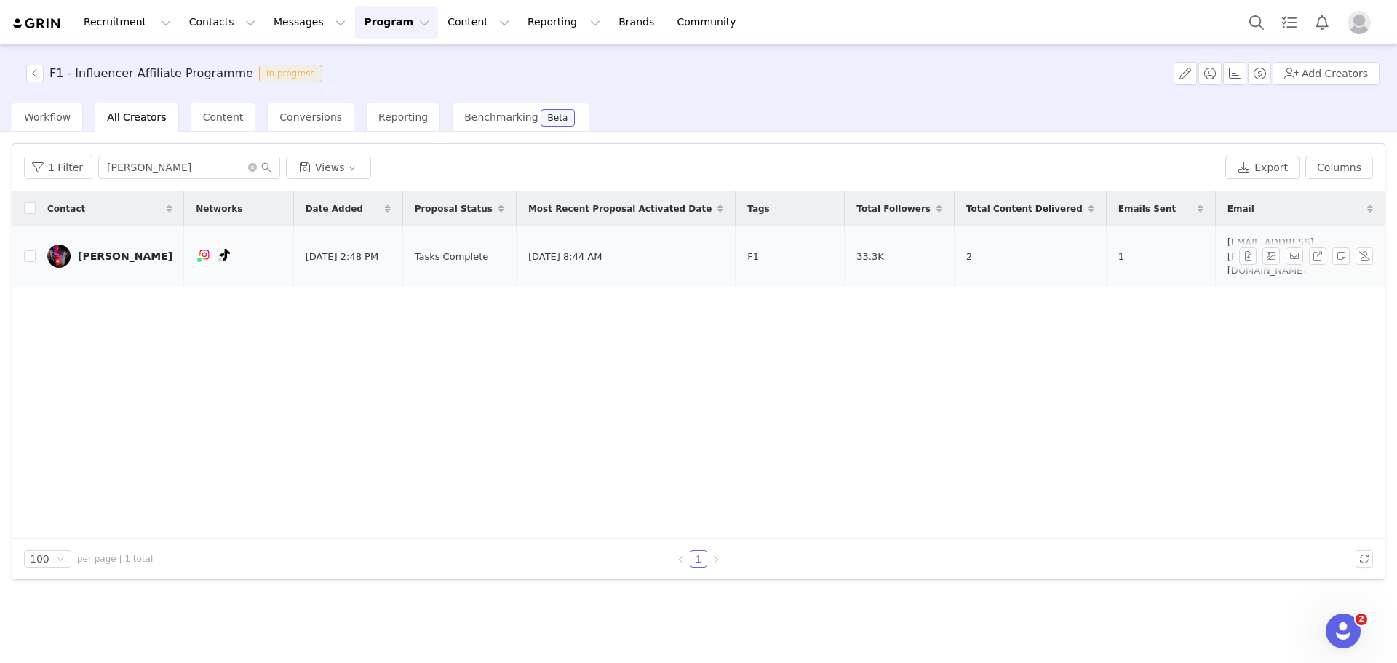
click at [89, 244] on link "[PERSON_NAME]" at bounding box center [109, 255] width 125 height 23
click at [97, 250] on div "[PERSON_NAME]" at bounding box center [125, 256] width 95 height 12
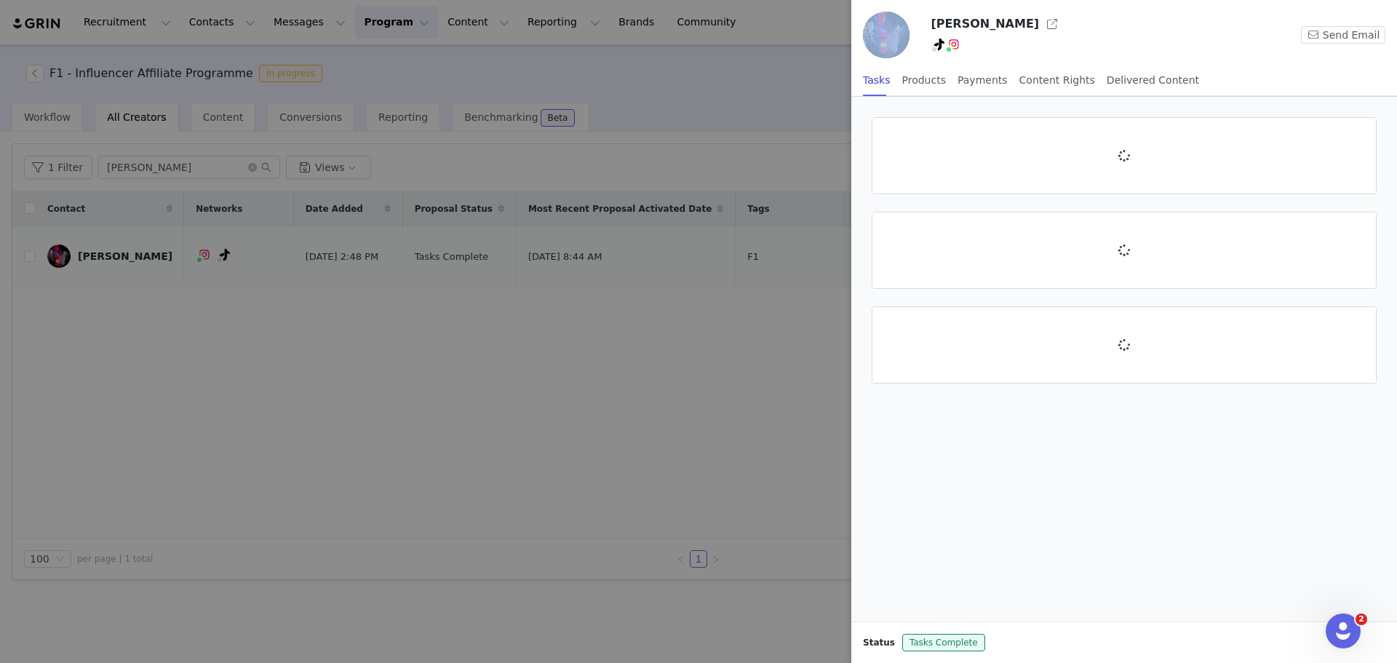
click at [96, 242] on div at bounding box center [698, 331] width 1397 height 663
click at [1040, 26] on button "button" at bounding box center [1051, 23] width 23 height 23
click at [465, 272] on div at bounding box center [698, 331] width 1397 height 663
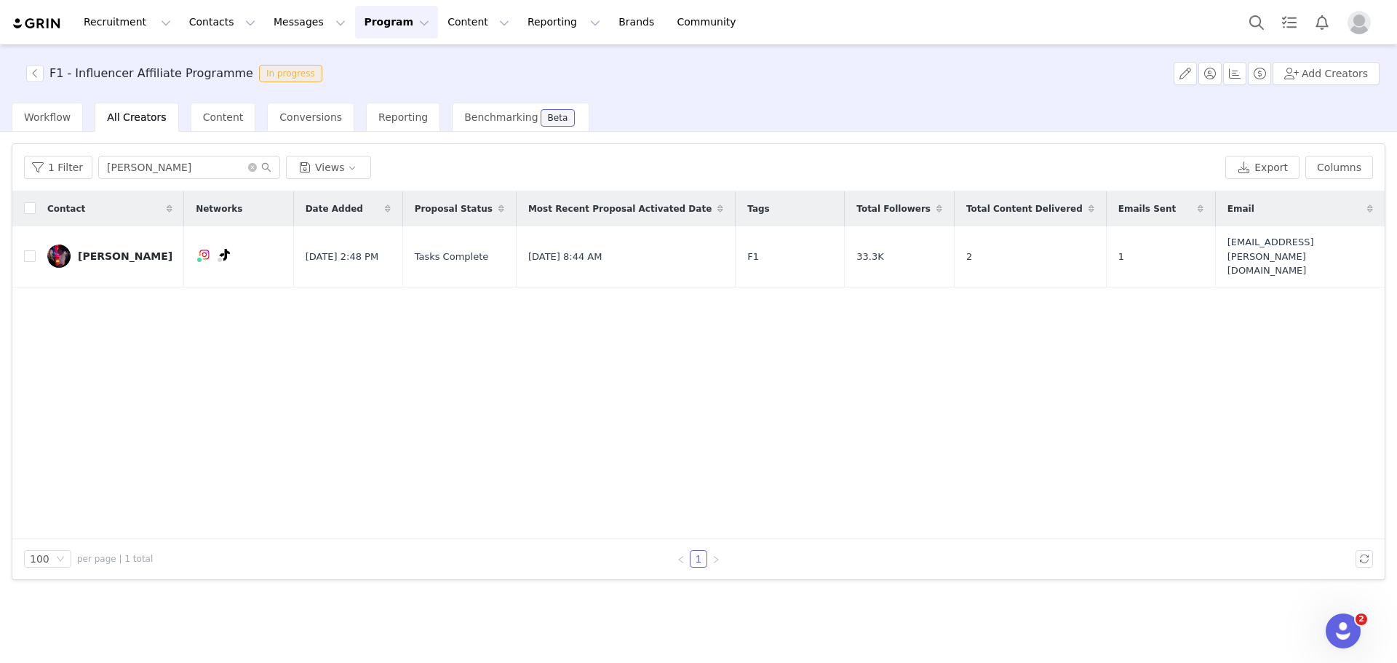
click at [355, 22] on button "Program Program" at bounding box center [396, 22] width 83 height 33
click at [249, 169] on icon "icon: close-circle" at bounding box center [252, 167] width 9 height 9
click at [398, 119] on span "Reporting" at bounding box center [402, 117] width 49 height 12
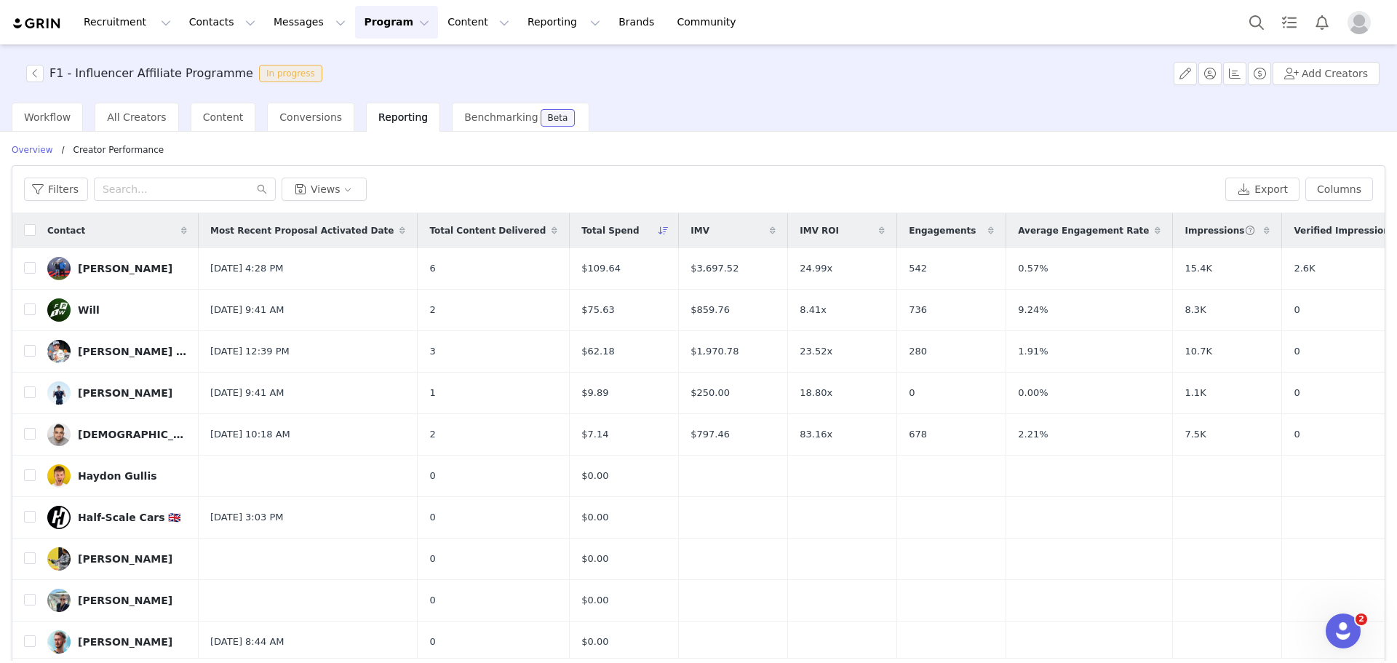
click at [138, 201] on div "Filters Views Export Columns" at bounding box center [698, 189] width 1372 height 47
click at [140, 194] on input "text" at bounding box center [185, 188] width 182 height 23
paste input "merakiJL@outlook.com"
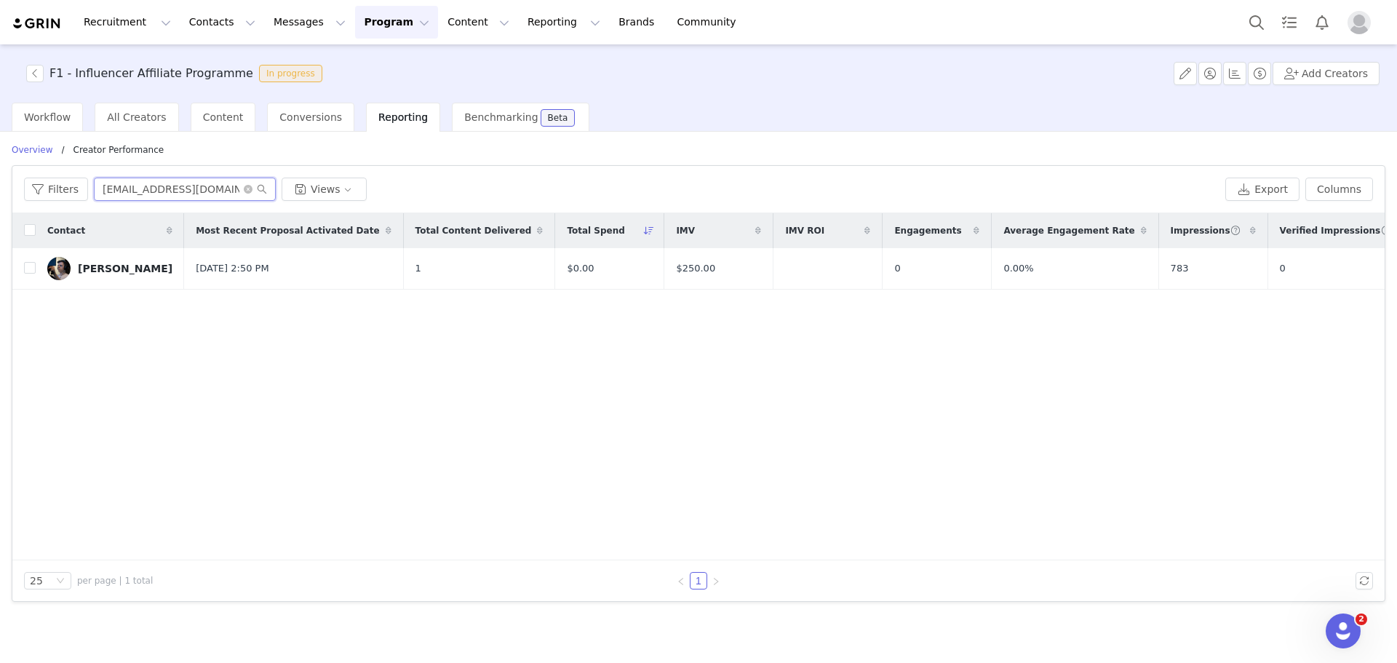
type input "merakiJL@outlook.com"
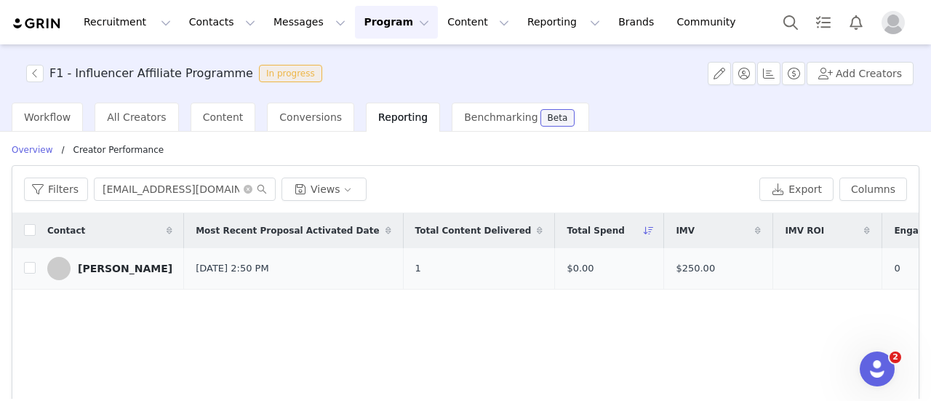
click at [102, 267] on link "Jake" at bounding box center [109, 268] width 125 height 23
click at [87, 270] on div "Jake" at bounding box center [125, 269] width 95 height 12
click at [86, 268] on div "Jake" at bounding box center [125, 269] width 95 height 12
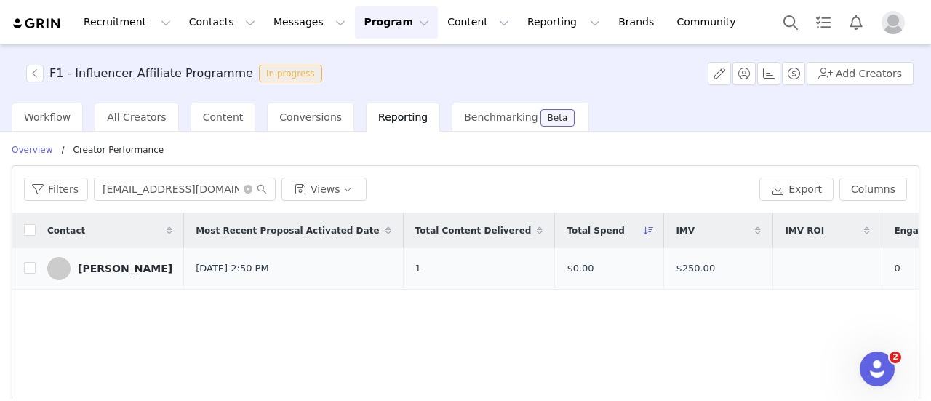
click at [86, 268] on div "Jake" at bounding box center [125, 269] width 95 height 12
click at [244, 190] on icon "icon: close-circle" at bounding box center [248, 189] width 9 height 9
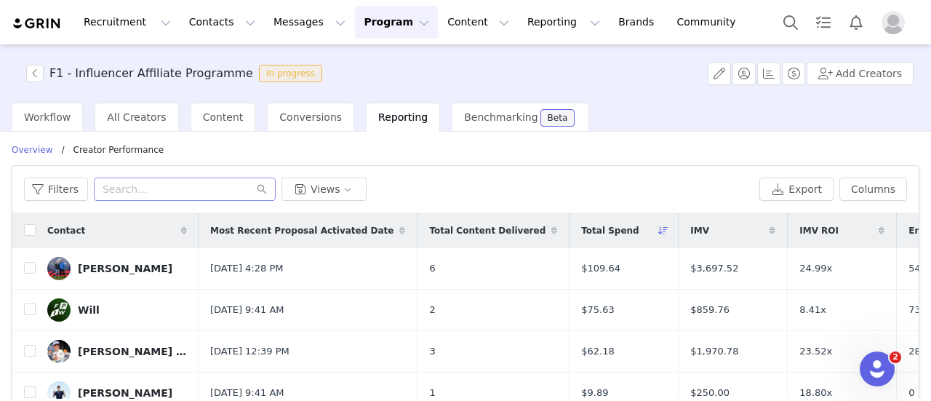
click at [367, 29] on button "Program Program" at bounding box center [396, 22] width 83 height 33
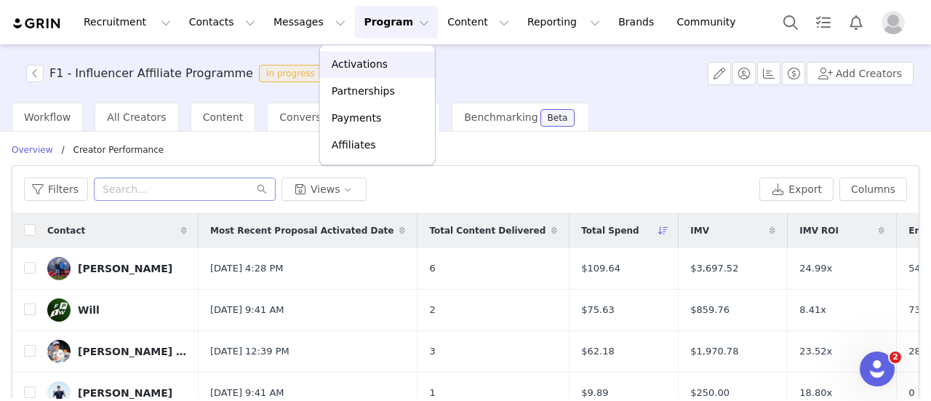
click at [377, 63] on p "Activations" at bounding box center [360, 64] width 56 height 15
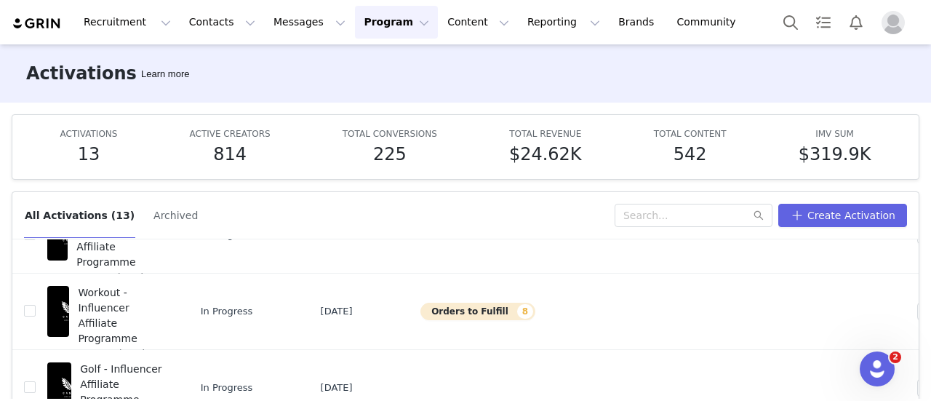
scroll to position [76, 0]
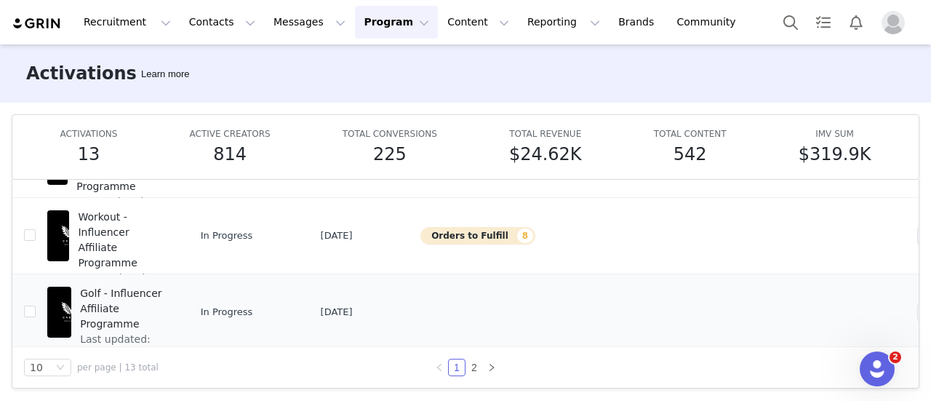
click at [168, 288] on span "Golf - Influencer Affiliate Programme" at bounding box center [124, 309] width 89 height 46
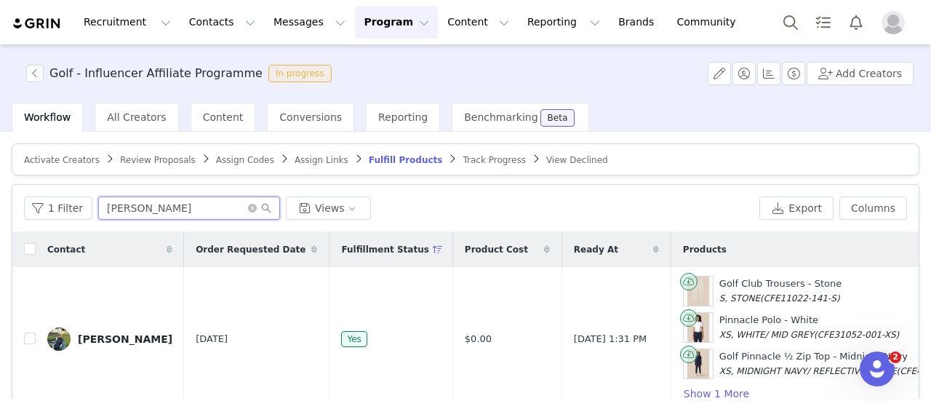
click at [161, 196] on input "laura" at bounding box center [189, 207] width 182 height 23
type input "l"
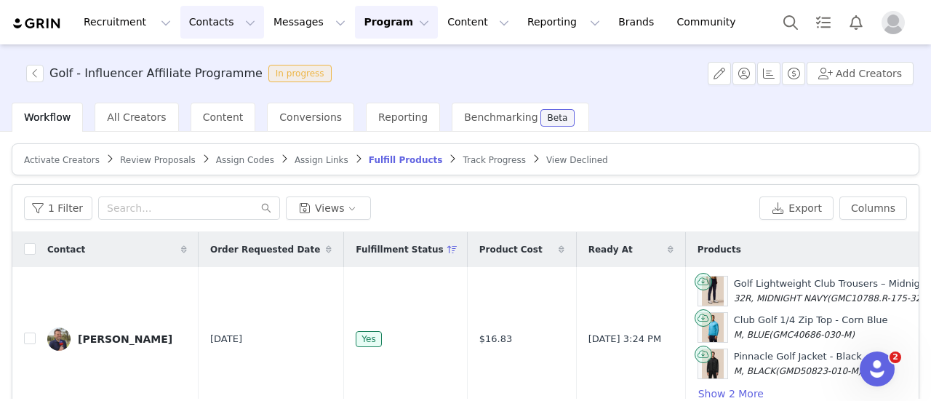
click at [206, 15] on button "Contacts Contacts" at bounding box center [222, 22] width 84 height 33
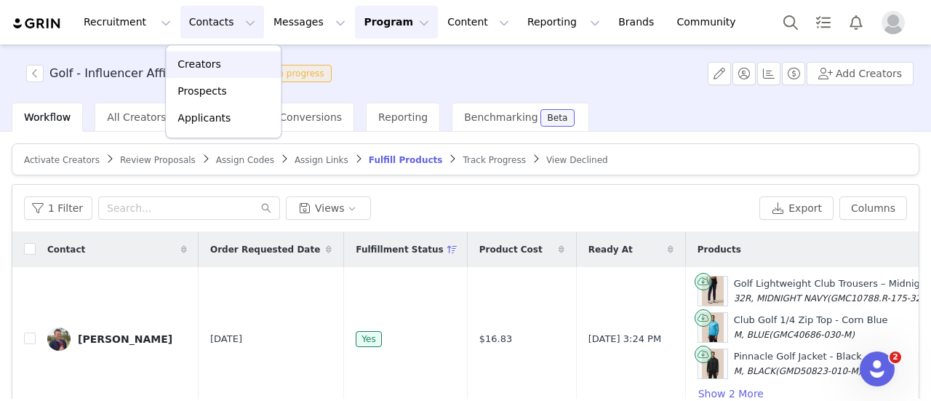
click at [207, 71] on p "Creators" at bounding box center [199, 64] width 44 height 15
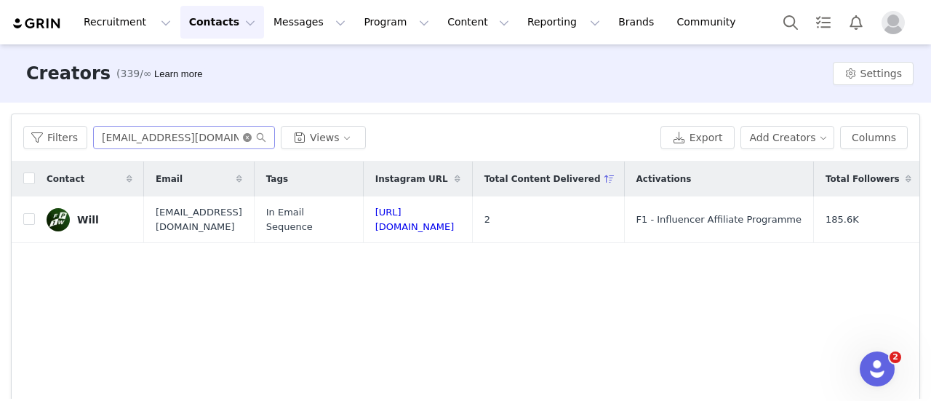
click at [244, 135] on icon "icon: close-circle" at bounding box center [247, 137] width 9 height 9
click at [212, 137] on input "text" at bounding box center [184, 137] width 182 height 23
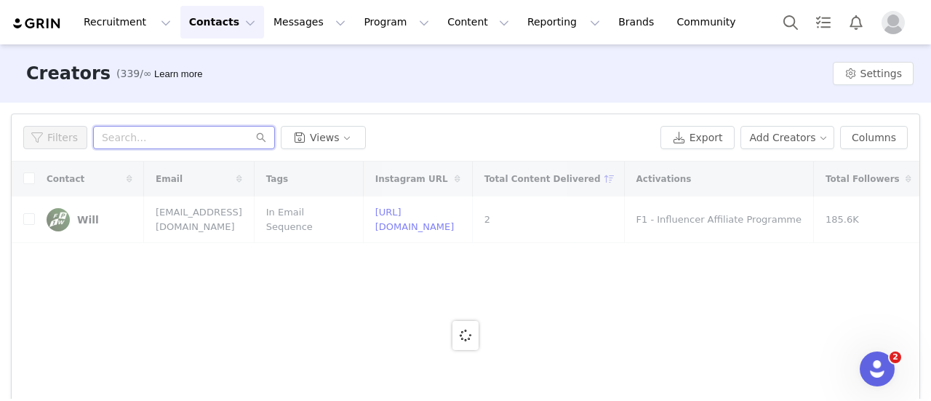
paste input "Chris Honeywill"
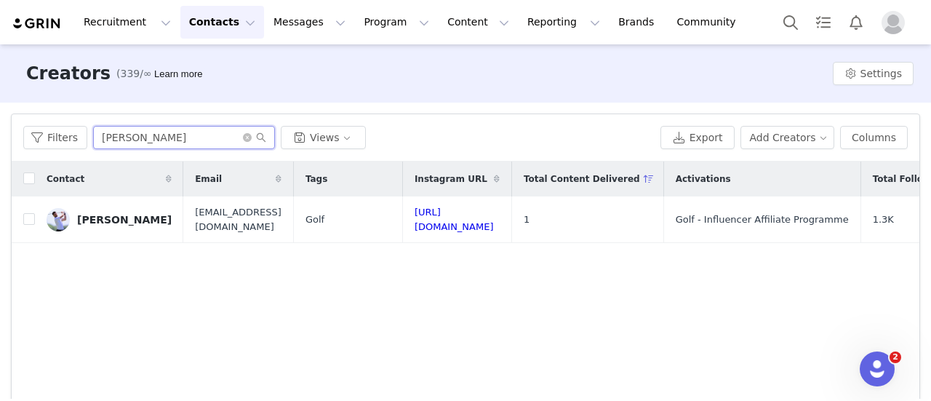
type input "Chris Honeywill"
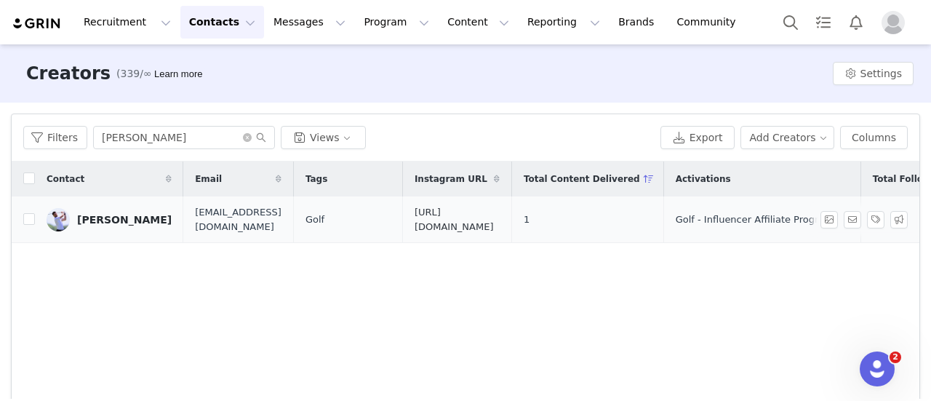
click at [494, 217] on link "https://www.instagram.com/chrishoneywill" at bounding box center [454, 219] width 79 height 25
click at [362, 17] on button "Program Program" at bounding box center [396, 22] width 83 height 33
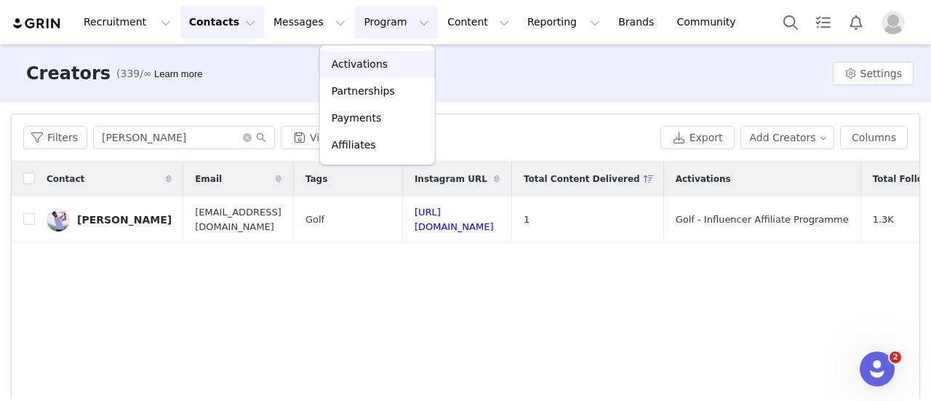
click at [385, 70] on div "Activations" at bounding box center [377, 64] width 97 height 15
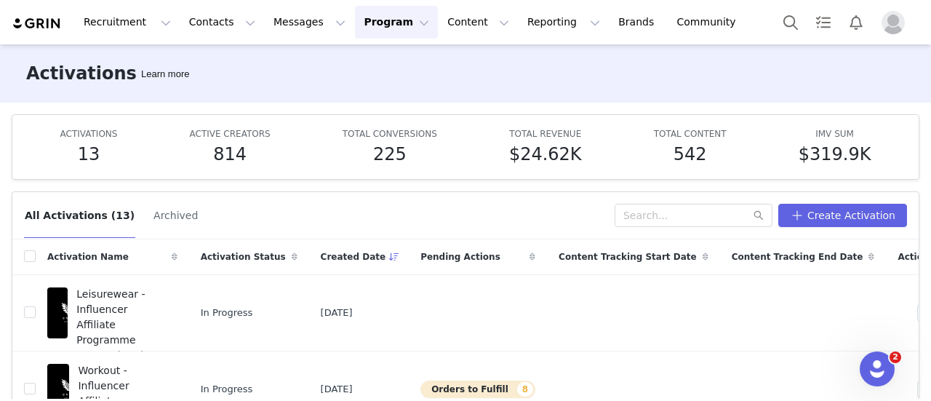
scroll to position [76, 0]
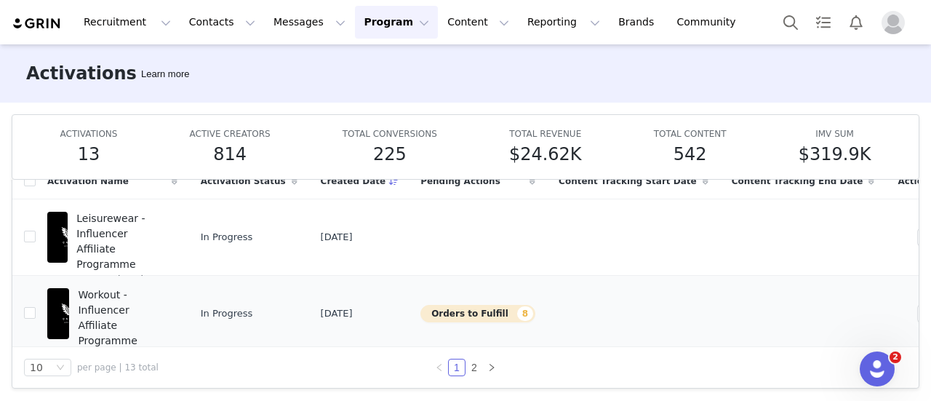
click at [886, 320] on td at bounding box center [916, 313] width 60 height 76
click at [917, 315] on button "button" at bounding box center [925, 313] width 17 height 17
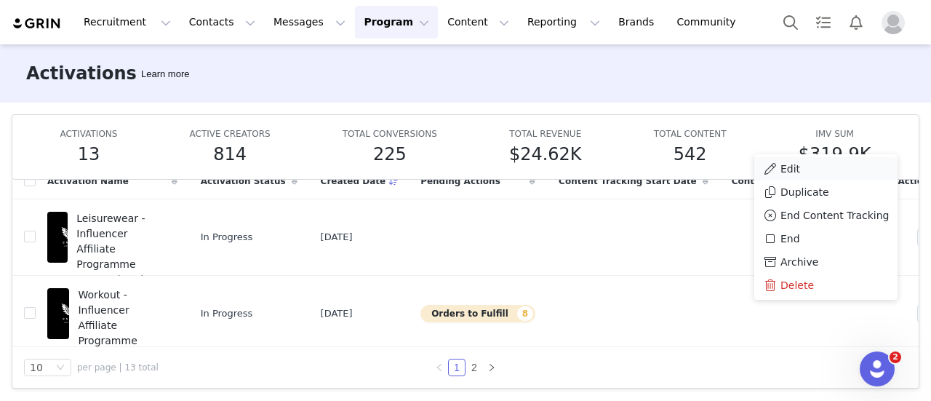
click at [790, 171] on span "Edit" at bounding box center [791, 169] width 20 height 16
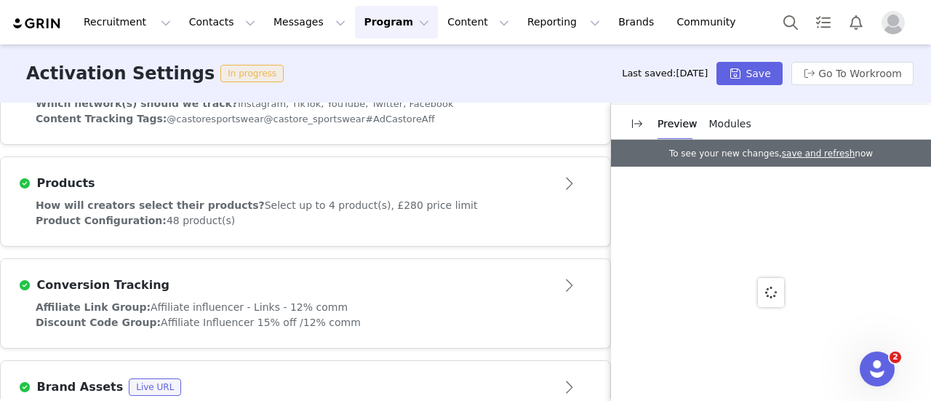
scroll to position [577, 0]
click at [370, 212] on div "Product Configuration: 48 product(s)" at bounding box center [306, 219] width 540 height 15
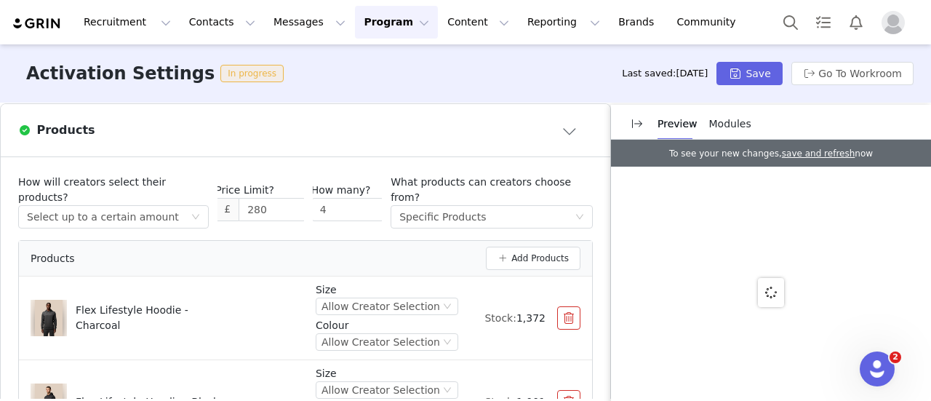
scroll to position [638, 0]
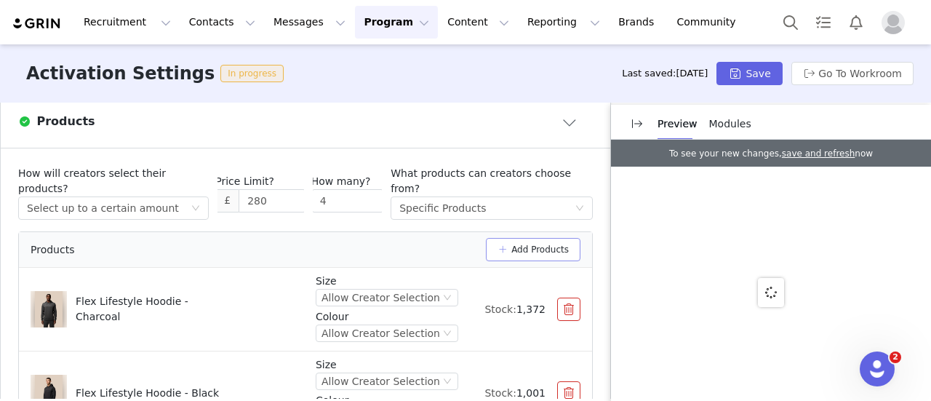
click at [534, 238] on button "Add Products" at bounding box center [533, 249] width 95 height 23
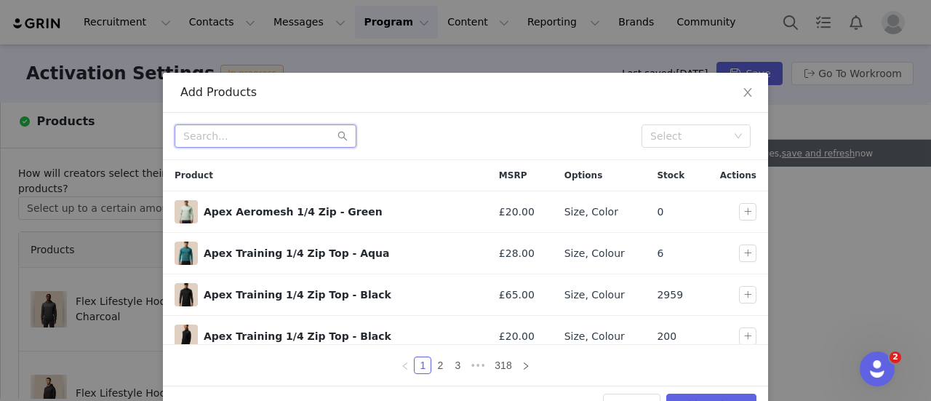
click at [250, 135] on input "text" at bounding box center [266, 135] width 182 height 23
paste input "Quilts Essential Lightweight Wadded Jacket - Black/Gunmetal"
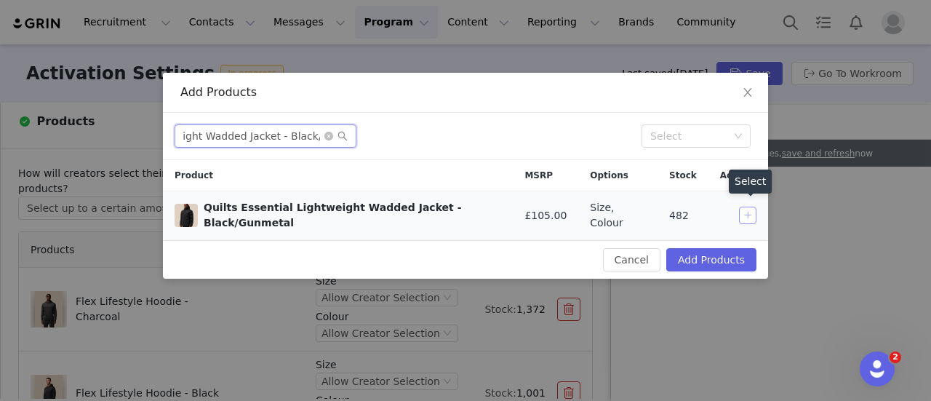
type input "Quilts Essential Lightweight Wadded Jacket - Black/Gunmetal"
click at [744, 215] on button "button" at bounding box center [747, 215] width 17 height 17
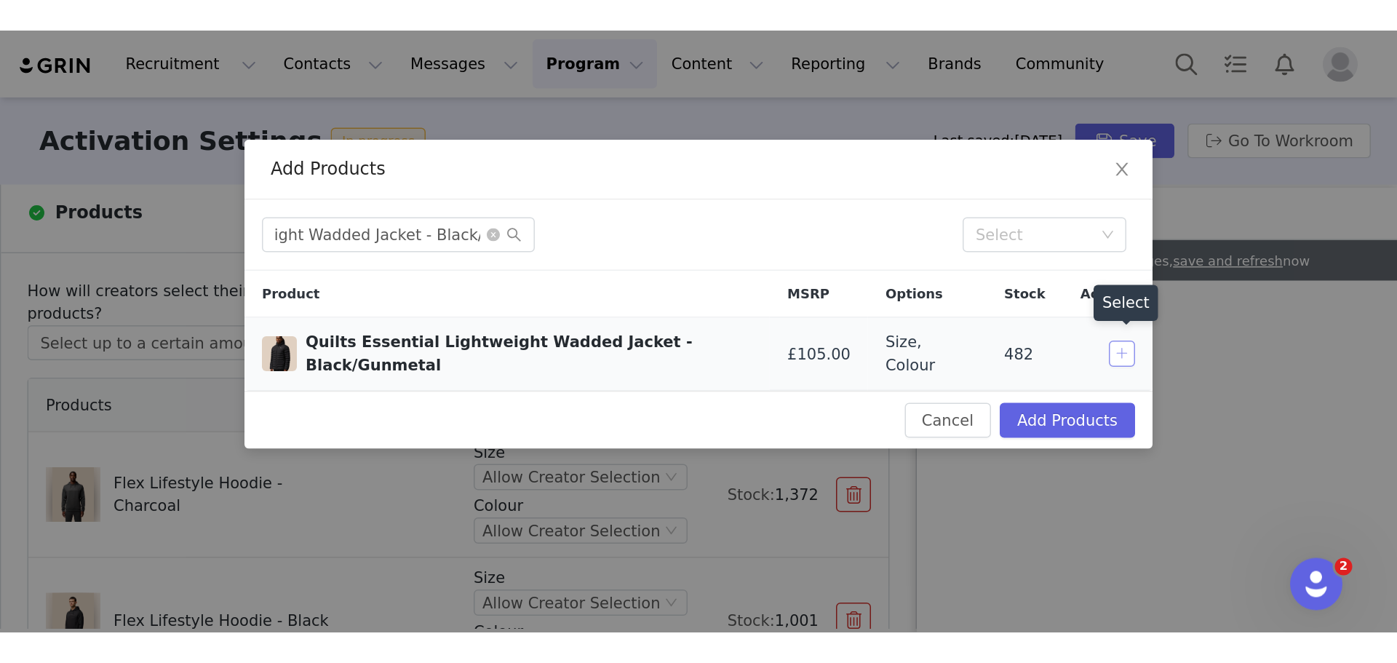
scroll to position [0, 0]
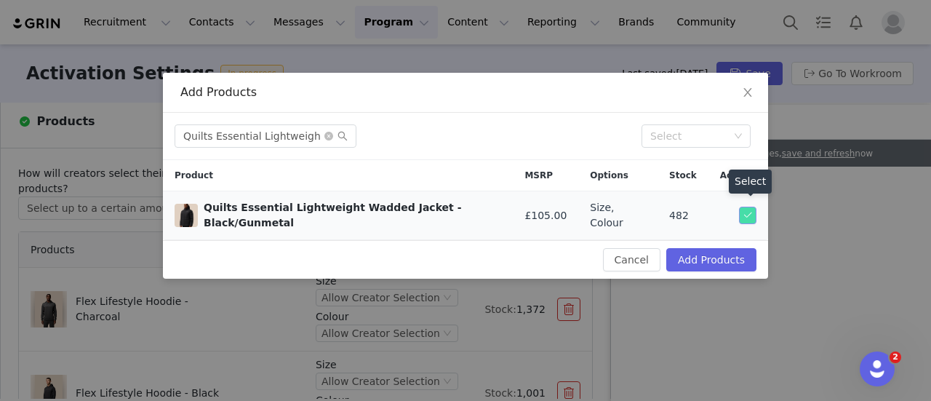
click at [744, 215] on button "button" at bounding box center [747, 215] width 17 height 17
click at [748, 94] on icon "icon: close" at bounding box center [747, 92] width 8 height 9
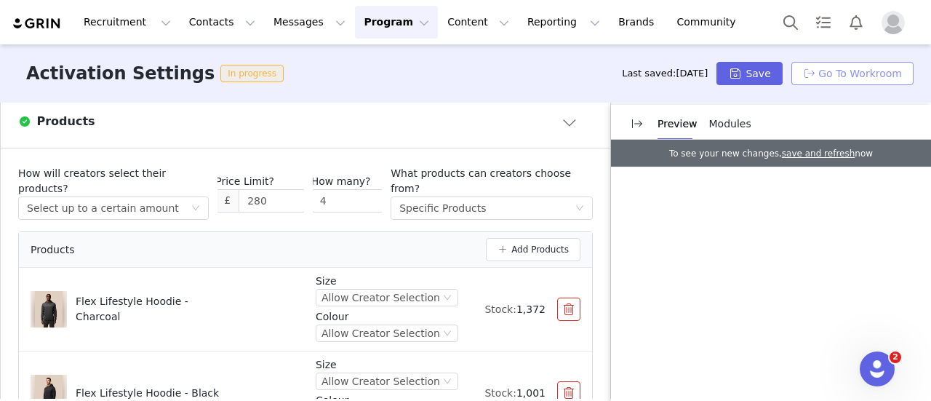
click at [847, 65] on button "Go To Workroom" at bounding box center [852, 73] width 122 height 23
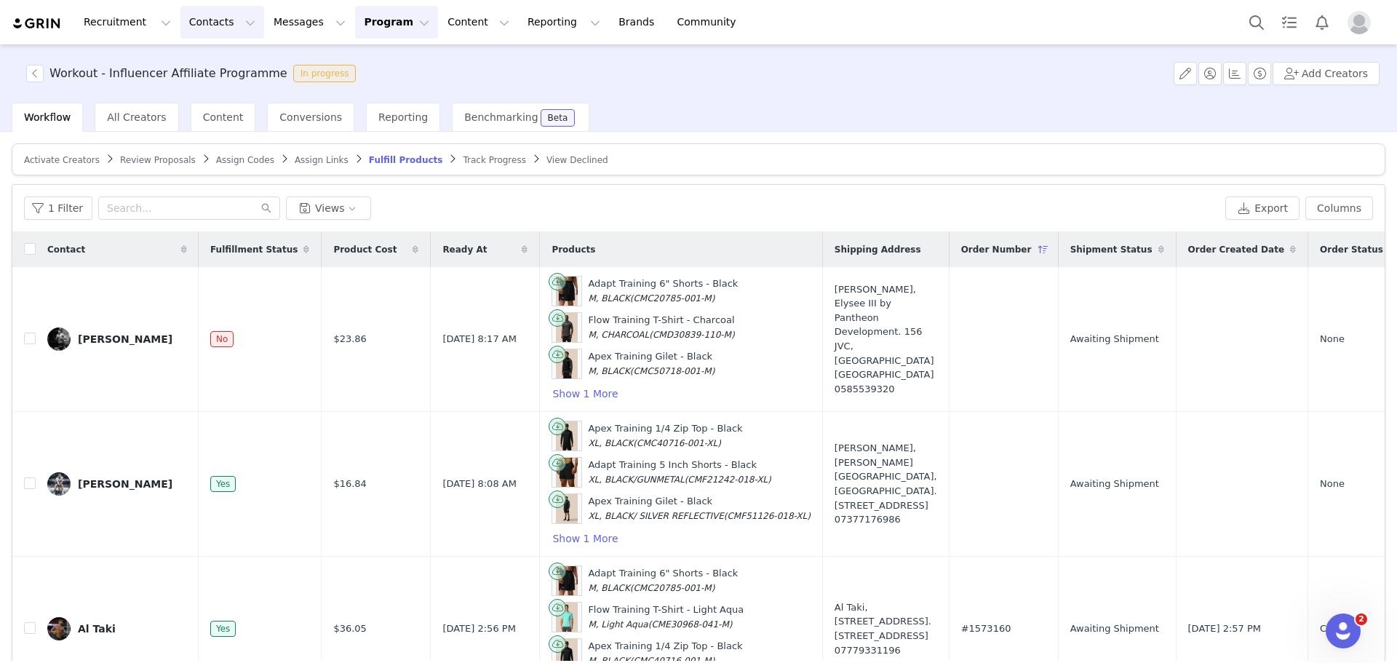
click at [201, 20] on button "Contacts Contacts" at bounding box center [222, 22] width 84 height 33
click at [211, 65] on p "Creators" at bounding box center [200, 64] width 44 height 15
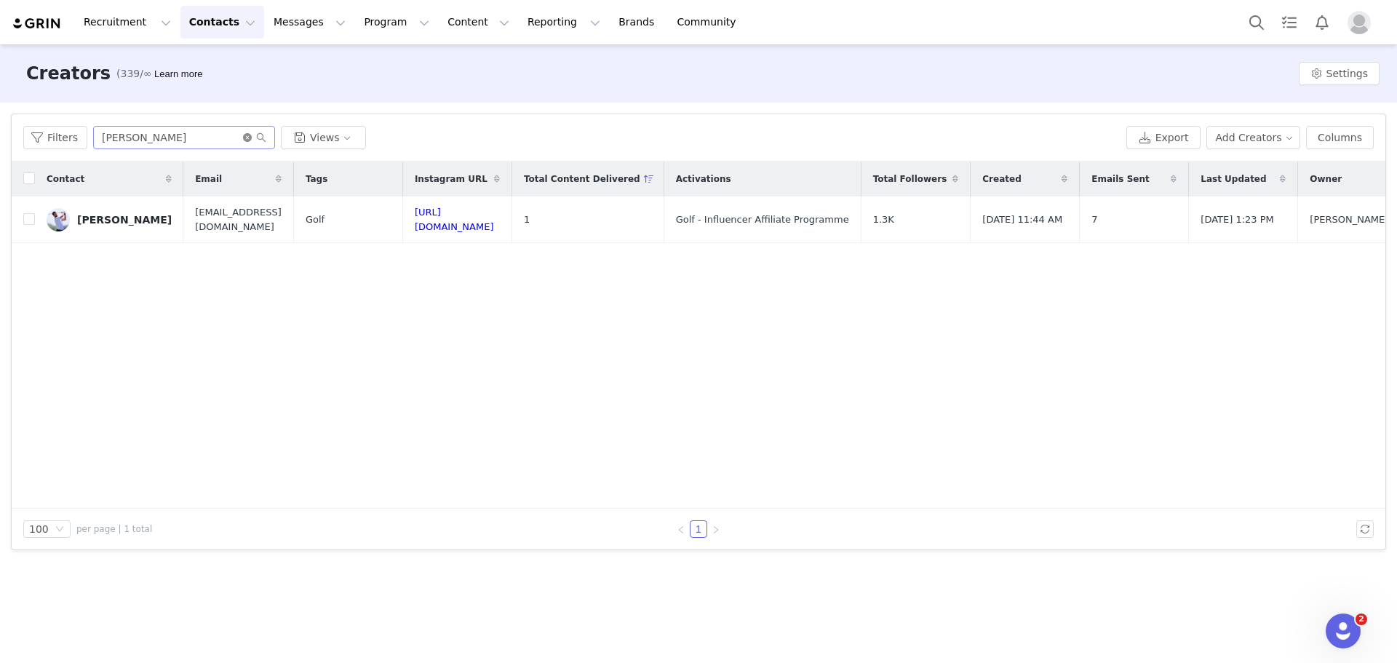
click at [243, 140] on icon "icon: close-circle" at bounding box center [247, 137] width 9 height 9
click at [240, 138] on input "text" at bounding box center [184, 137] width 182 height 23
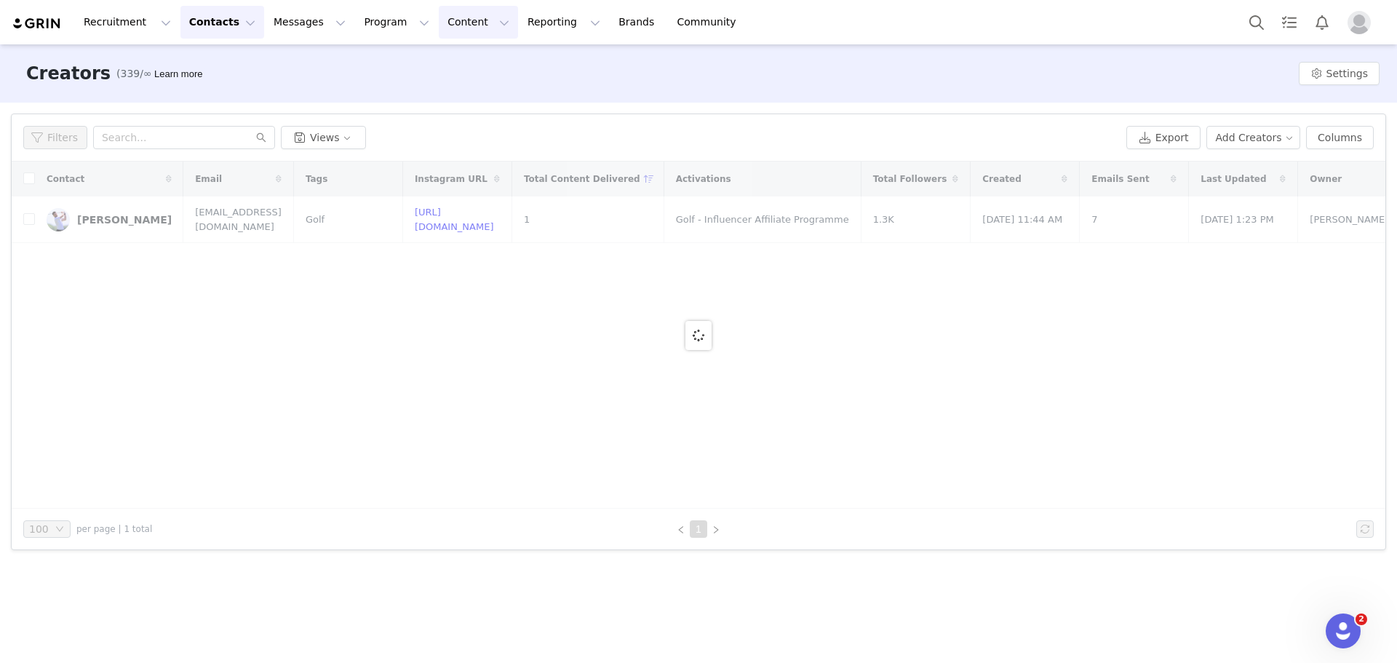
click at [439, 35] on button "Content Content" at bounding box center [478, 22] width 79 height 33
click at [435, 70] on p "Creator Content" at bounding box center [445, 64] width 81 height 15
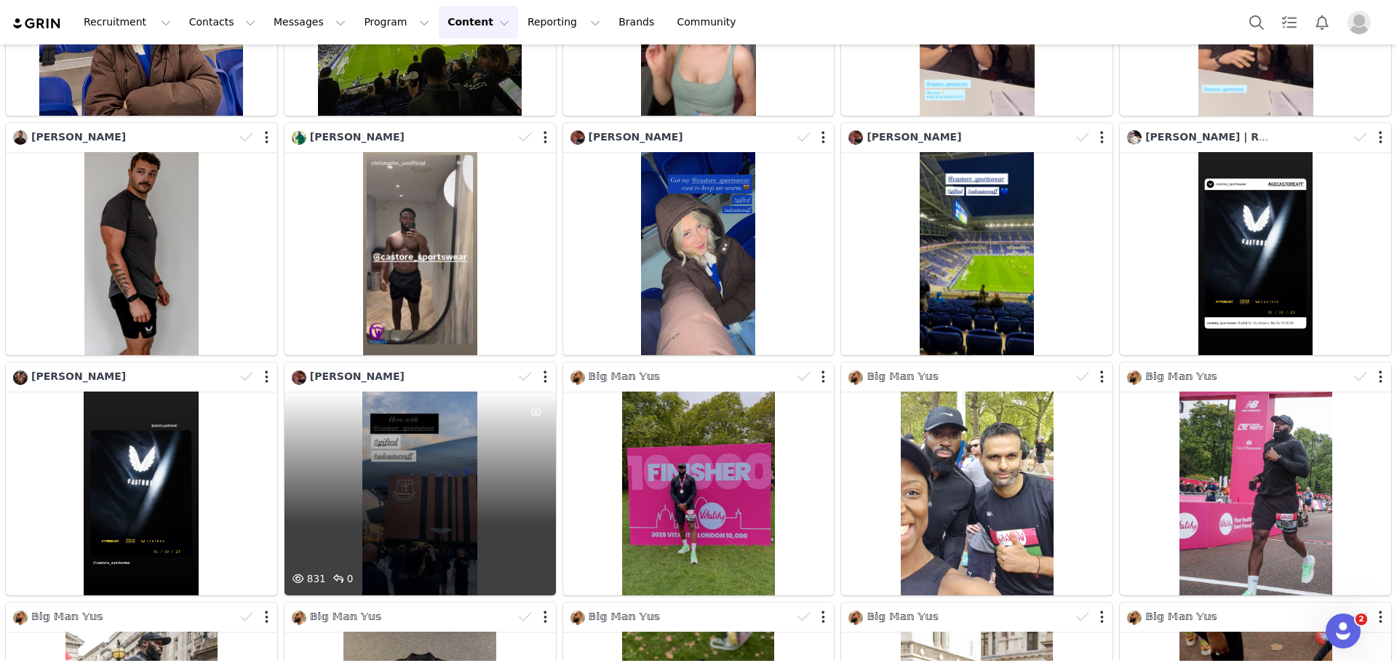
scroll to position [364, 0]
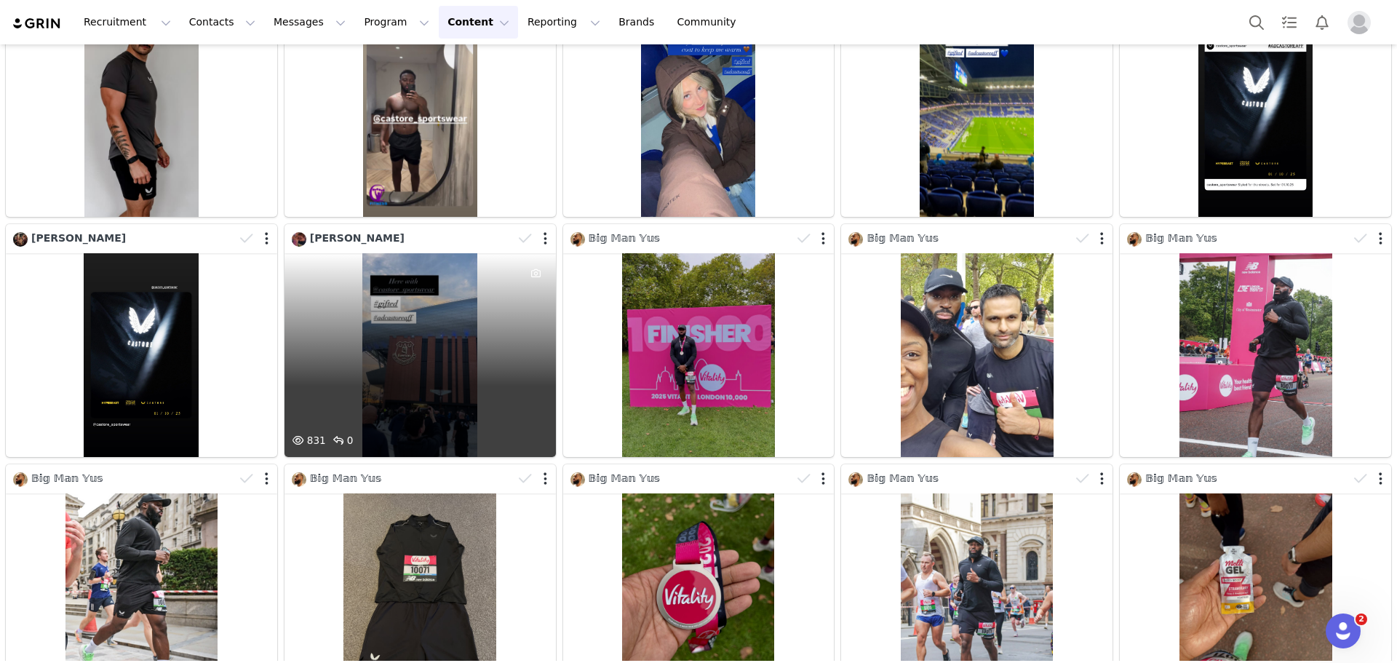
click at [423, 253] on div "831 0" at bounding box center [419, 355] width 271 height 204
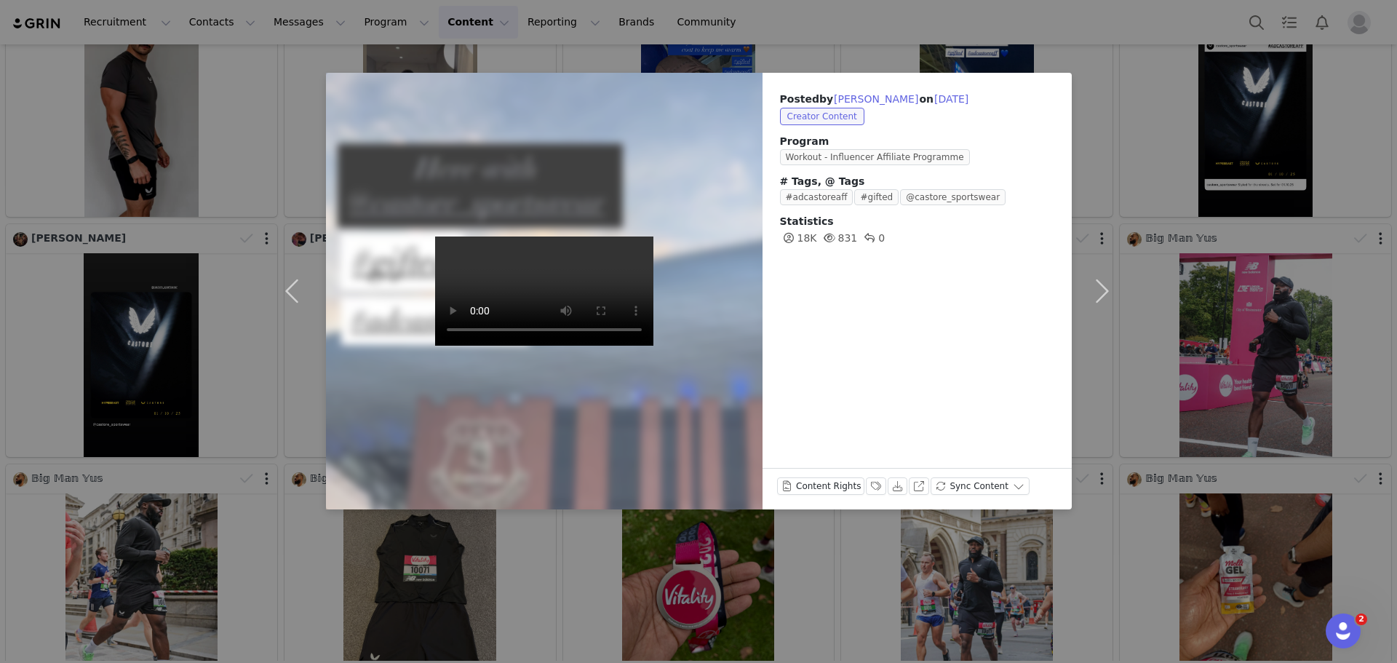
click at [762, 324] on div at bounding box center [544, 291] width 480 height 480
click at [514, 236] on video at bounding box center [544, 290] width 218 height 109
click at [889, 99] on button "Charlotte Northover" at bounding box center [876, 98] width 86 height 17
type input "Charlotte Northover"
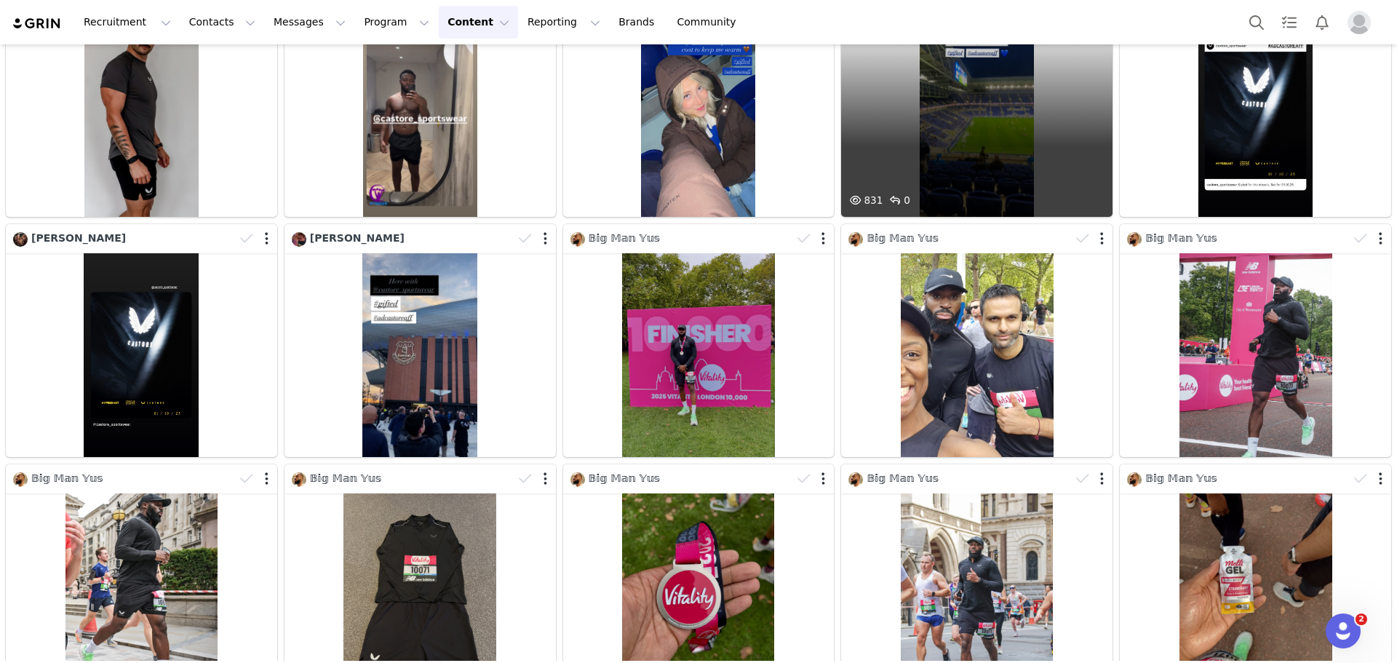
scroll to position [0, 0]
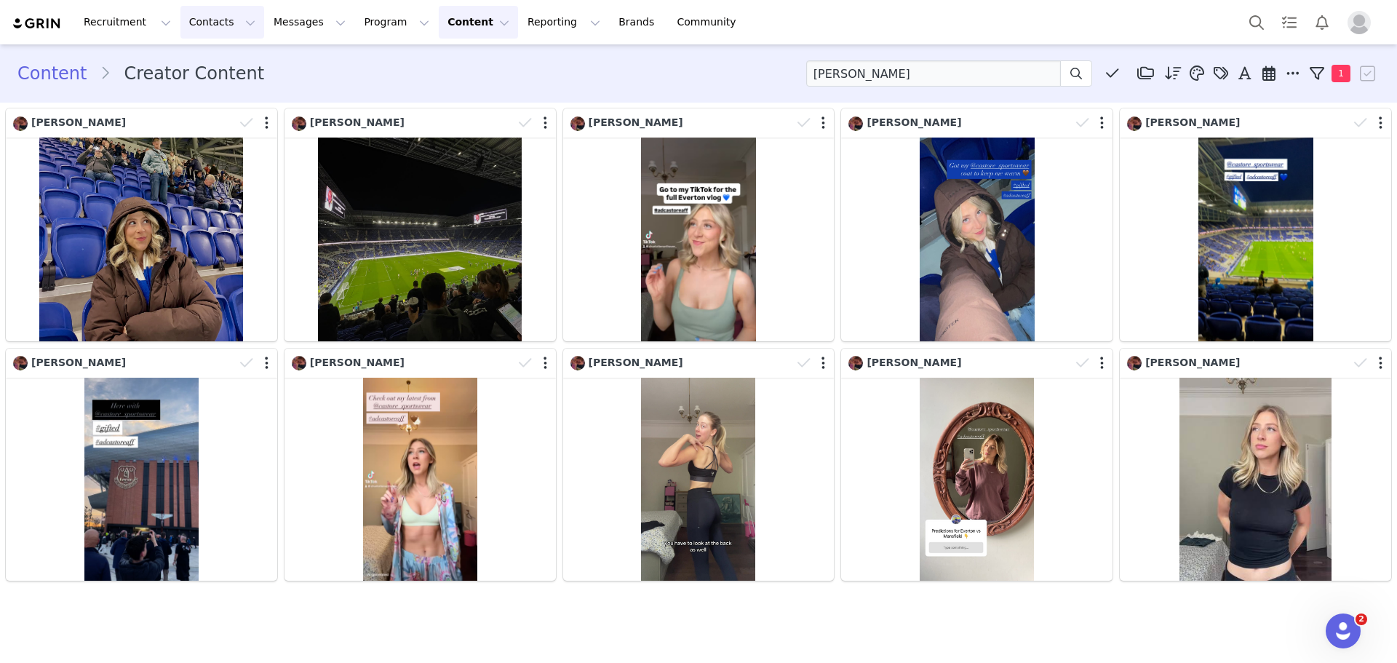
click at [201, 23] on button "Contacts Contacts" at bounding box center [222, 22] width 84 height 33
click at [439, 31] on button "Content Content" at bounding box center [478, 22] width 79 height 33
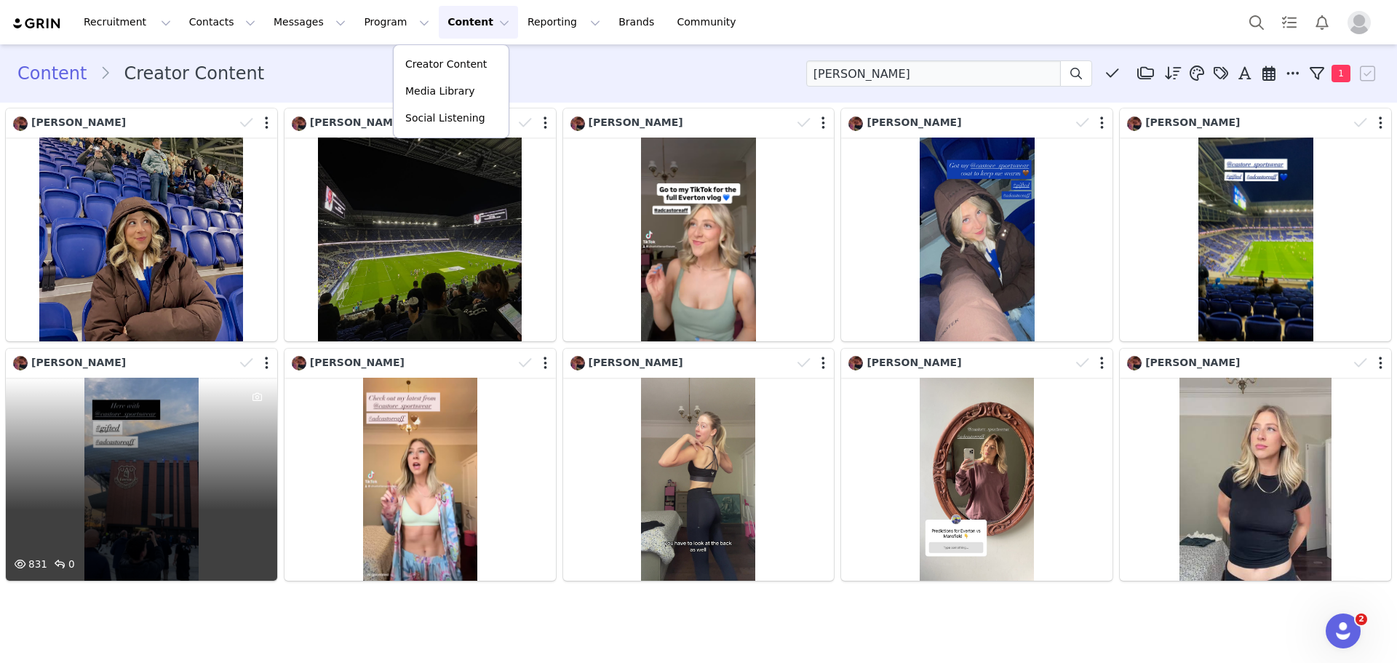
click at [269, 364] on div at bounding box center [256, 363] width 42 height 22
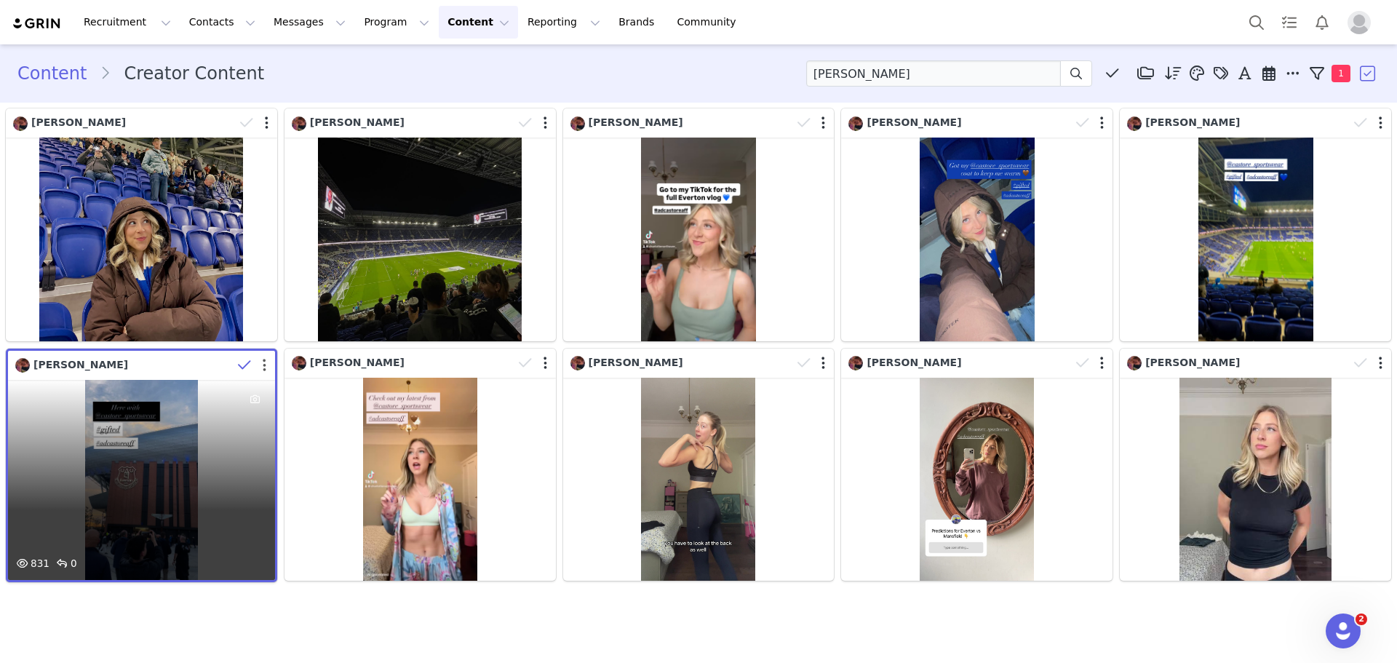
click at [263, 365] on button "button" at bounding box center [265, 365] width 4 height 15
click at [132, 490] on div "831 0" at bounding box center [141, 480] width 267 height 200
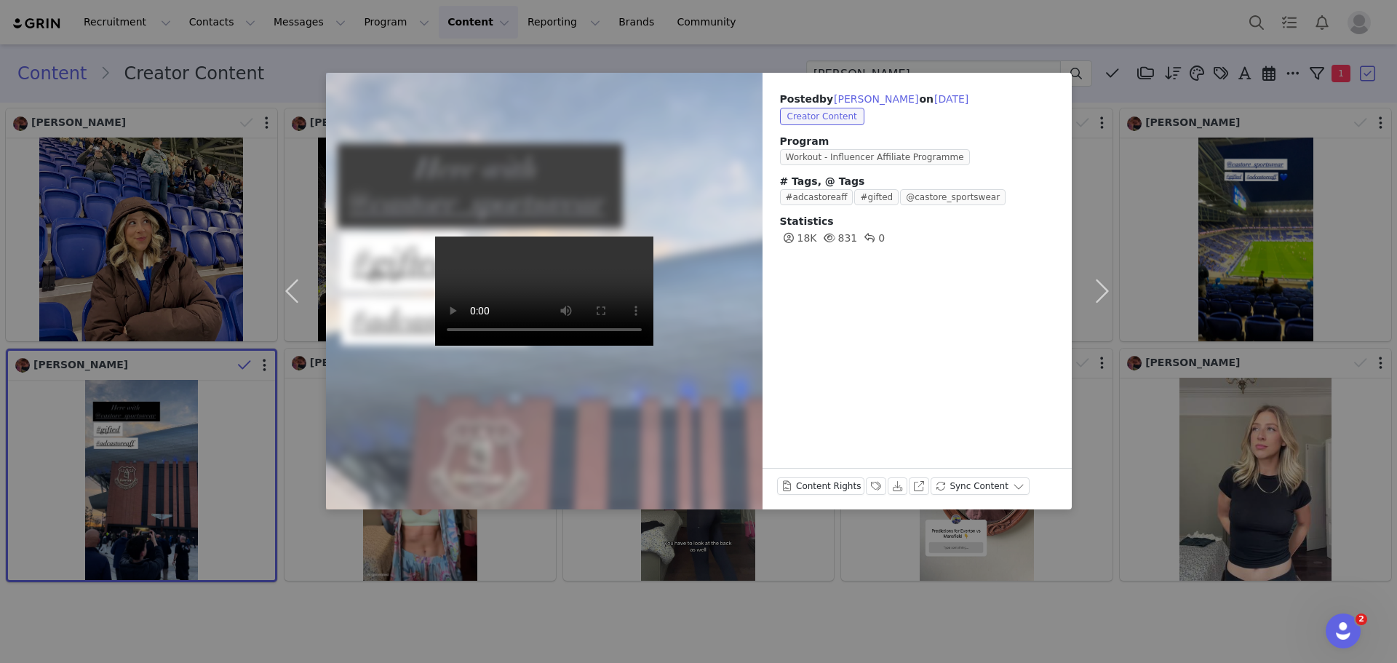
click at [1124, 31] on div "Posted by Charlotte Northover on Sep 29, 2025 Creator Content Program Workout -…" at bounding box center [698, 331] width 1397 height 663
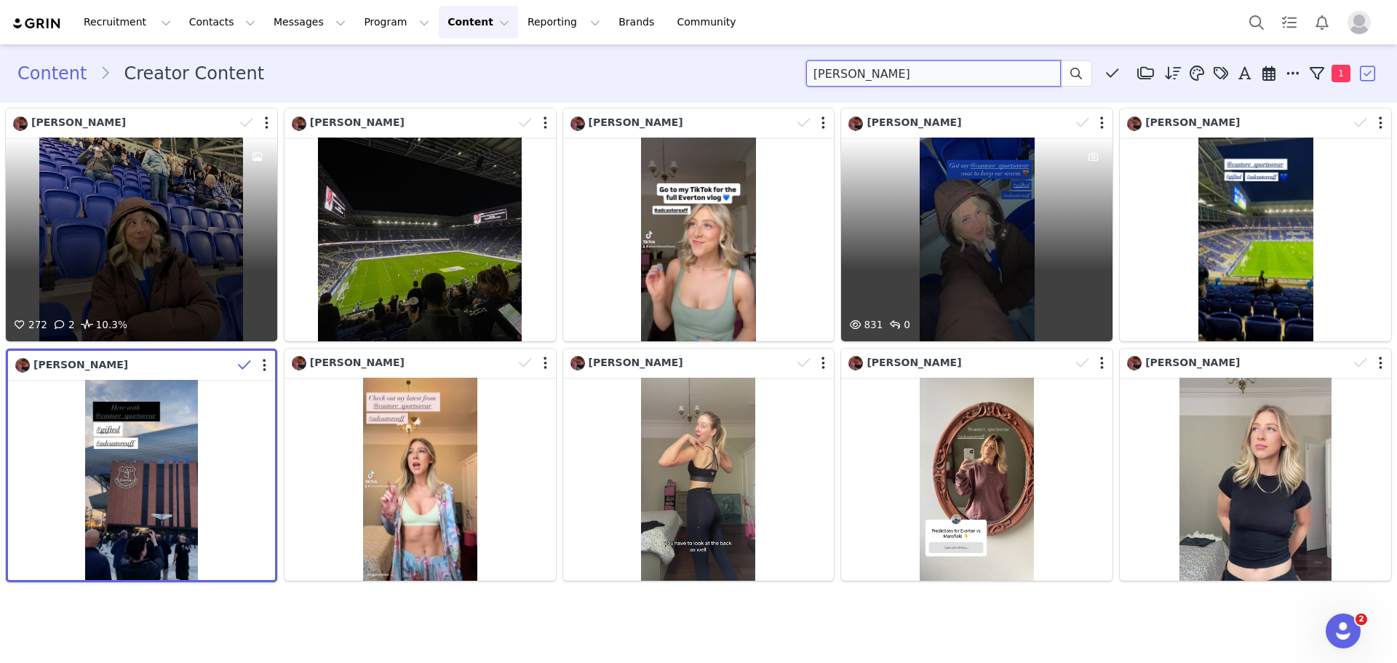
drag, startPoint x: 967, startPoint y: 80, endPoint x: 626, endPoint y: 74, distance: 341.2
click at [625, 74] on div "Content Creator Content Charlotte Northover Media Library (0) Rona McMillan (0)…" at bounding box center [698, 73] width 1362 height 26
type input "katie tunnicliffe"
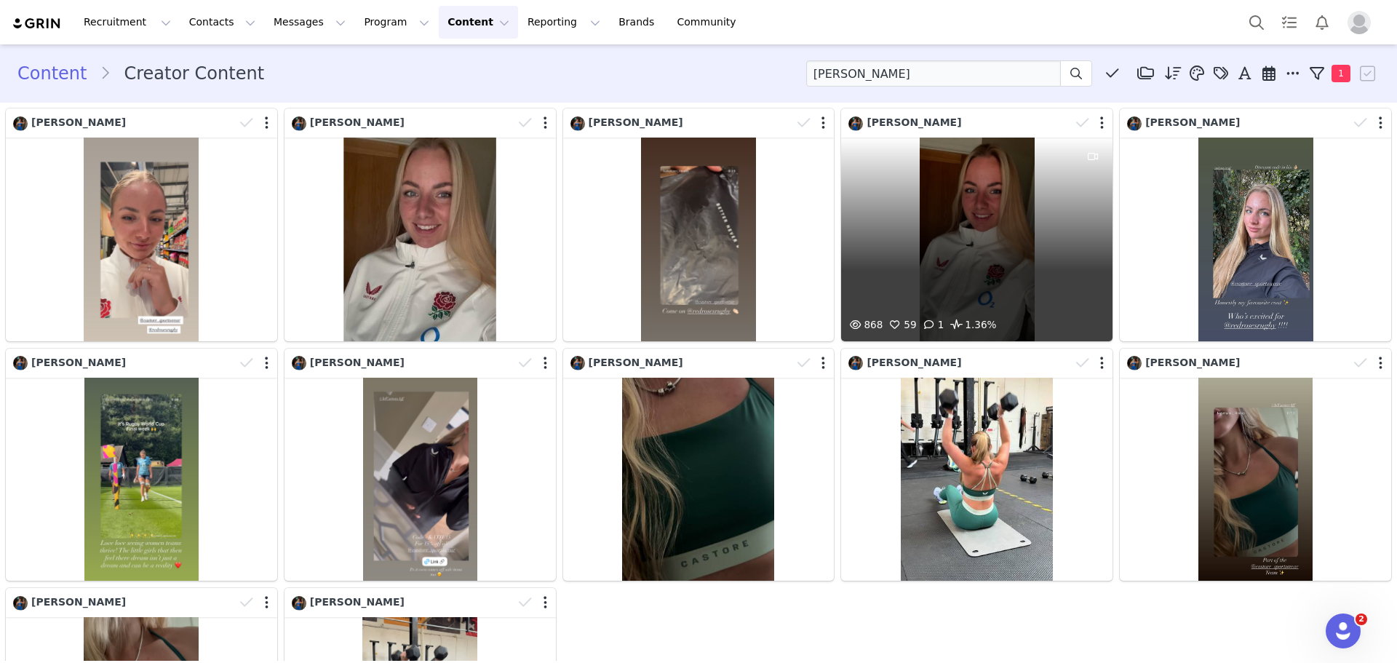
click at [930, 175] on div "868 59 1 1.36%" at bounding box center [976, 239] width 271 height 204
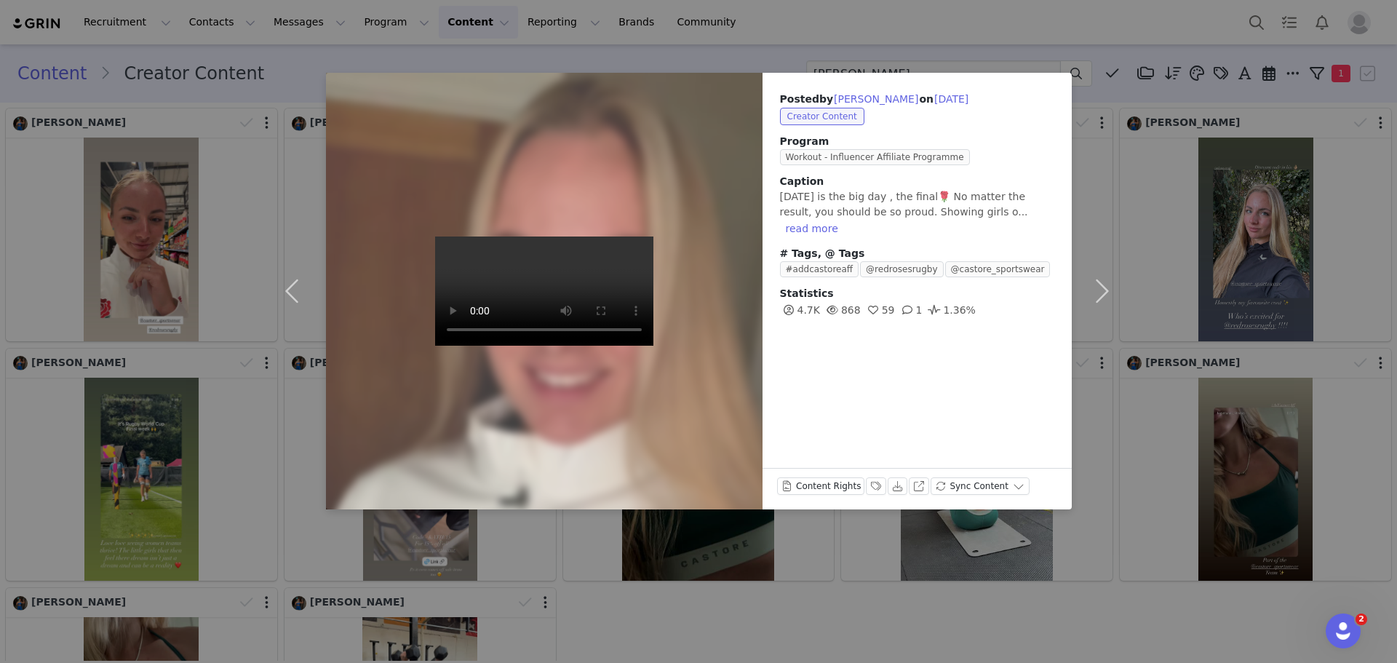
click at [900, 49] on div "Posted by Katie Tunnicliffe on Sep 26, 2025 Creator Content Program Workout - I…" at bounding box center [698, 331] width 1397 height 663
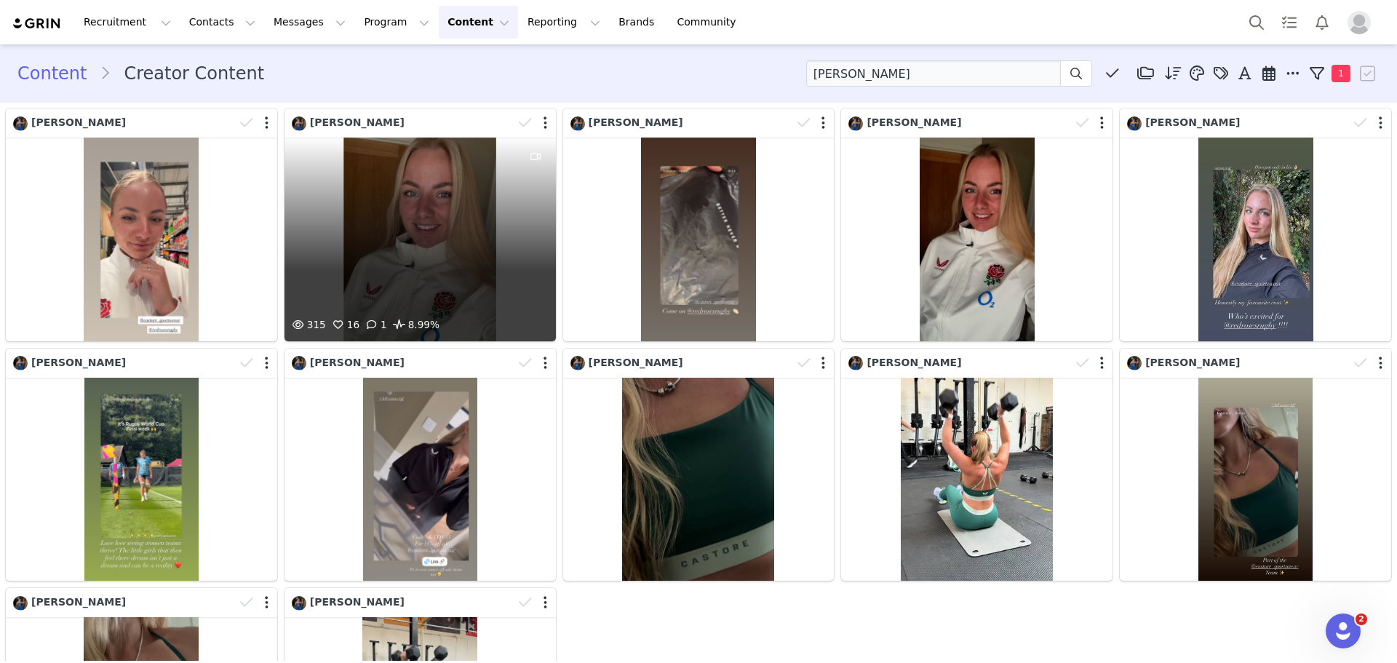
click at [453, 244] on div "315 16 1 8.99%" at bounding box center [419, 239] width 271 height 204
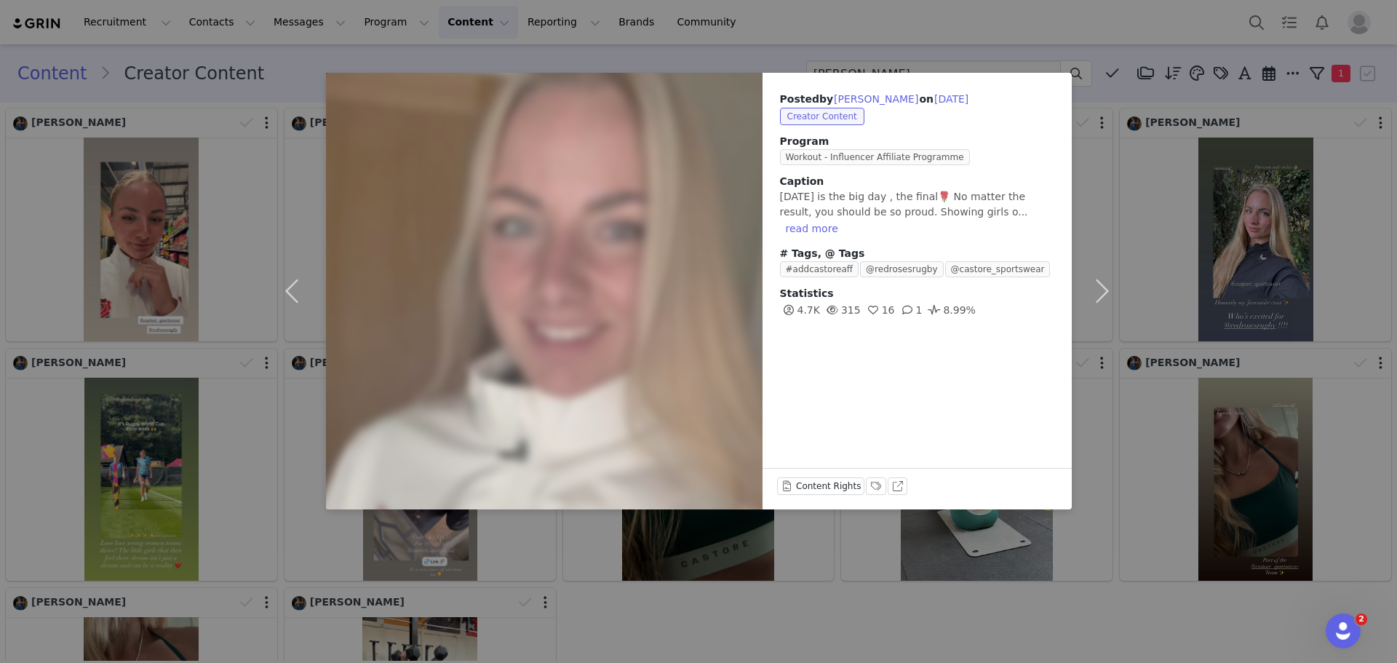
click at [1206, 144] on div "Posted by Katie Tunnicliffe on Sep 27, 2025 Creator Content Program Workout - I…" at bounding box center [698, 331] width 1397 height 663
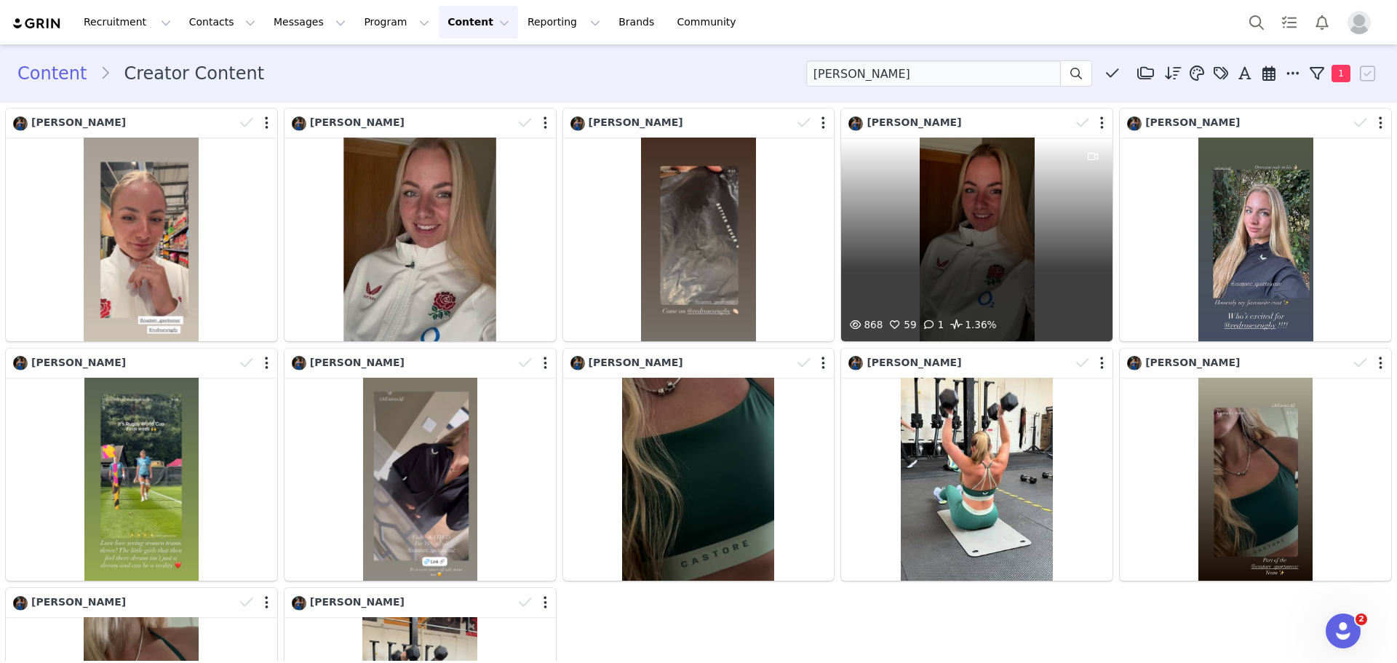
click at [943, 207] on div "868 59 1 1.36%" at bounding box center [976, 239] width 271 height 204
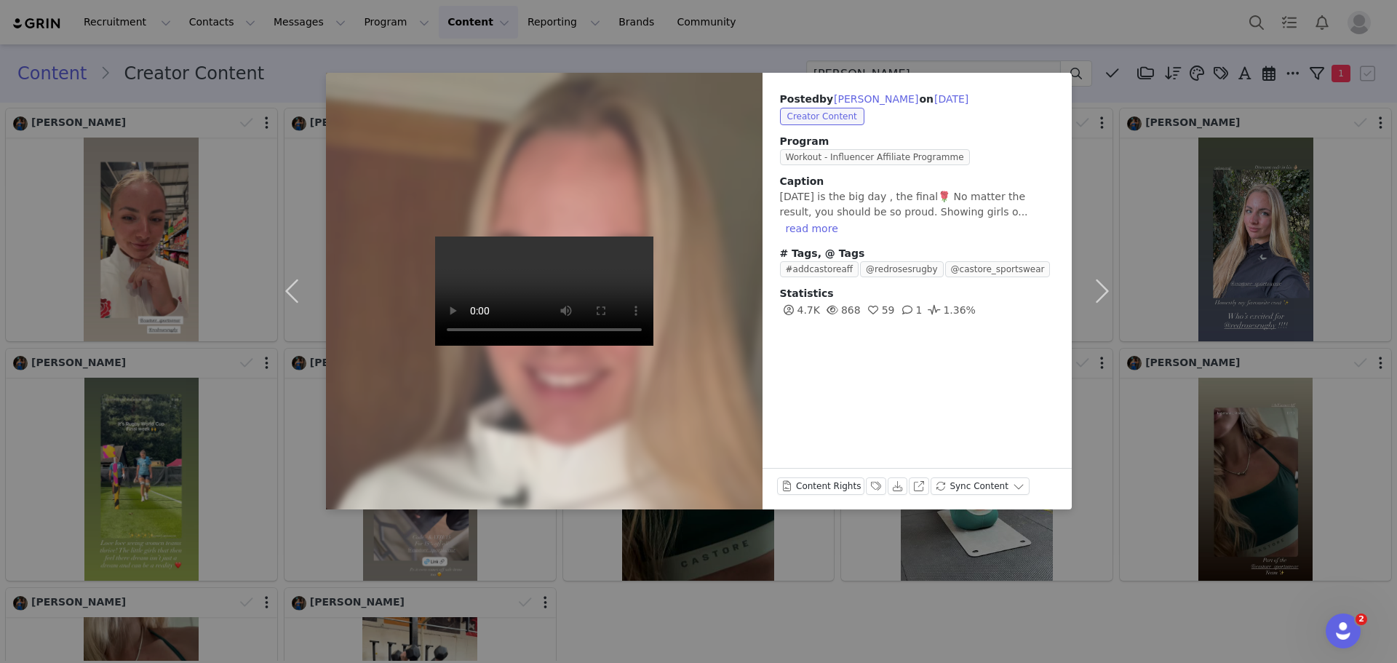
click at [1160, 179] on div "Posted by Katie Tunnicliffe on Sep 26, 2025 Creator Content Program Workout - I…" at bounding box center [698, 331] width 1397 height 663
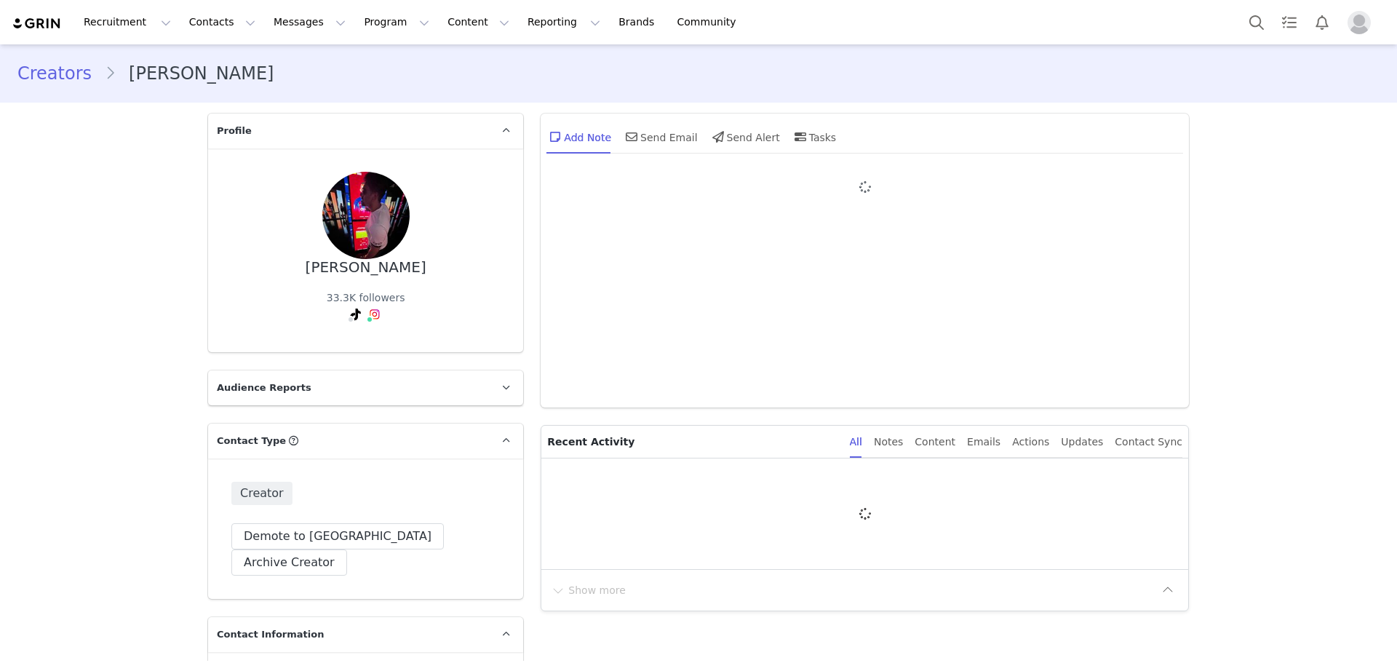
type input "+1 ([GEOGRAPHIC_DATA])"
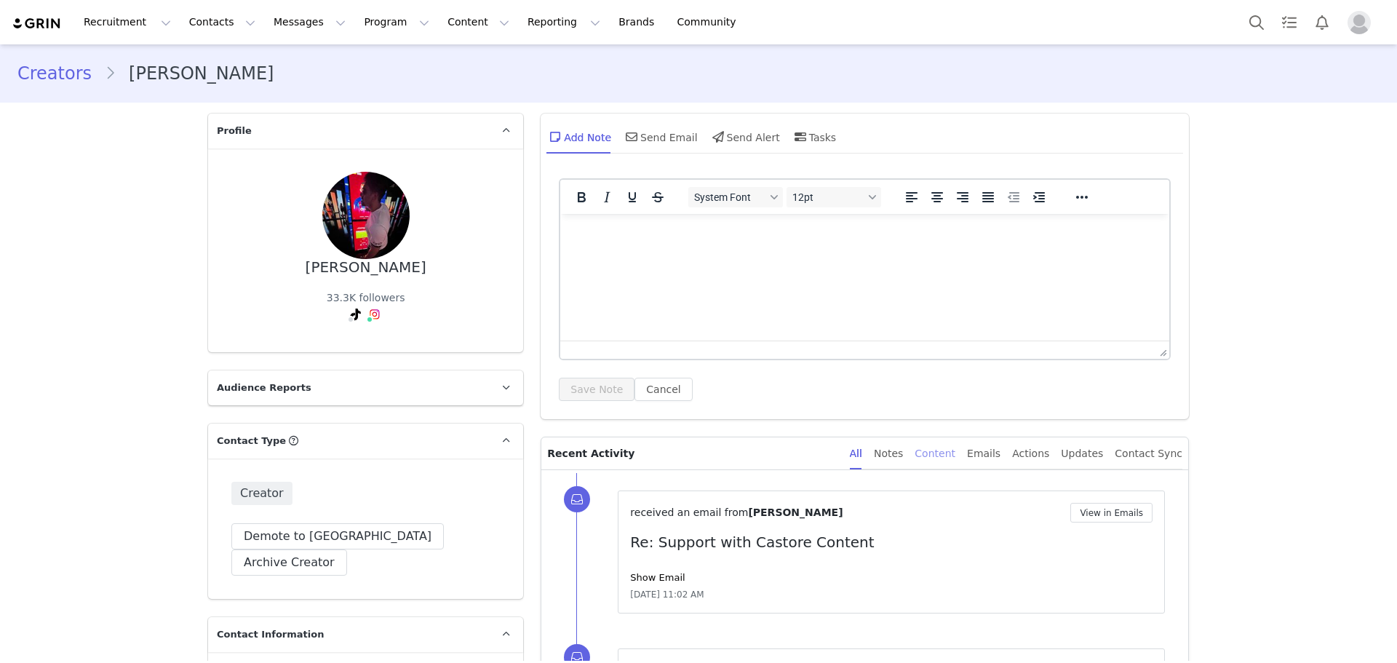
click at [955, 454] on div "Content" at bounding box center [934, 453] width 41 height 33
